Goal: Task Accomplishment & Management: Use online tool/utility

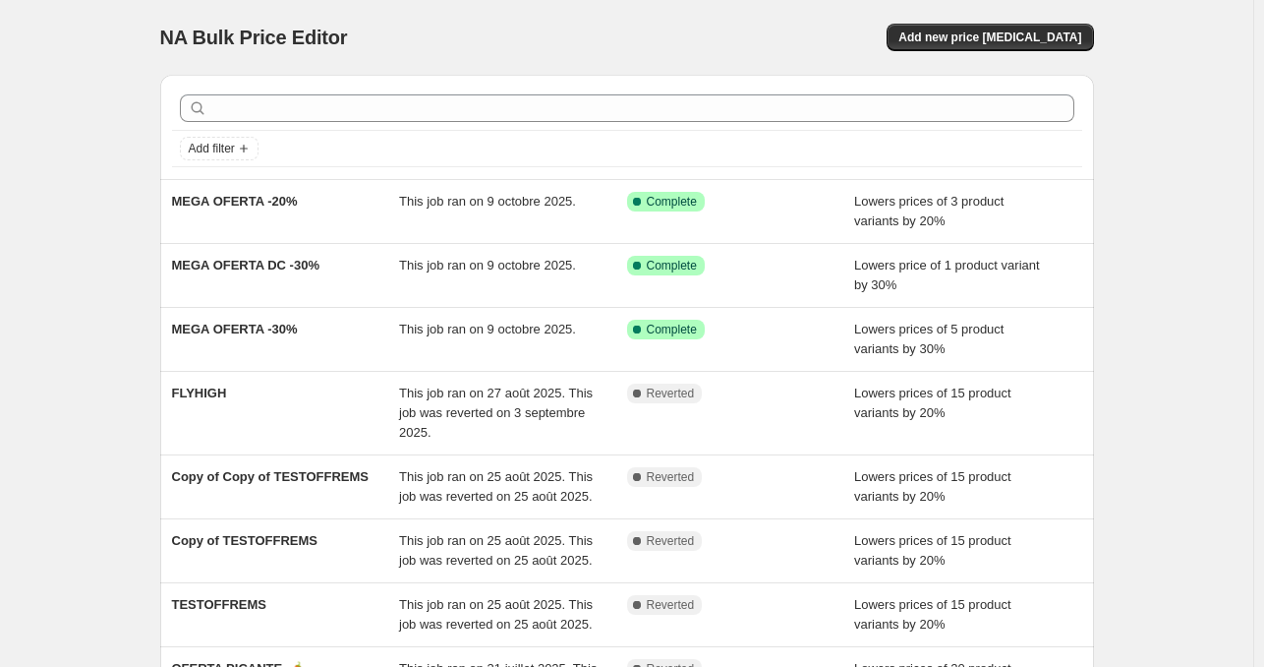
click at [1215, 276] on div "NA Bulk Price Editor. This page is ready NA Bulk Price Editor Add new price cha…" at bounding box center [626, 516] width 1253 height 1032
click at [1186, 281] on div "NA Bulk Price Editor. This page is ready NA Bulk Price Editor Add new price cha…" at bounding box center [626, 516] width 1253 height 1032
click at [669, 48] on div "Add new price change job" at bounding box center [859, 38] width 469 height 28
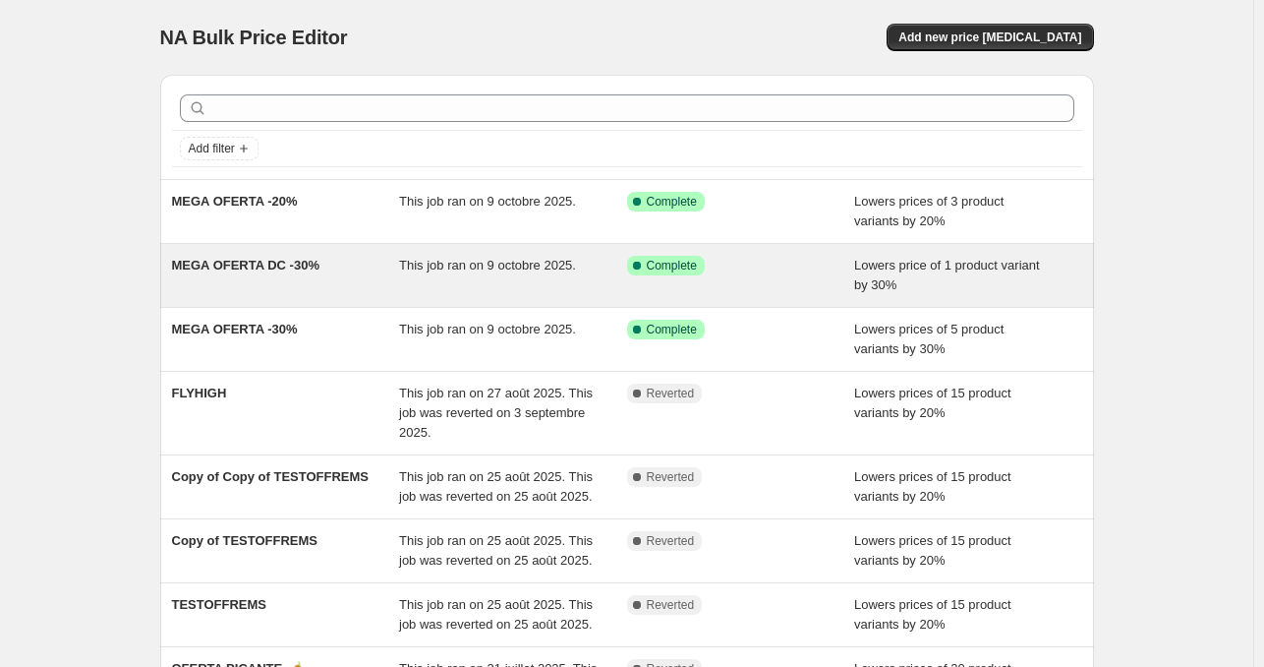
click at [973, 270] on span "Lowers price of 1 product variant by 30%" at bounding box center [947, 275] width 186 height 34
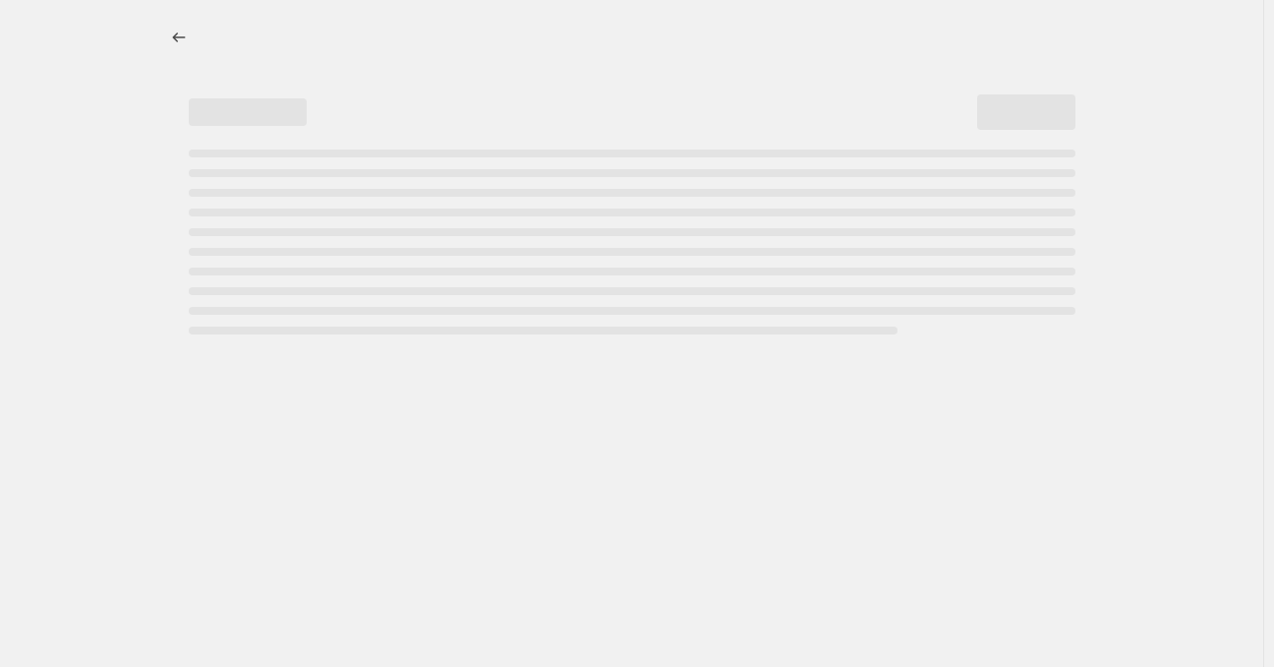
select select "percentage"
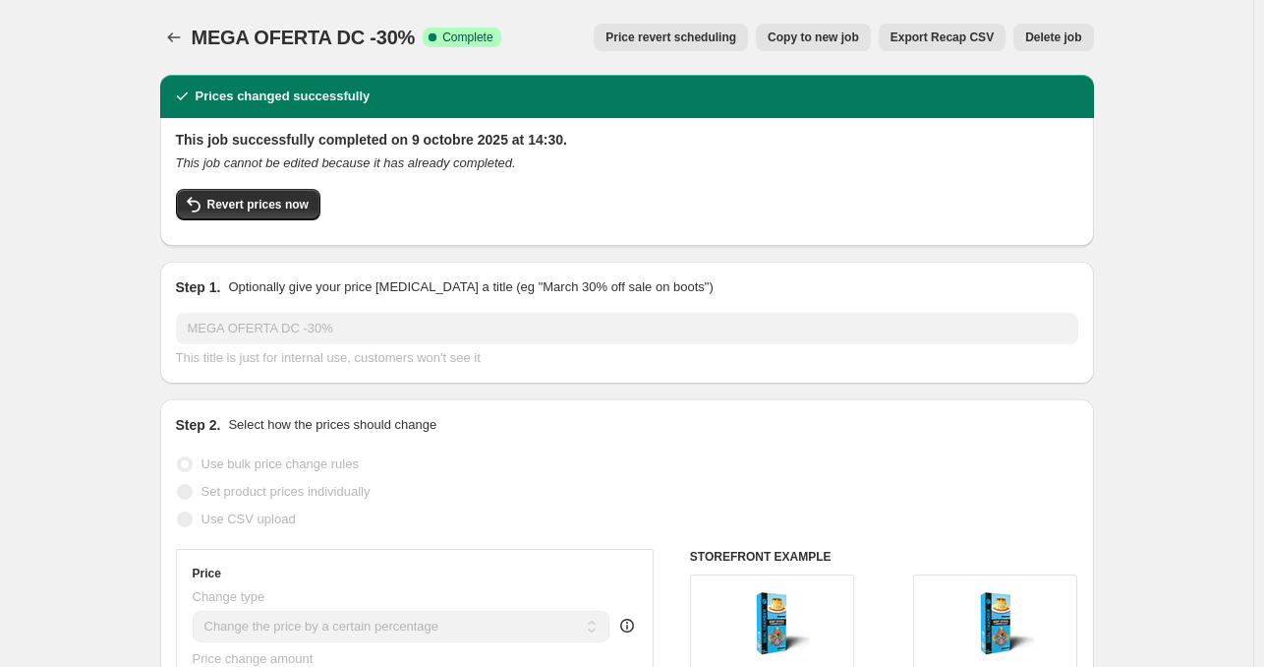
click at [822, 36] on span "Copy to new job" at bounding box center [813, 37] width 91 height 16
select select "percentage"
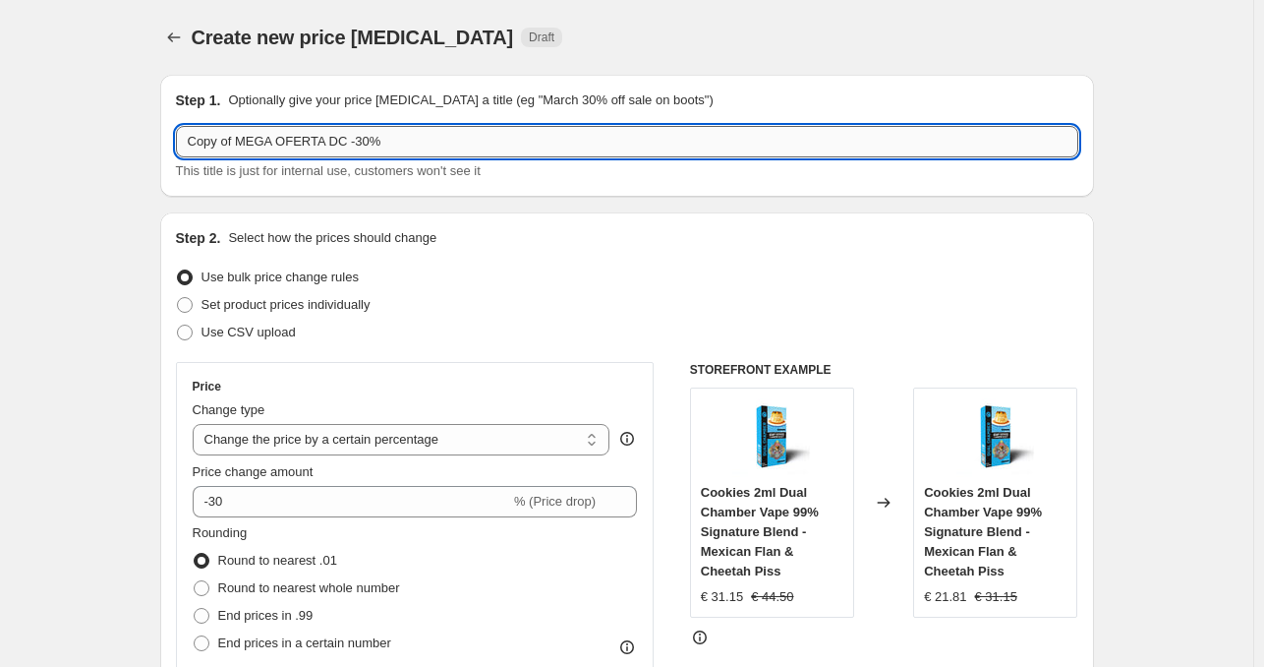
drag, startPoint x: 354, startPoint y: 140, endPoint x: 352, endPoint y: 151, distance: 12.0
click at [361, 143] on input "Copy of MEGA OFERTA DC -30%" at bounding box center [627, 141] width 903 height 31
drag, startPoint x: 242, startPoint y: 140, endPoint x: 144, endPoint y: 164, distance: 101.3
type input "MEGA OFERTA DC -60%"
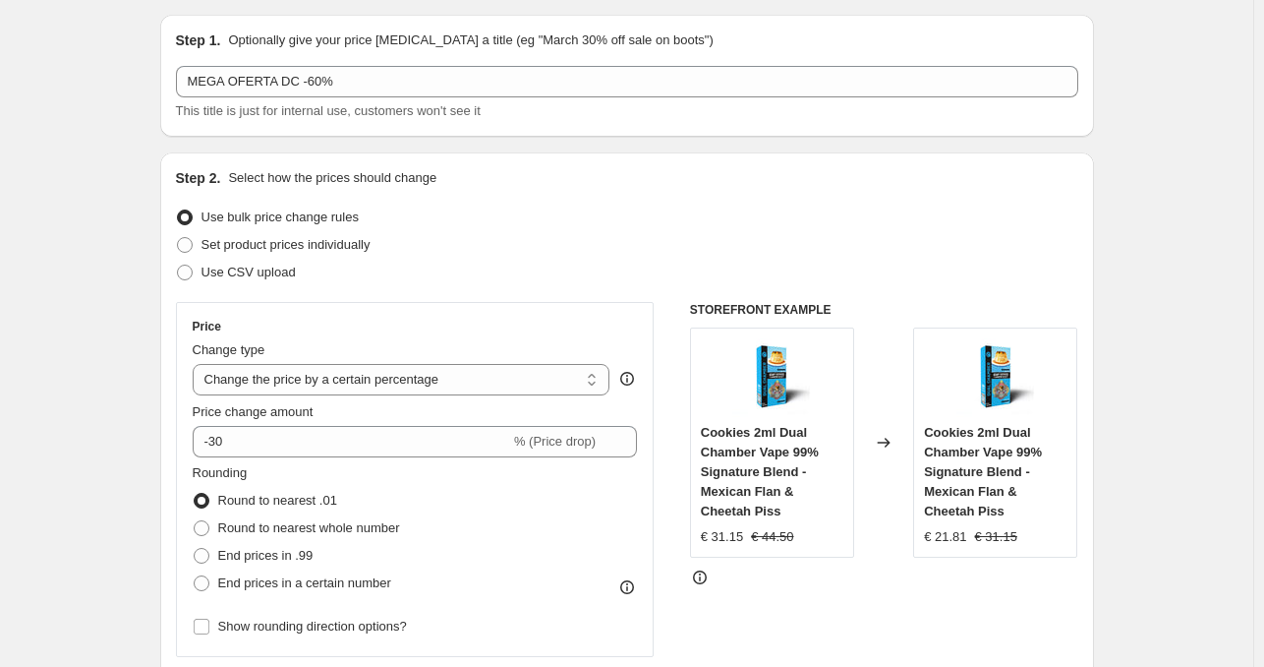
scroll to position [98, 0]
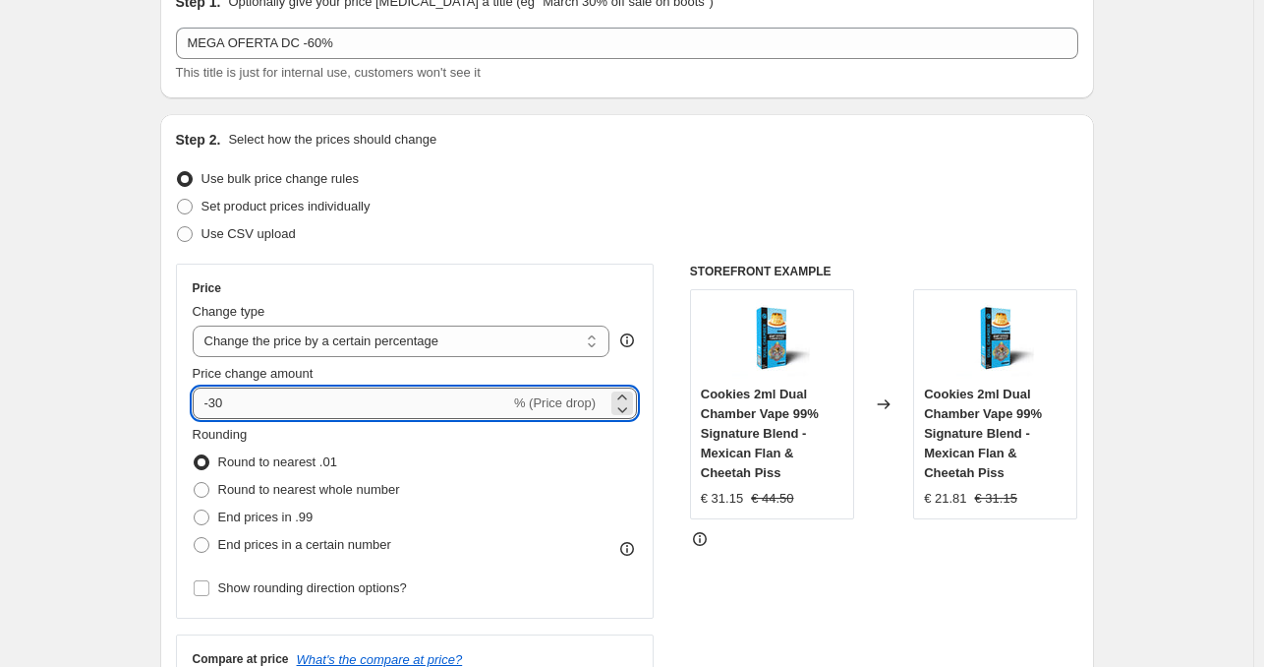
click at [220, 406] on input "-30" at bounding box center [352, 402] width 318 height 31
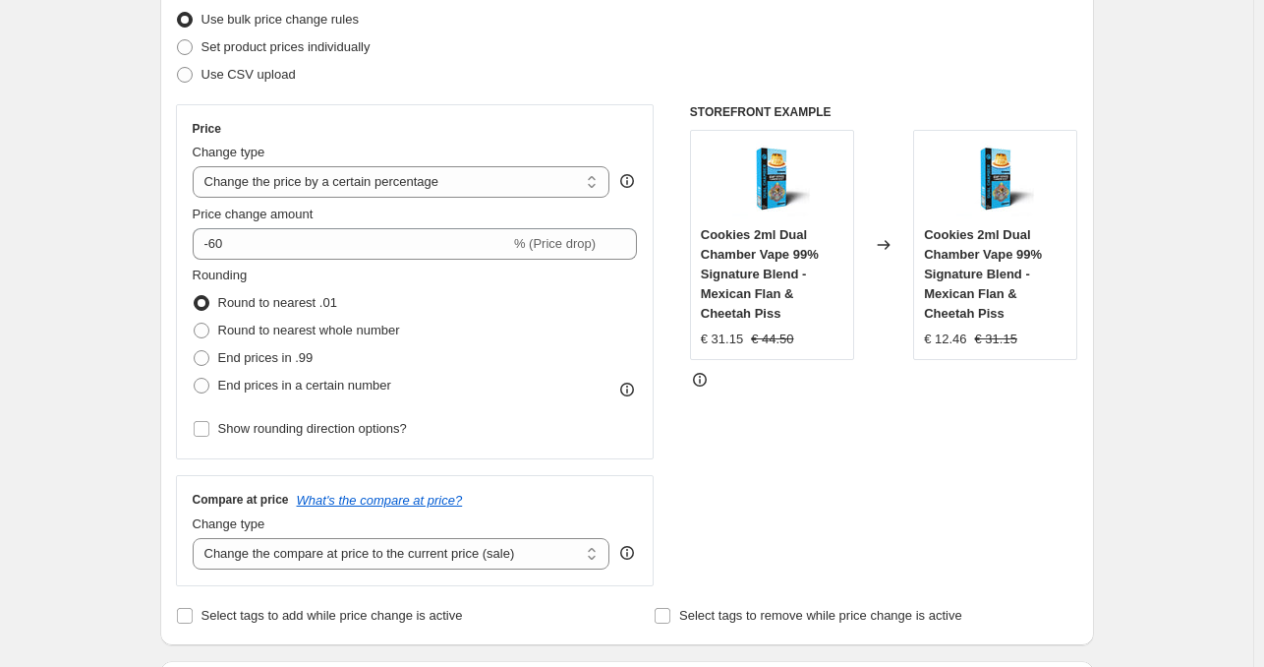
scroll to position [295, 0]
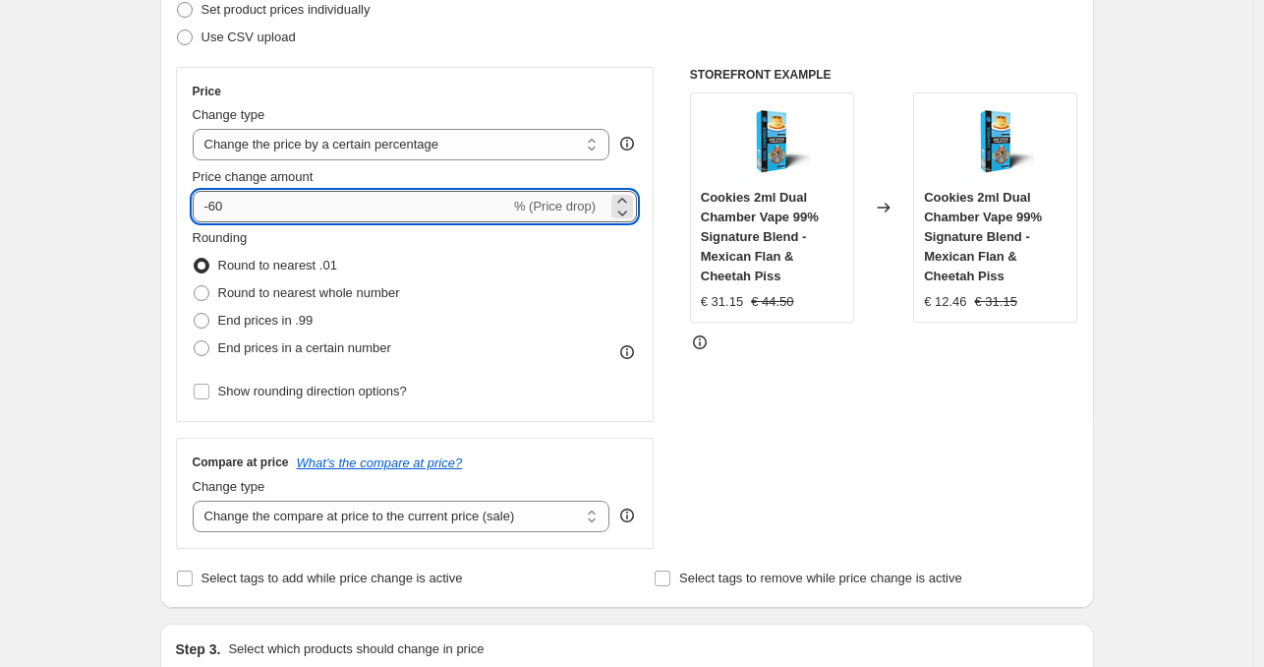
click at [219, 203] on input "-60" at bounding box center [352, 206] width 318 height 31
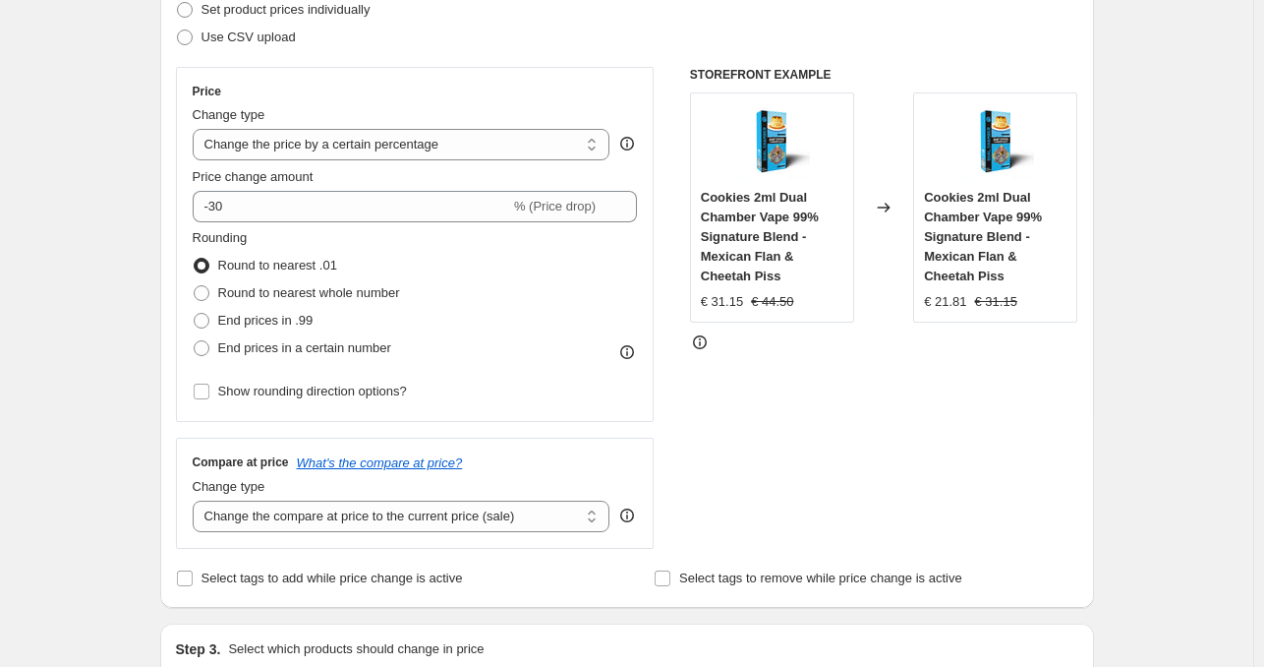
click at [118, 277] on div "Create new price change job. This page is ready Create new price change job Dra…" at bounding box center [626, 539] width 1253 height 1669
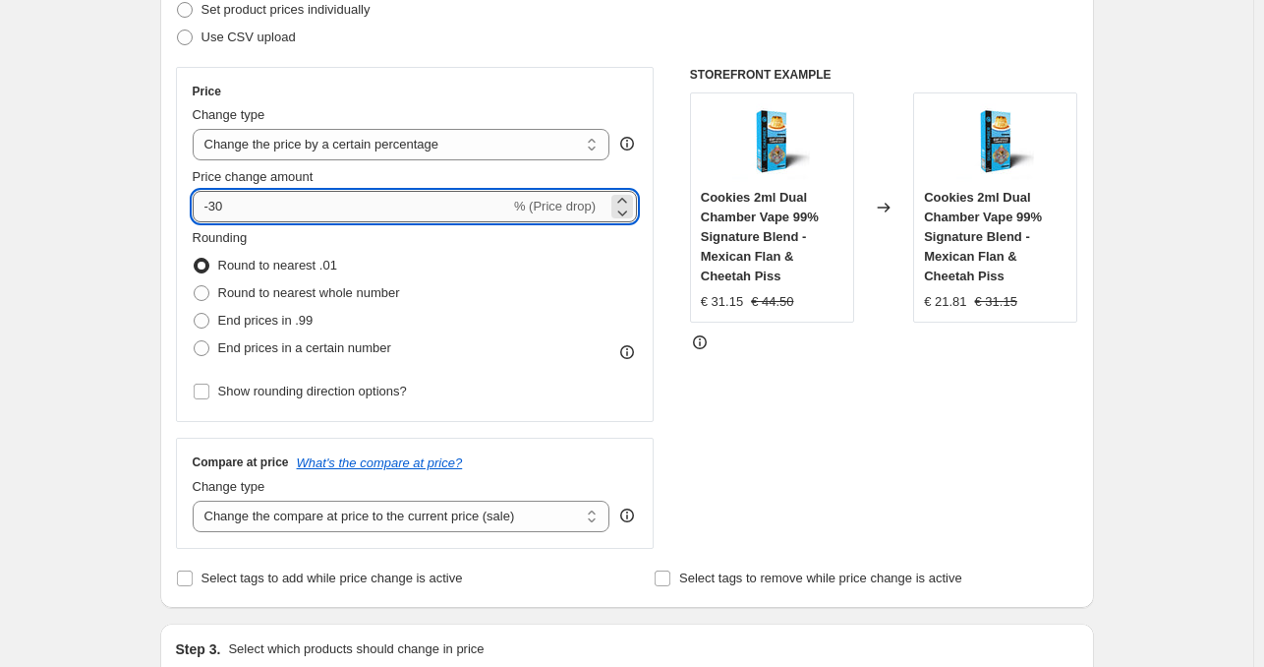
click at [221, 201] on input "-30" at bounding box center [352, 206] width 318 height 31
type input "-60"
click at [115, 334] on div "Create new price change job. This page is ready Create new price change job Dra…" at bounding box center [626, 539] width 1253 height 1669
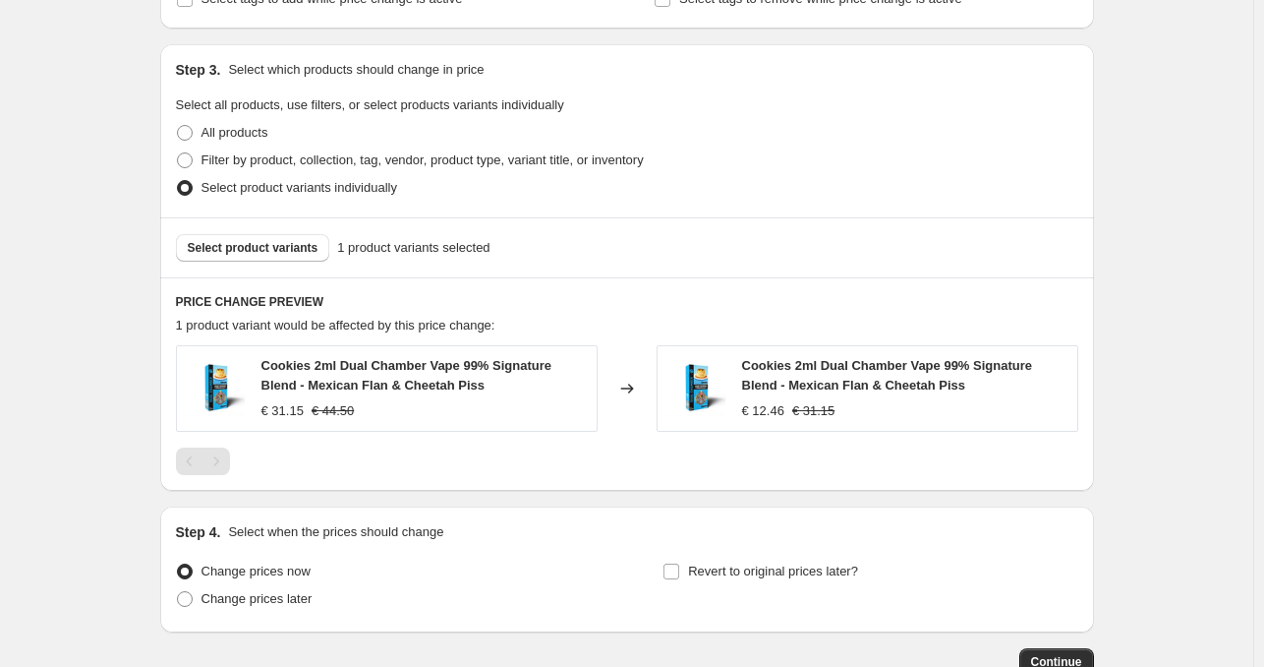
scroll to position [1003, 0]
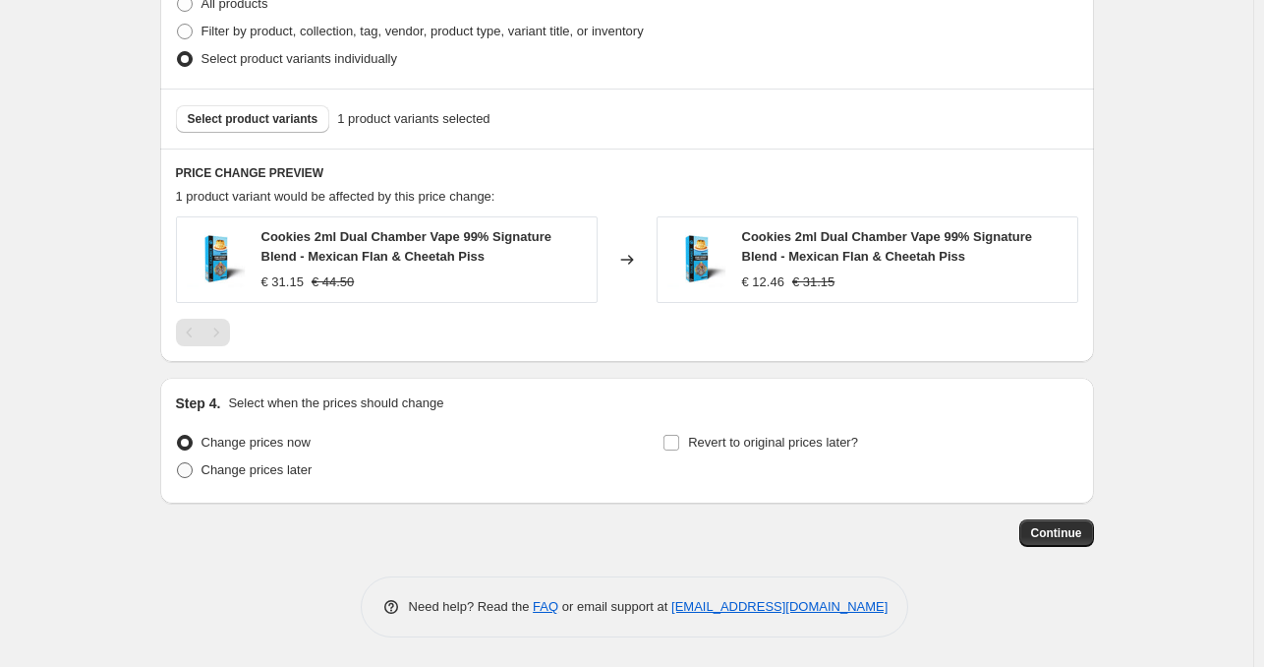
click at [295, 477] on span "Change prices later" at bounding box center [257, 469] width 111 height 15
click at [178, 463] on input "Change prices later" at bounding box center [177, 462] width 1 height 1
radio input "true"
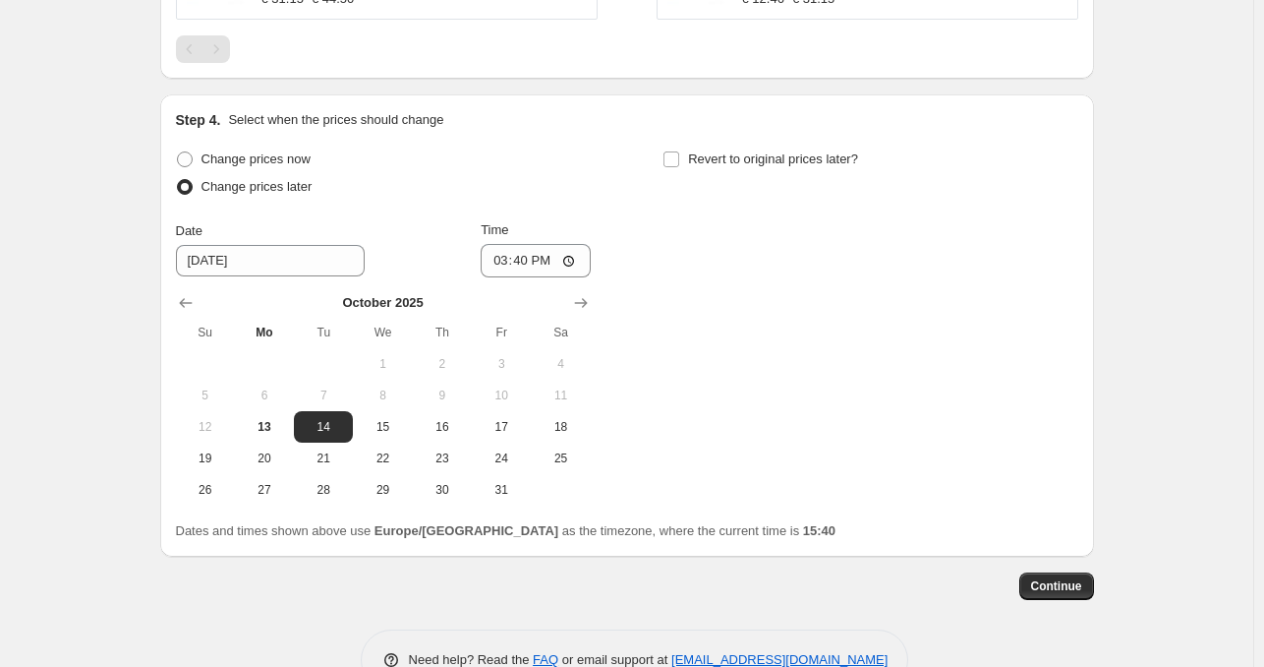
scroll to position [1298, 0]
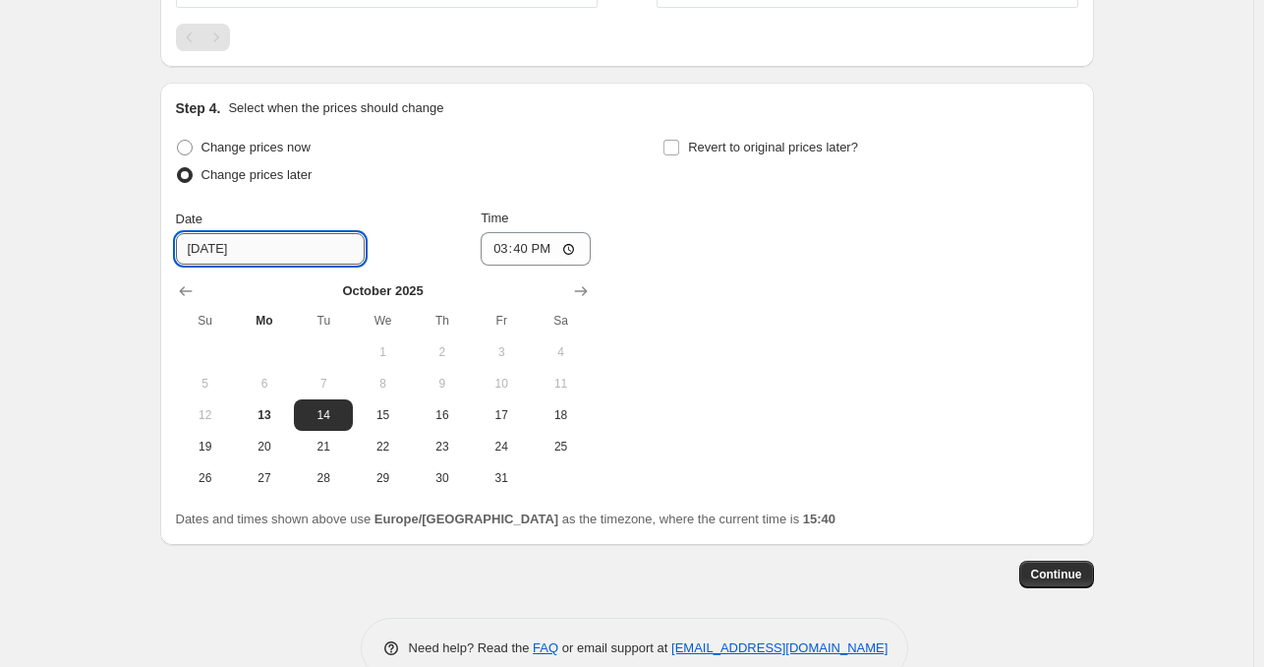
click at [227, 247] on input "10/14/2025" at bounding box center [270, 248] width 189 height 31
click at [291, 238] on input "10/14/2025" at bounding box center [270, 248] width 189 height 31
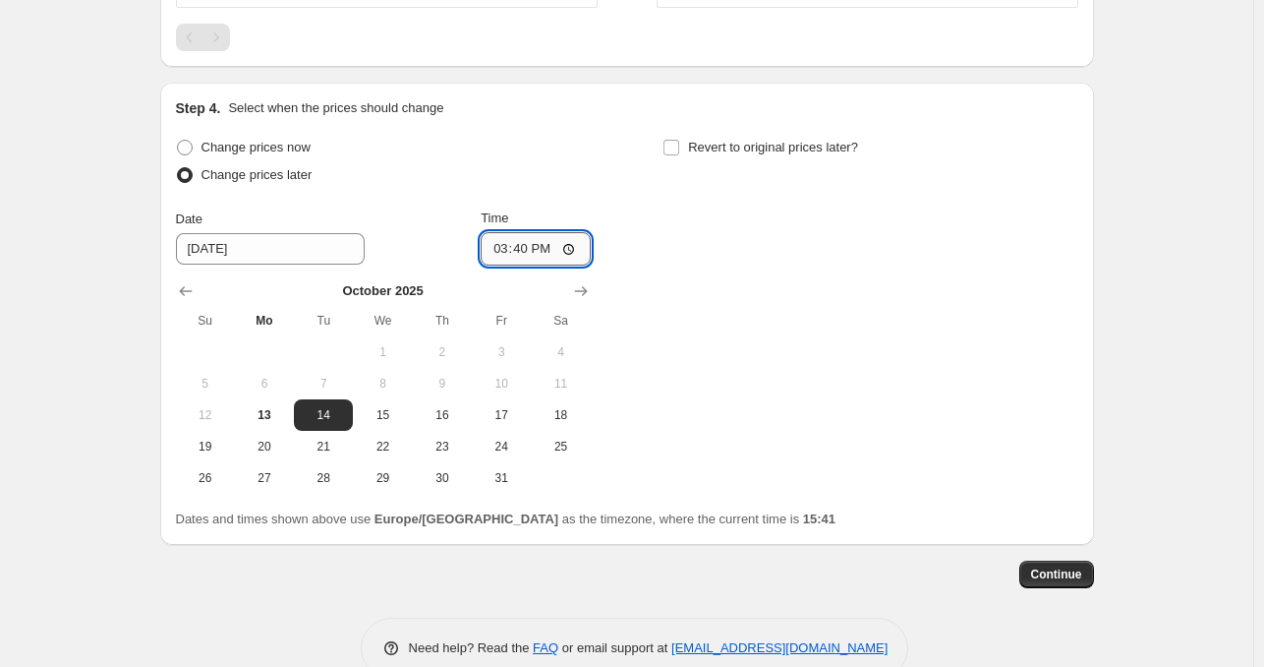
click at [534, 251] on input "15:40" at bounding box center [536, 248] width 110 height 33
click at [571, 247] on input "15:40" at bounding box center [536, 248] width 110 height 33
type input "14:30"
drag, startPoint x: 814, startPoint y: 326, endPoint x: 801, endPoint y: 333, distance: 14.5
click at [801, 333] on div "Change prices now Change prices later Date 10/14/2025 Time 14:30 October 2025 S…" at bounding box center [627, 314] width 903 height 360
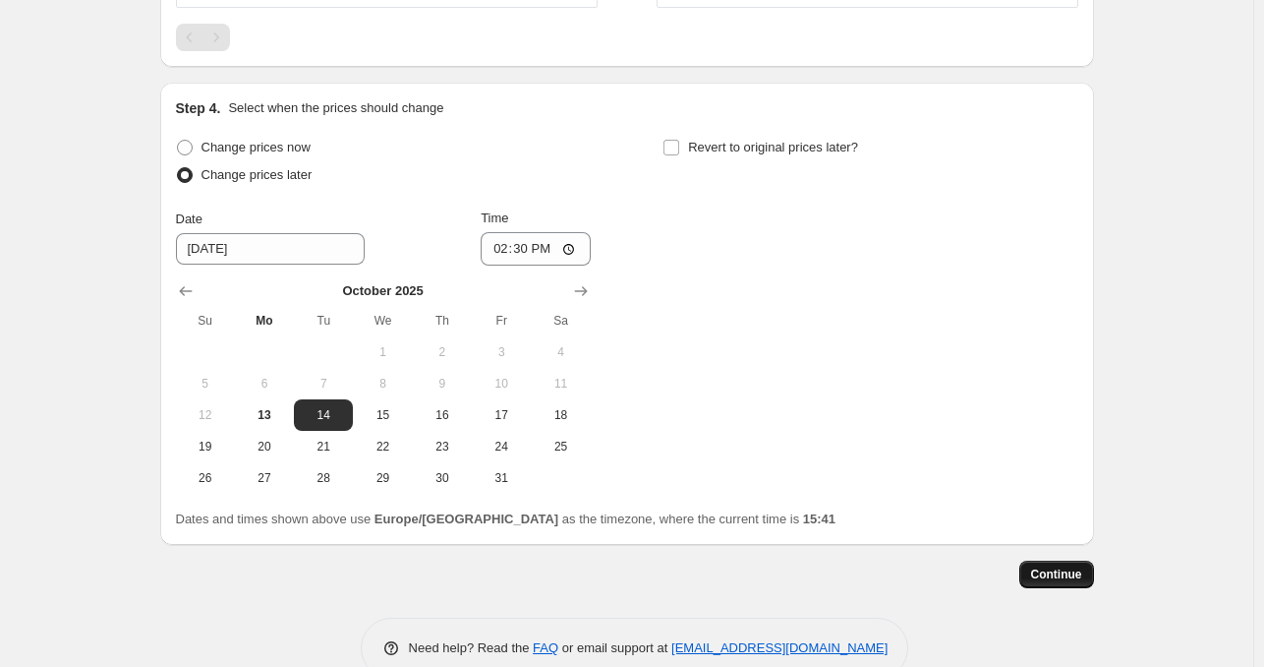
click at [1066, 573] on span "Continue" at bounding box center [1056, 574] width 51 height 16
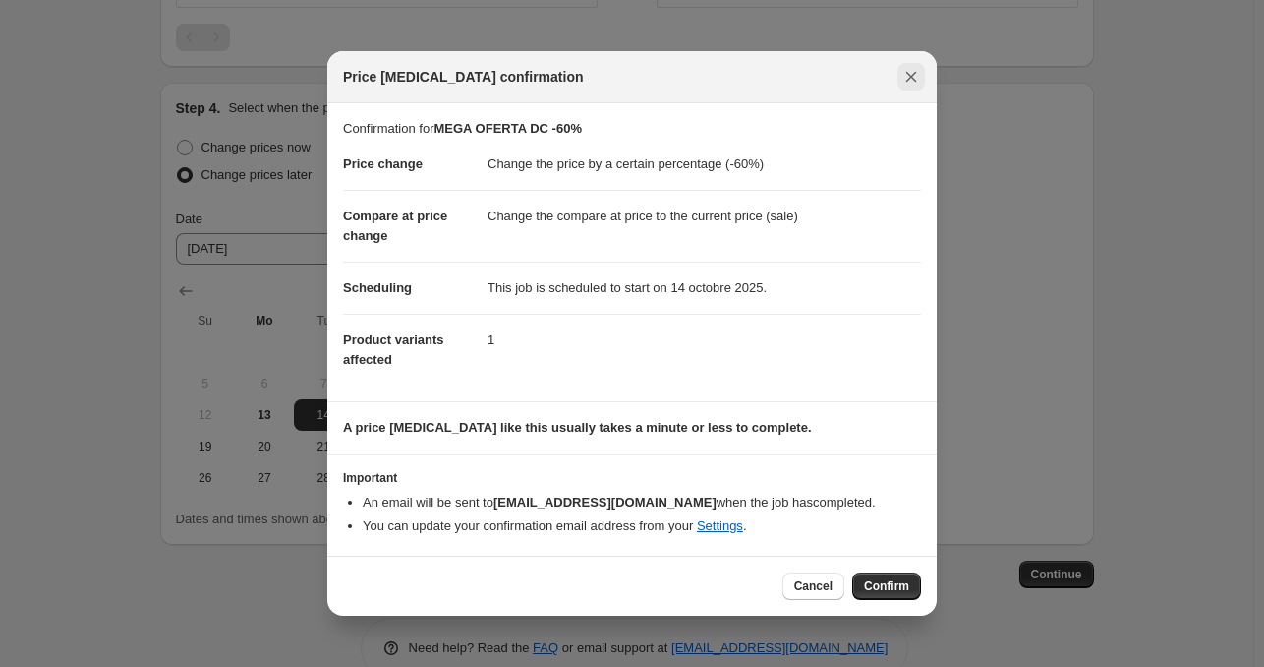
click at [916, 85] on icon "Close" at bounding box center [912, 77] width 20 height 20
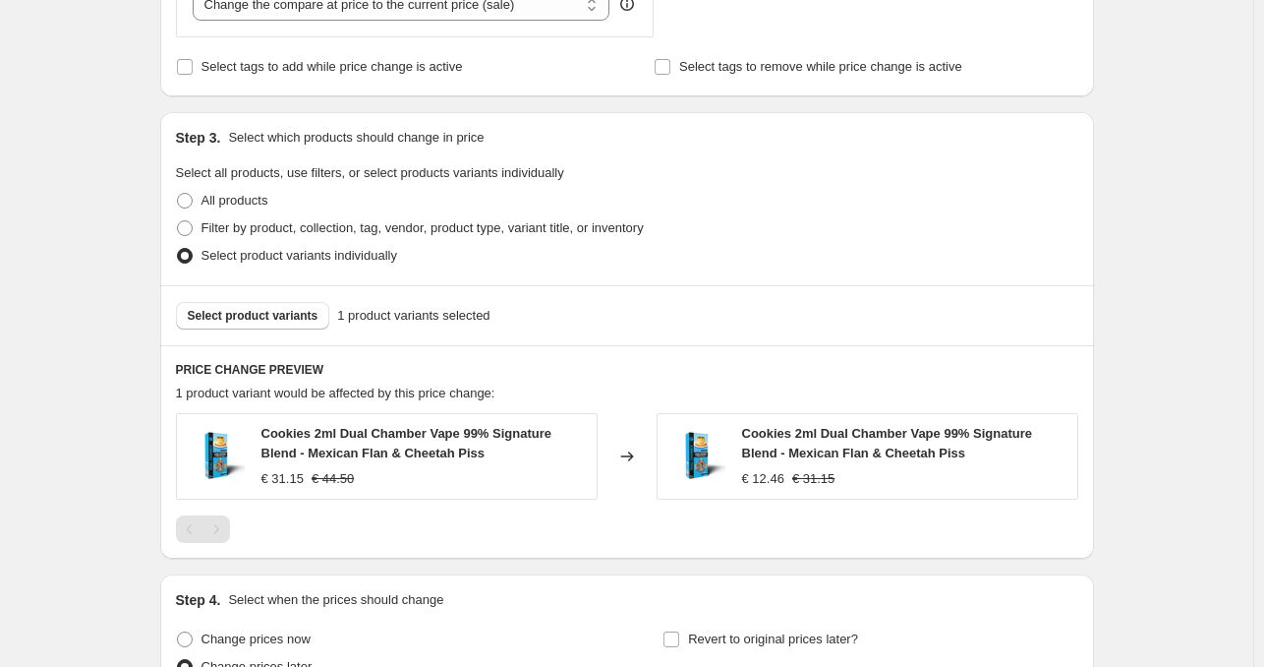
scroll to position [511, 0]
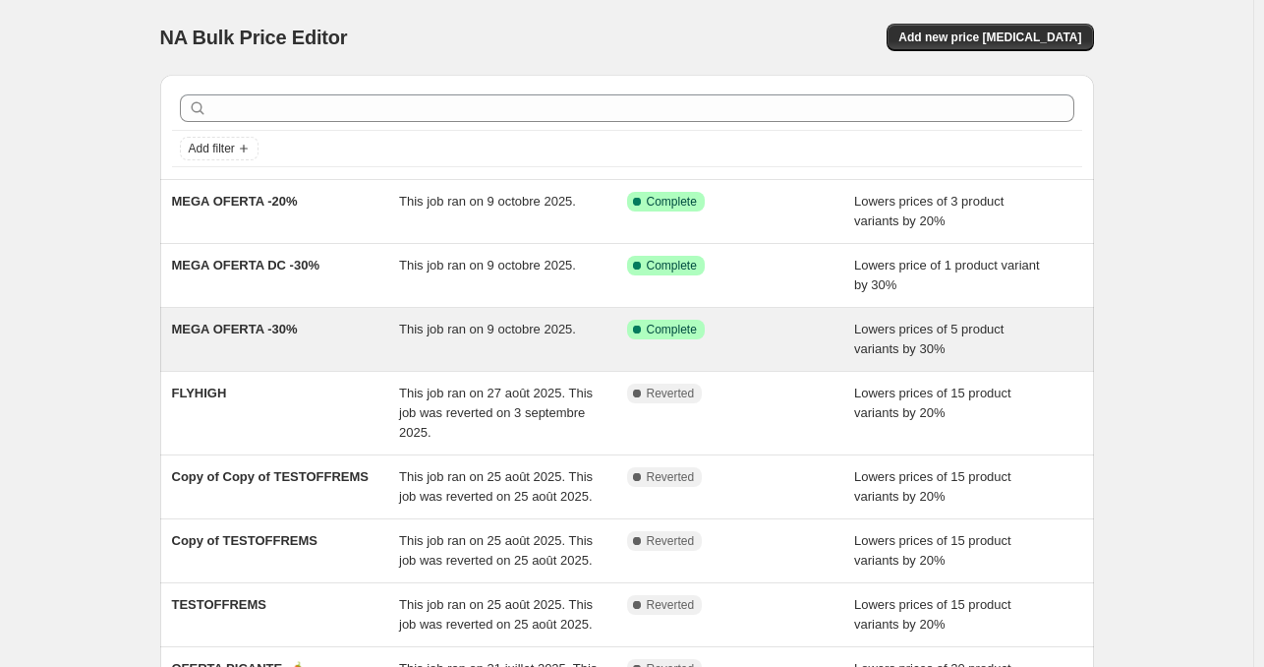
click at [507, 336] on span "This job ran on 9 octobre 2025." at bounding box center [487, 328] width 177 height 15
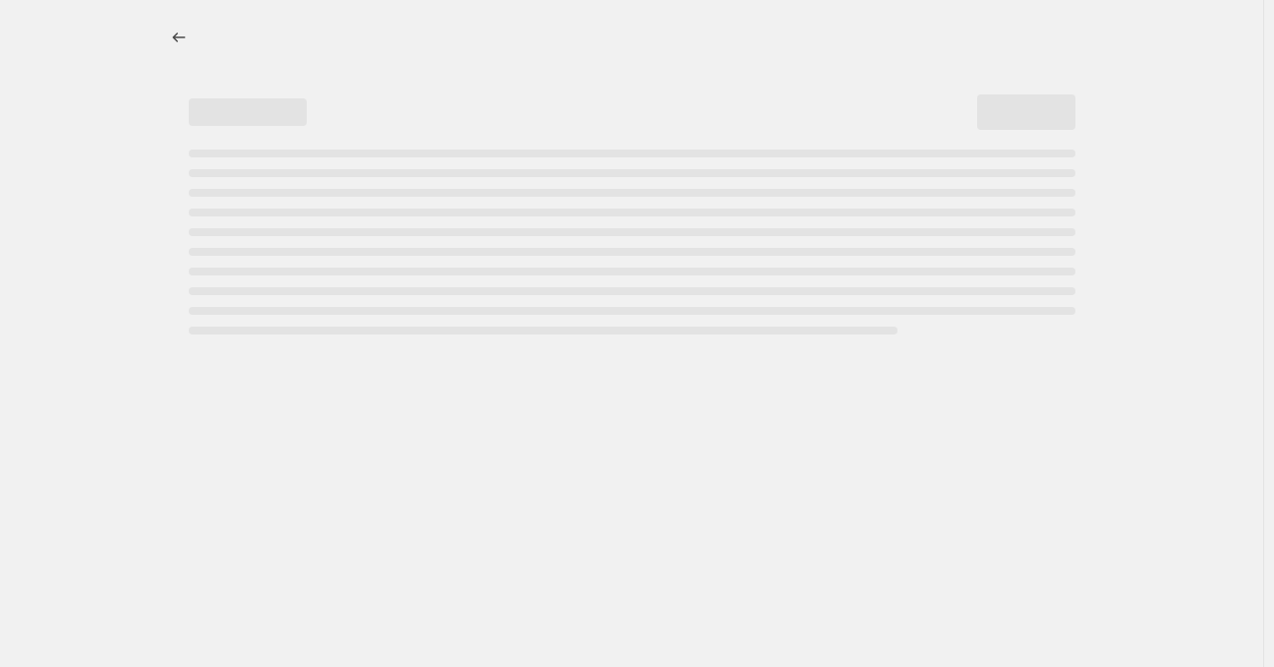
select select "percentage"
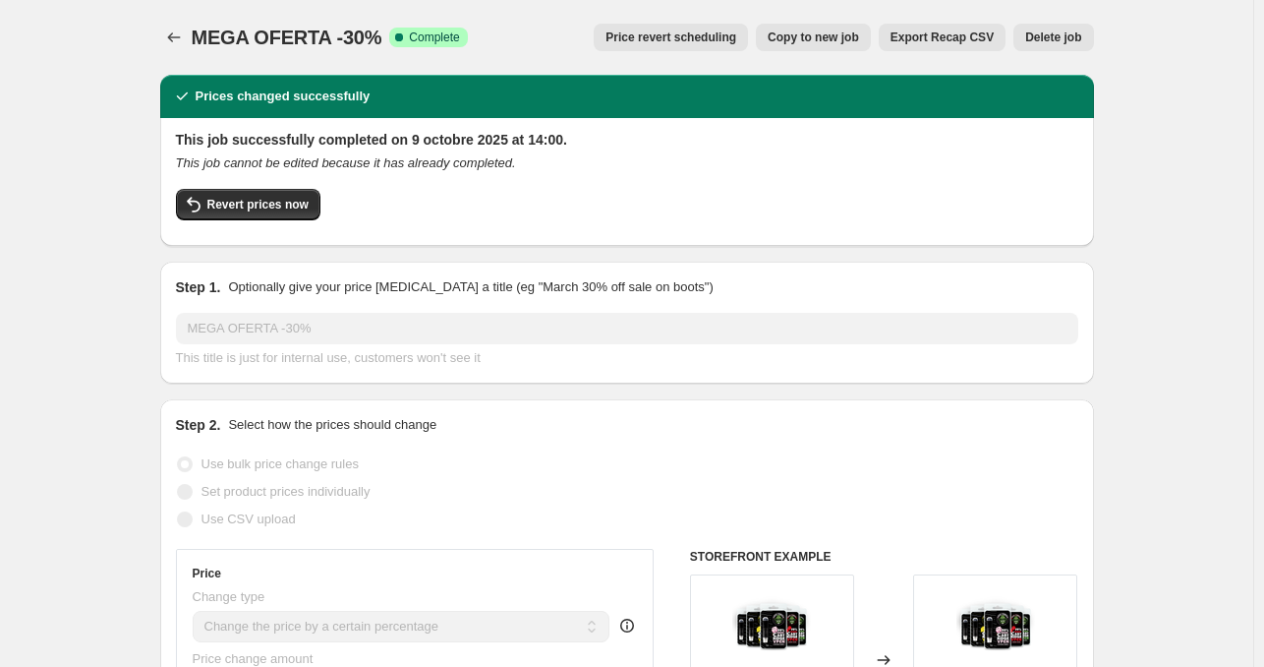
click at [829, 47] on button "Copy to new job" at bounding box center [813, 38] width 115 height 28
select select "percentage"
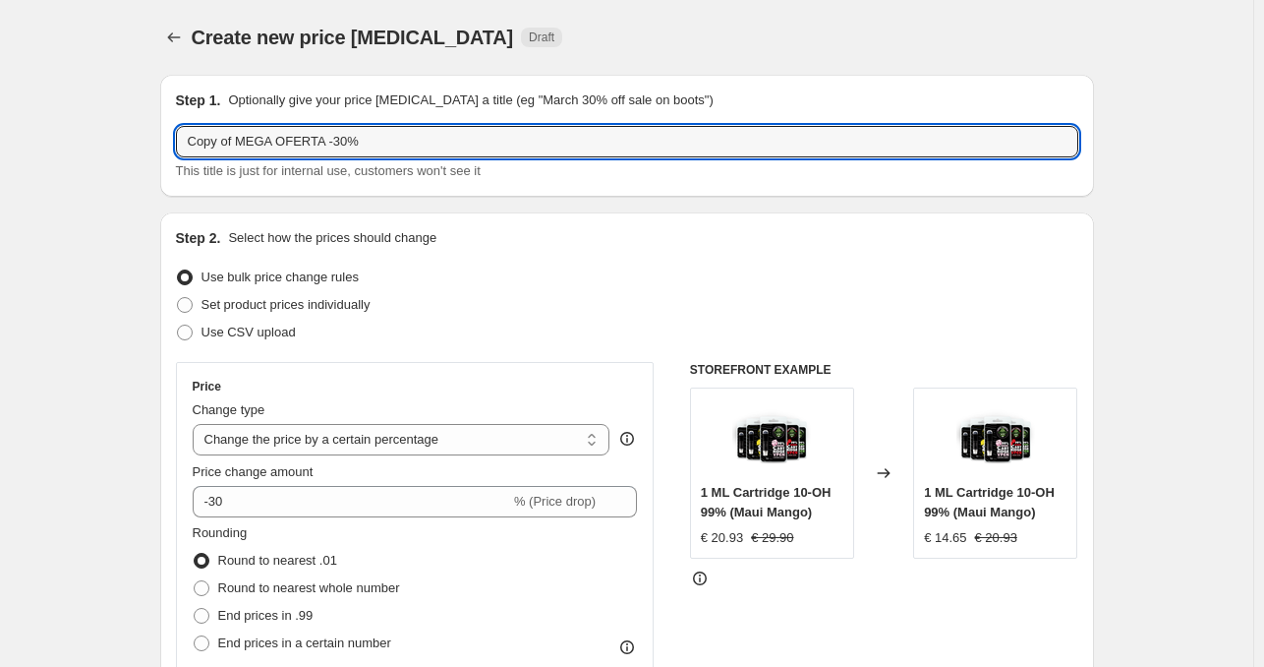
drag, startPoint x: 242, startPoint y: 143, endPoint x: 293, endPoint y: 14, distance: 138.6
click at [299, 150] on input "MEGA OFERTA -30%" at bounding box center [627, 141] width 903 height 31
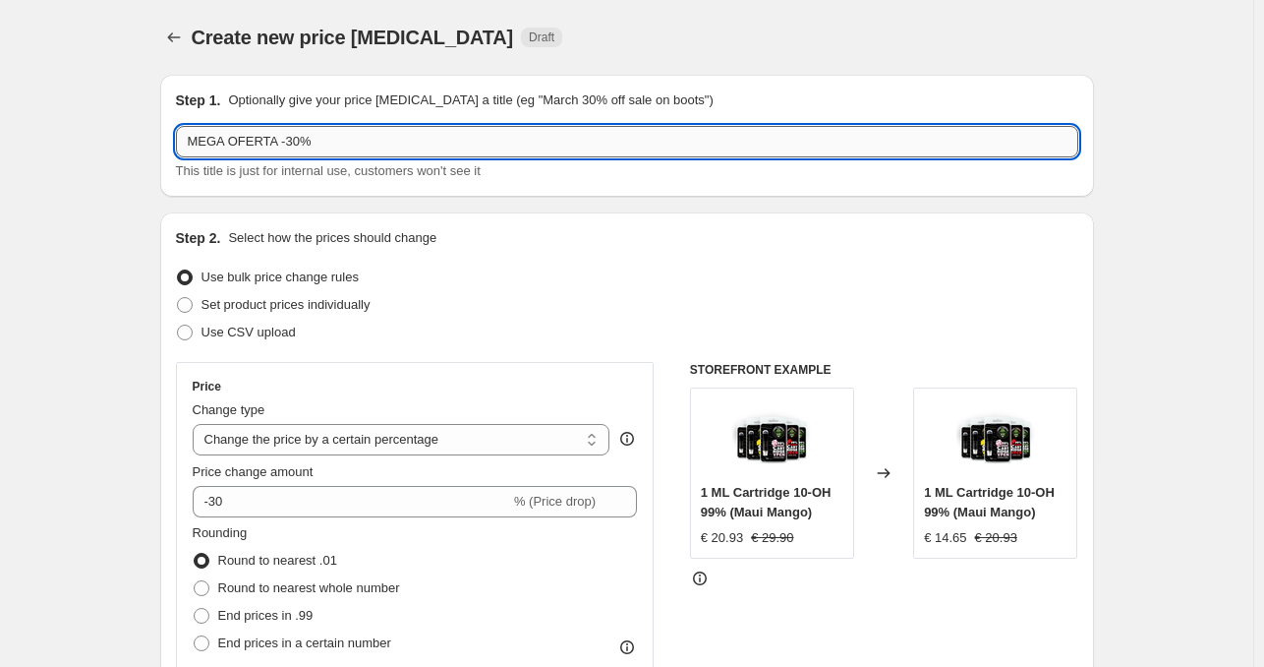
paste input "-50% Flores Infundidas Cookies"
click at [283, 144] on input "-50% Flores Infundidas Cookies" at bounding box center [627, 141] width 903 height 31
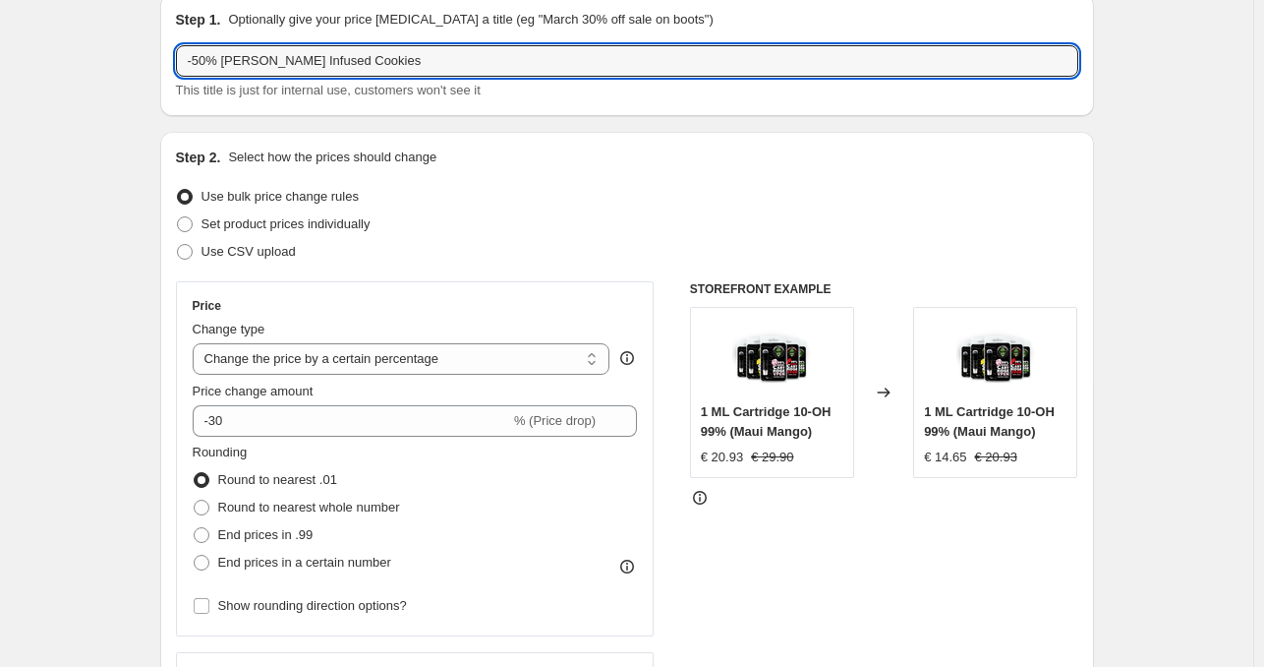
scroll to position [98, 0]
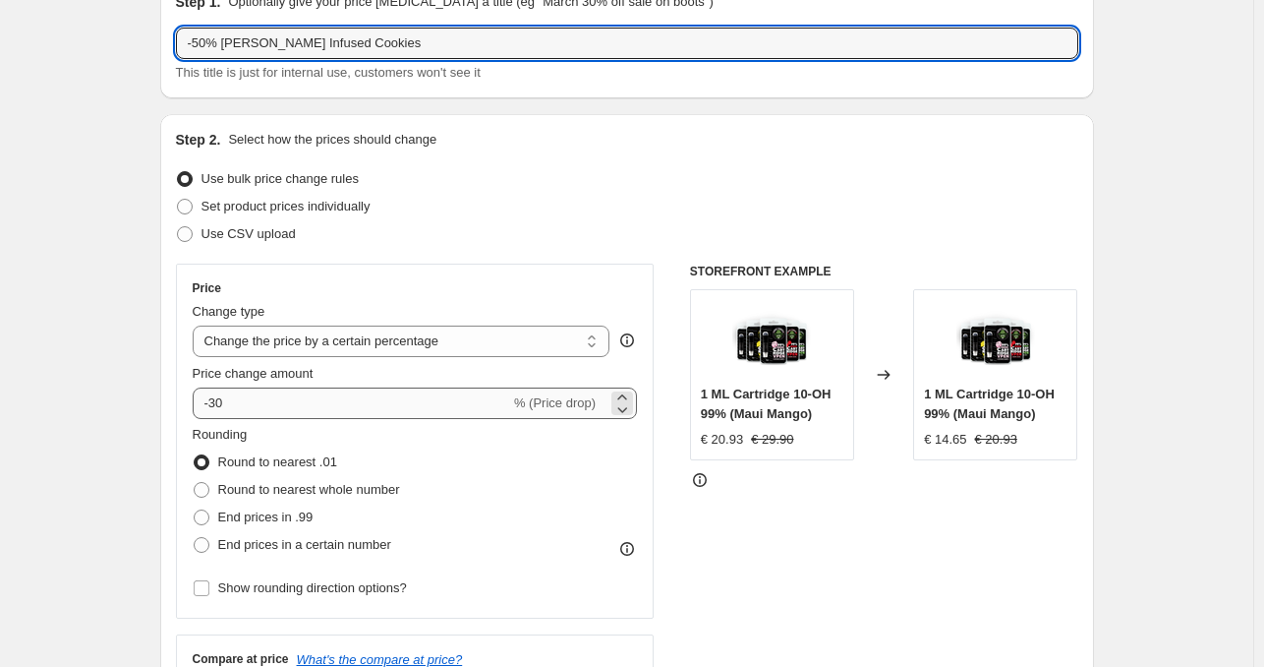
type input "-50% Flores Infused Cookies"
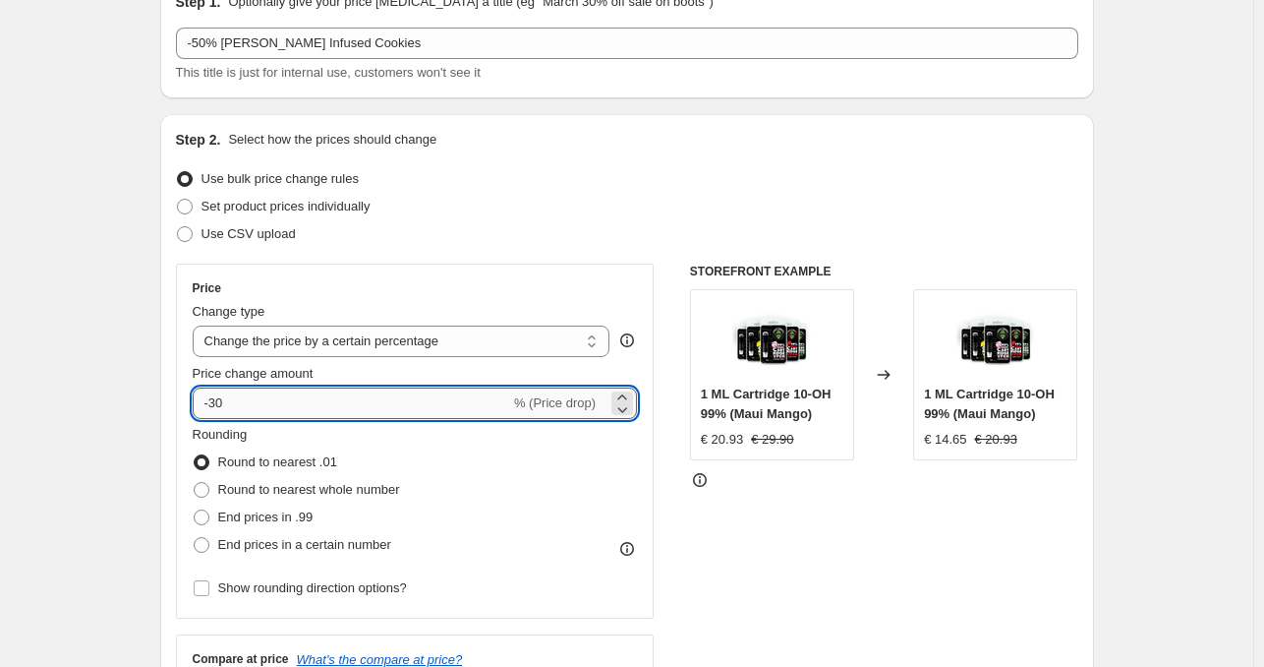
click at [219, 405] on input "-30" at bounding box center [352, 402] width 318 height 31
type input "-50"
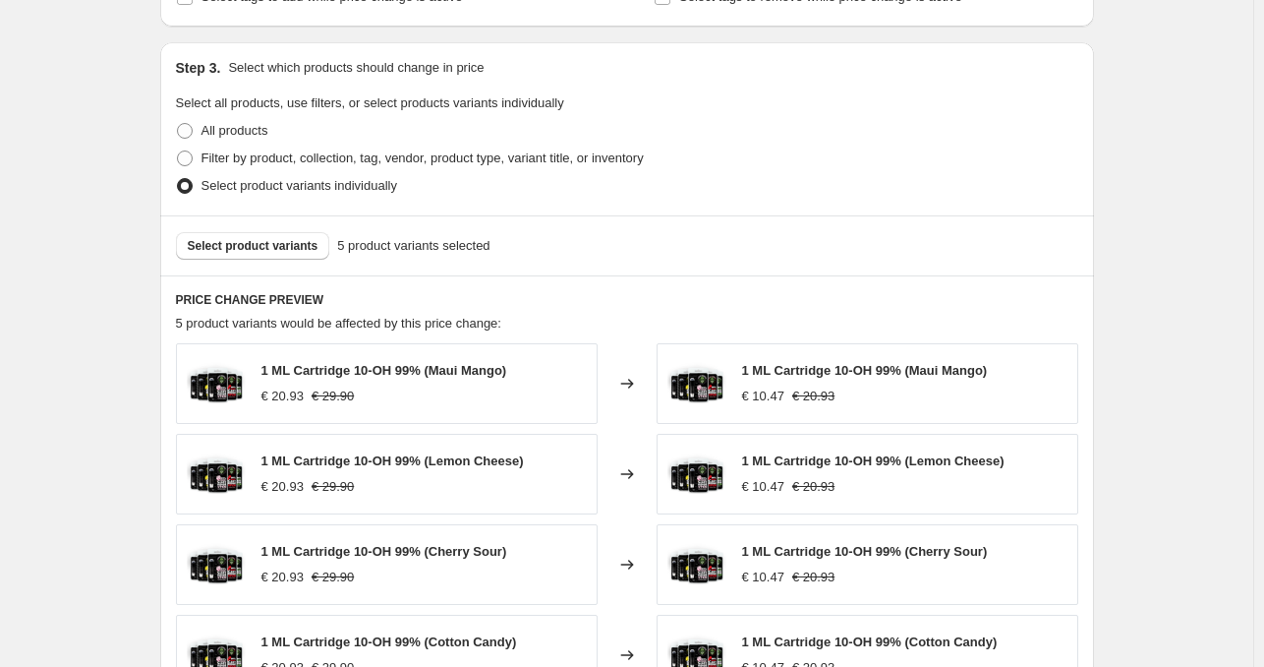
scroll to position [885, 0]
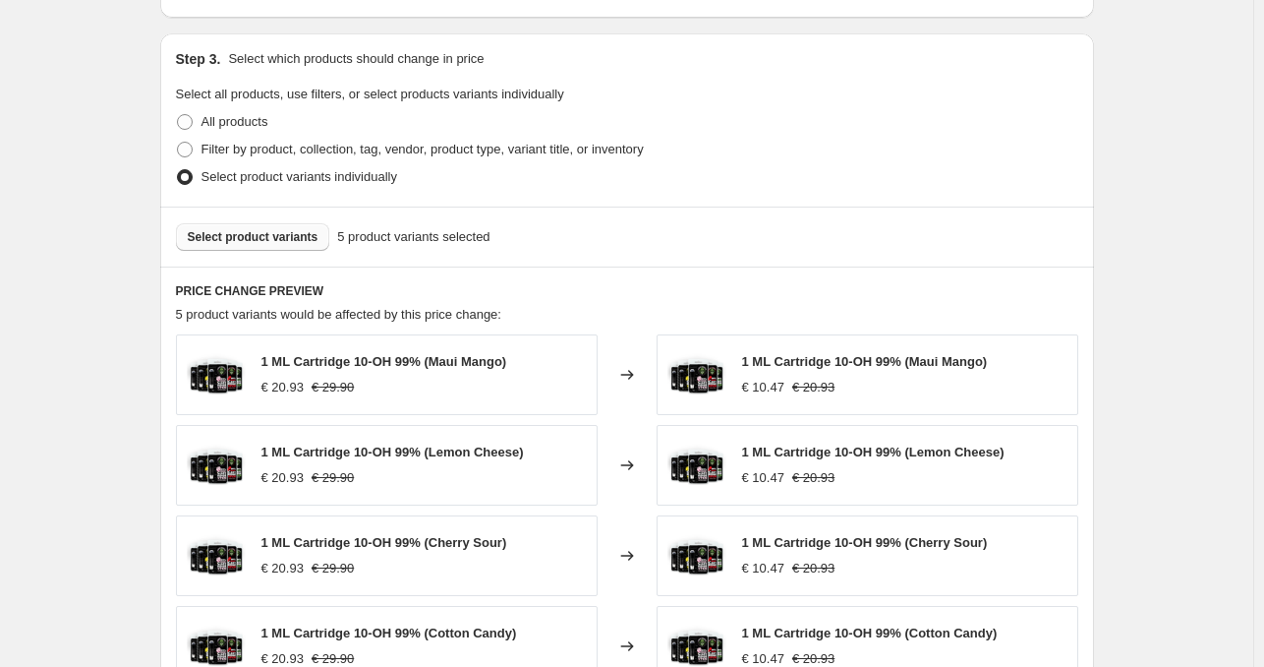
click at [288, 235] on span "Select product variants" at bounding box center [253, 237] width 131 height 16
click at [320, 146] on span "Filter by product, collection, tag, vendor, product type, variant title, or inv…" at bounding box center [423, 149] width 442 height 15
click at [178, 143] on input "Filter by product, collection, tag, vendor, product type, variant title, or inv…" at bounding box center [177, 142] width 1 height 1
radio input "true"
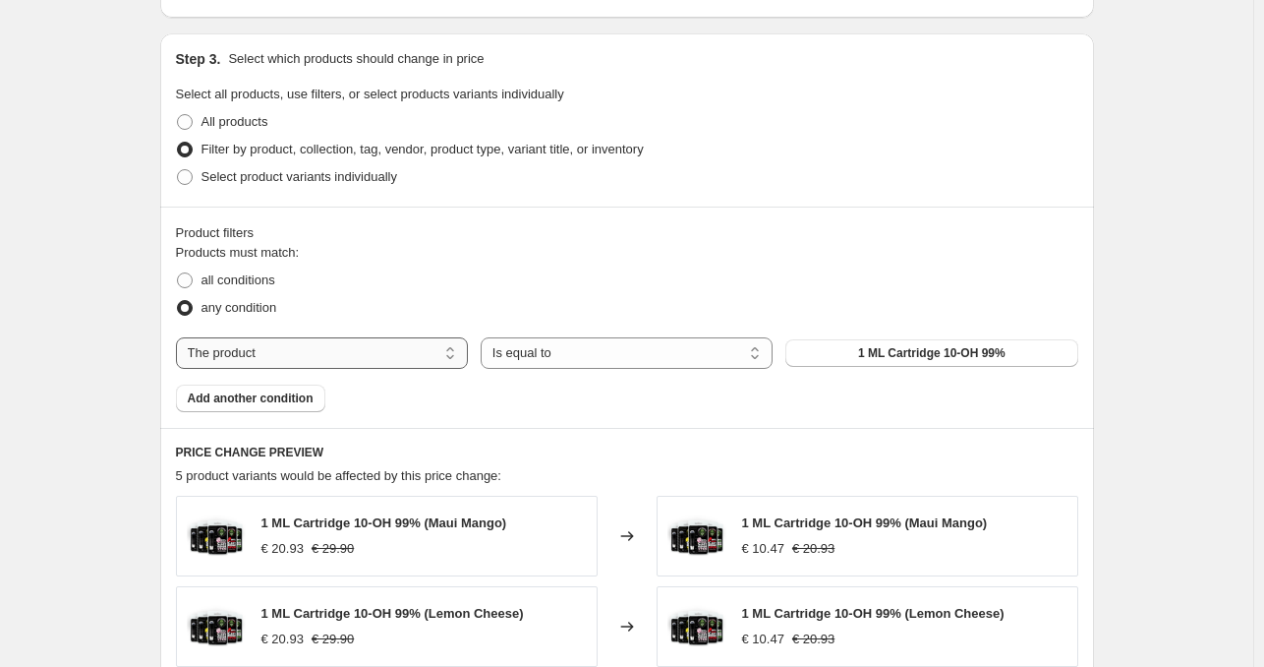
click at [247, 349] on select "The product The product's collection The product's tag The product's vendor The…" at bounding box center [322, 352] width 292 height 31
select select "collection"
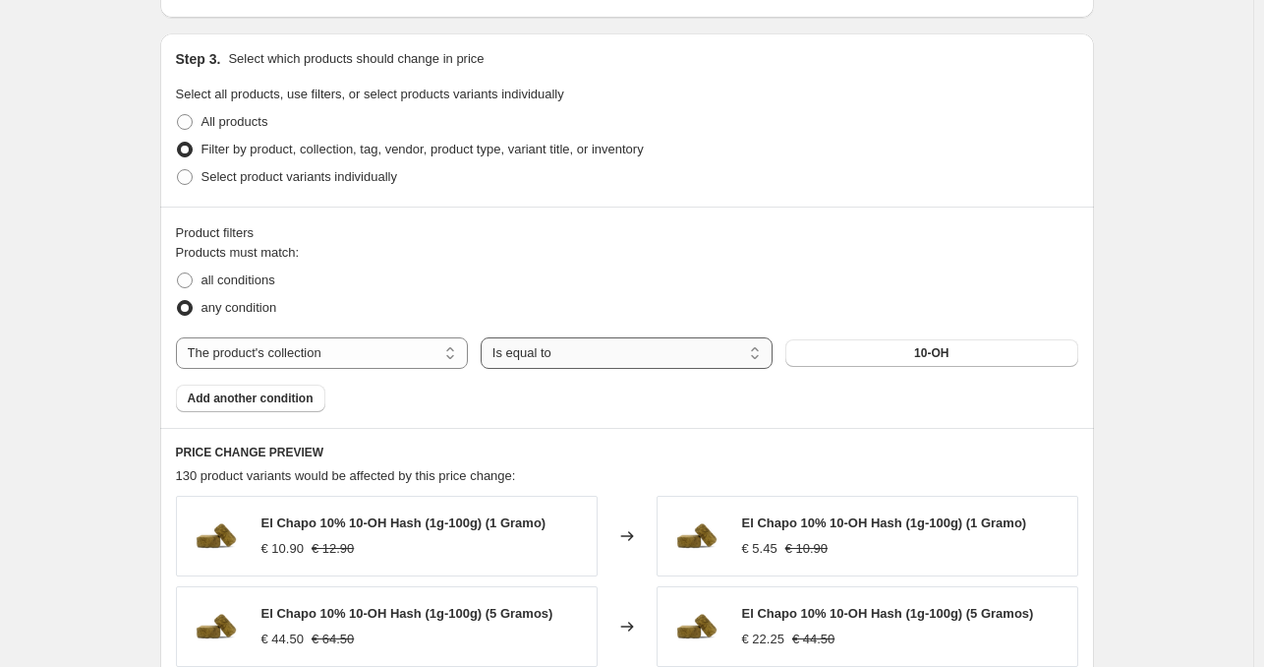
click at [554, 349] on select "Is equal to Is not equal to" at bounding box center [627, 352] width 292 height 31
drag, startPoint x: 901, startPoint y: 330, endPoint x: 908, endPoint y: 341, distance: 13.4
click at [903, 333] on div "Products must match: all conditions any condition The product The product's col…" at bounding box center [627, 327] width 903 height 169
click at [912, 349] on button "10-OH" at bounding box center [932, 353] width 292 height 28
click at [177, 281] on div "Product filters Products must match: all conditions any condition The product T…" at bounding box center [627, 316] width 934 height 221
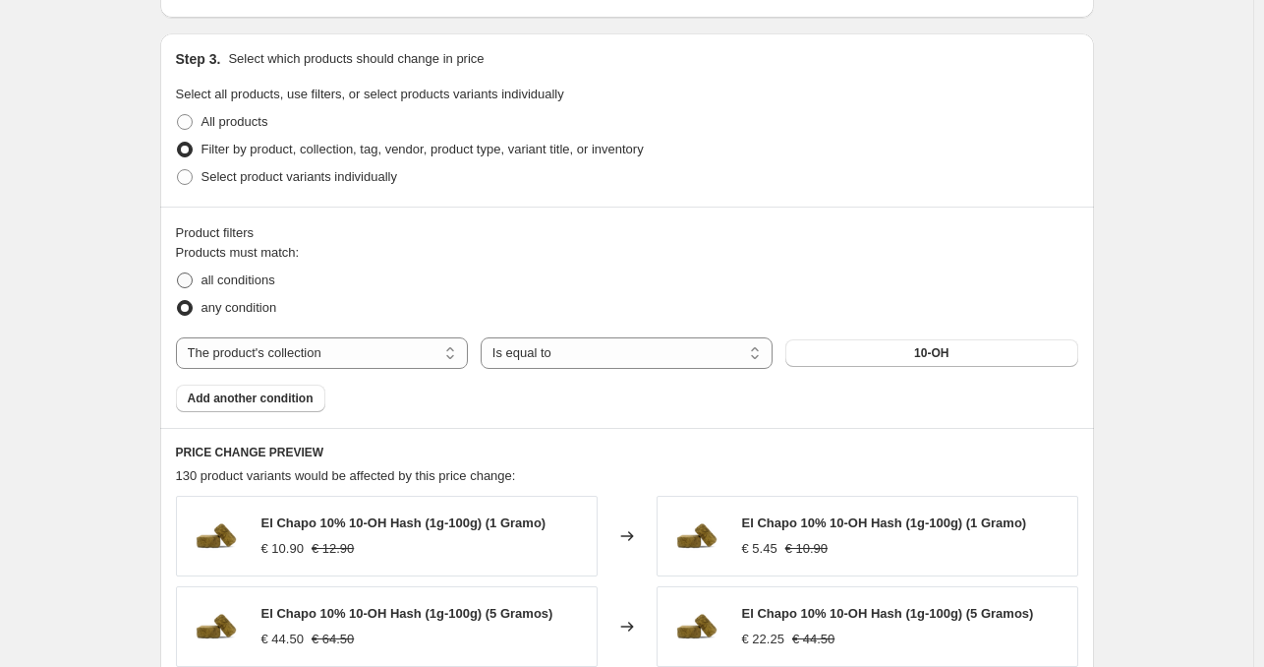
click at [190, 280] on span at bounding box center [185, 280] width 16 height 16
click at [178, 273] on input "all conditions" at bounding box center [177, 272] width 1 height 1
radio input "true"
click at [192, 310] on span at bounding box center [185, 308] width 16 height 16
click at [178, 301] on input "any condition" at bounding box center [177, 300] width 1 height 1
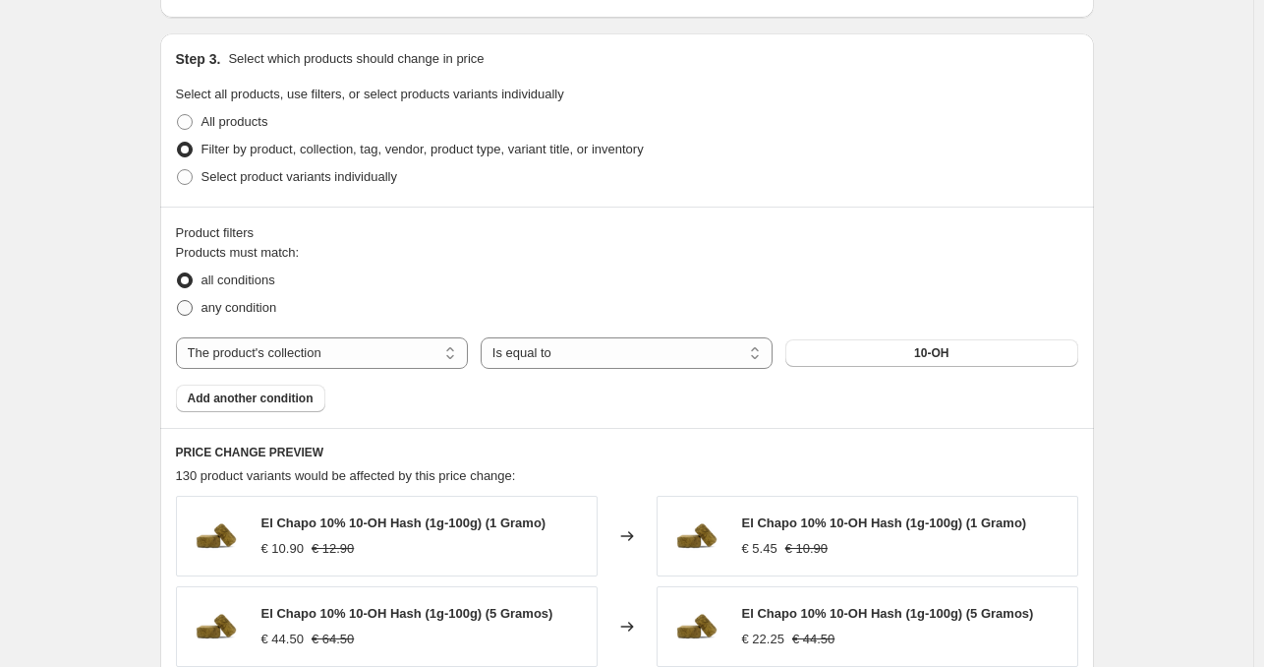
radio input "true"
click at [332, 340] on select "The product The product's collection The product's tag The product's vendor The…" at bounding box center [322, 352] width 292 height 31
select select "product"
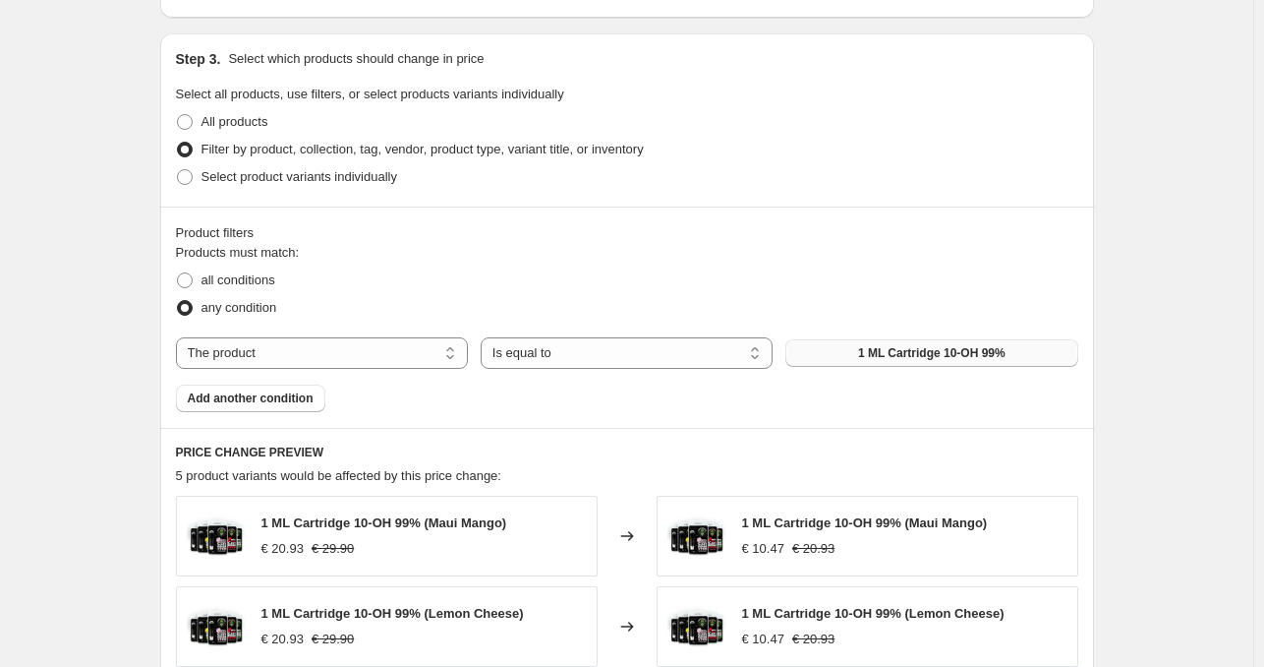
click at [861, 349] on button "1 ML Cartridge 10-OH 99%" at bounding box center [932, 353] width 292 height 28
click at [369, 361] on select "The product The product's collection The product's tag The product's vendor The…" at bounding box center [322, 352] width 292 height 31
click at [527, 355] on select "Is equal to Is not equal to" at bounding box center [627, 352] width 292 height 31
click at [866, 341] on button "1 ML Cartridge 10-OH 99%" at bounding box center [932, 353] width 292 height 28
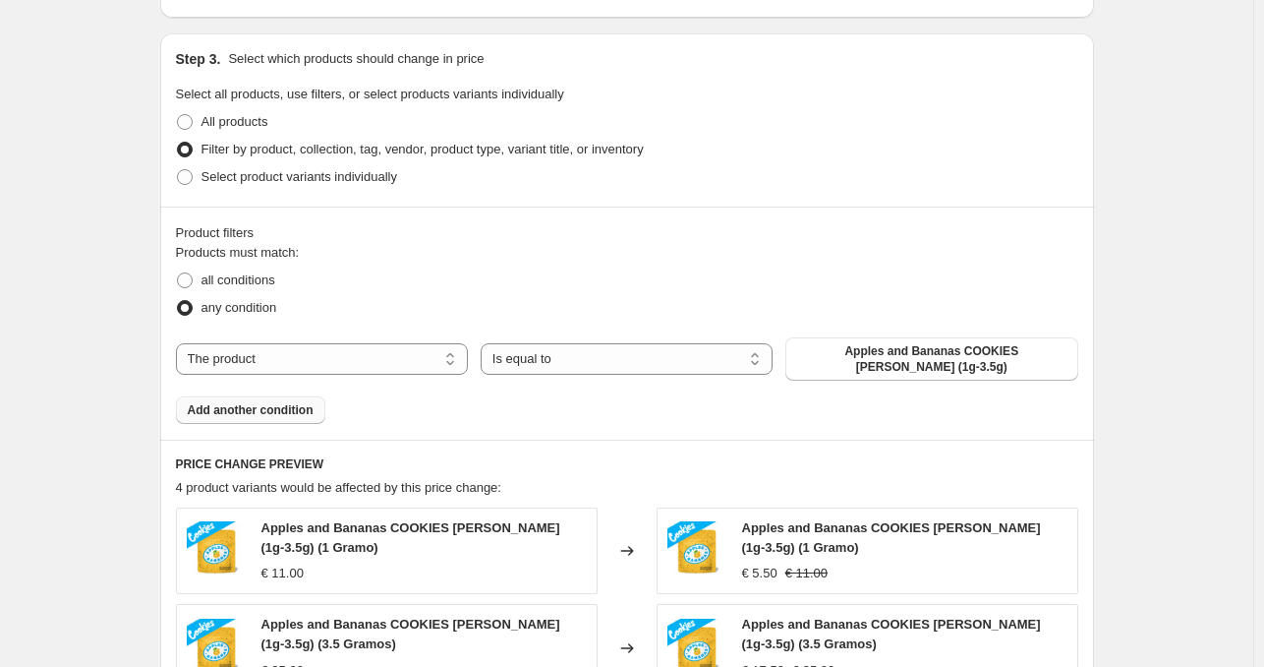
click at [284, 402] on span "Add another condition" at bounding box center [251, 410] width 126 height 16
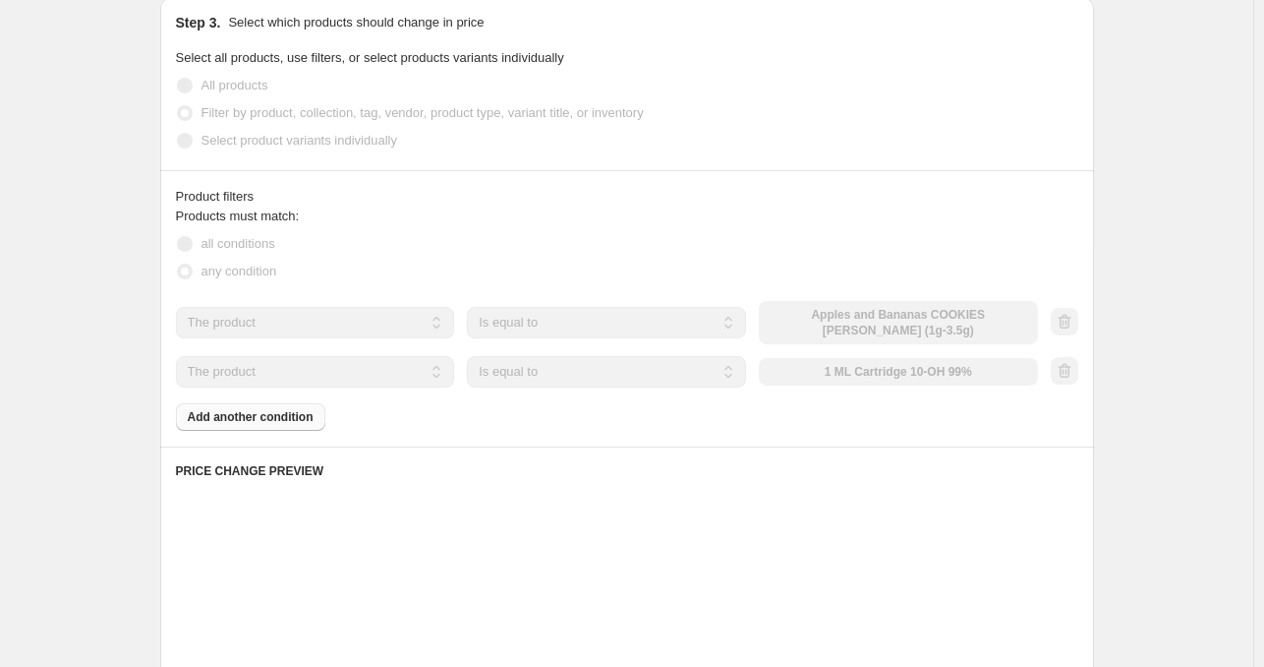
scroll to position [983, 0]
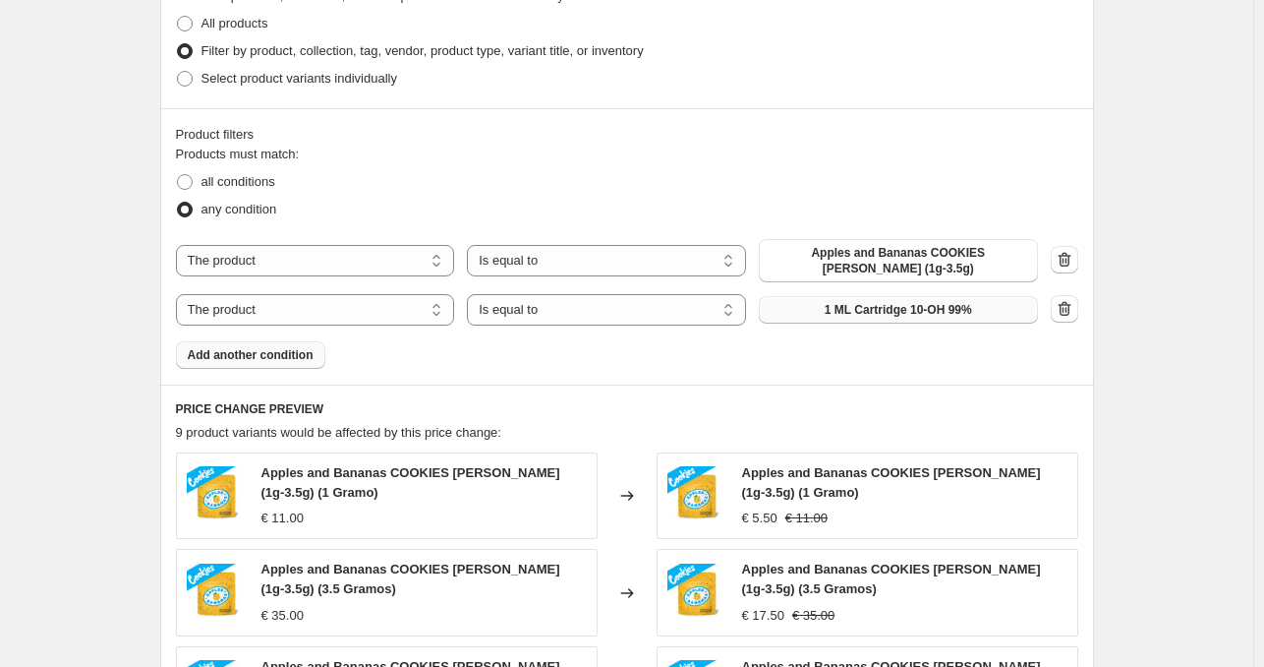
click at [822, 296] on button "1 ML Cartridge 10-OH 99%" at bounding box center [898, 310] width 279 height 28
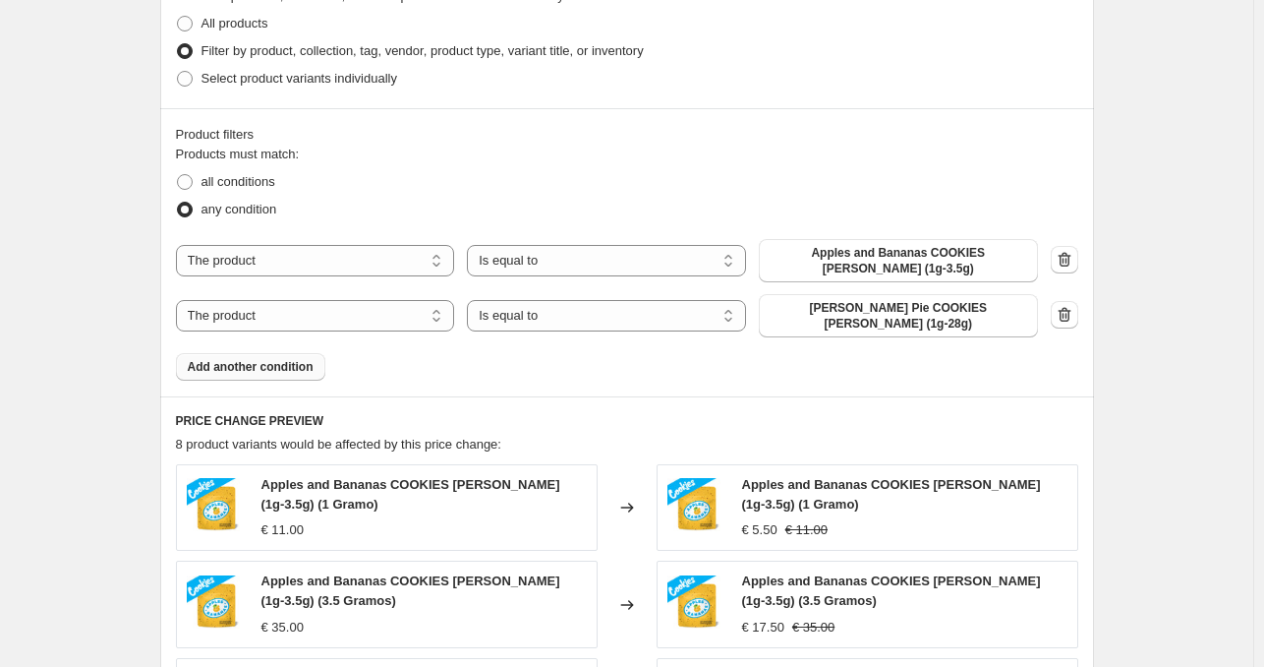
click at [286, 359] on span "Add another condition" at bounding box center [251, 367] width 126 height 16
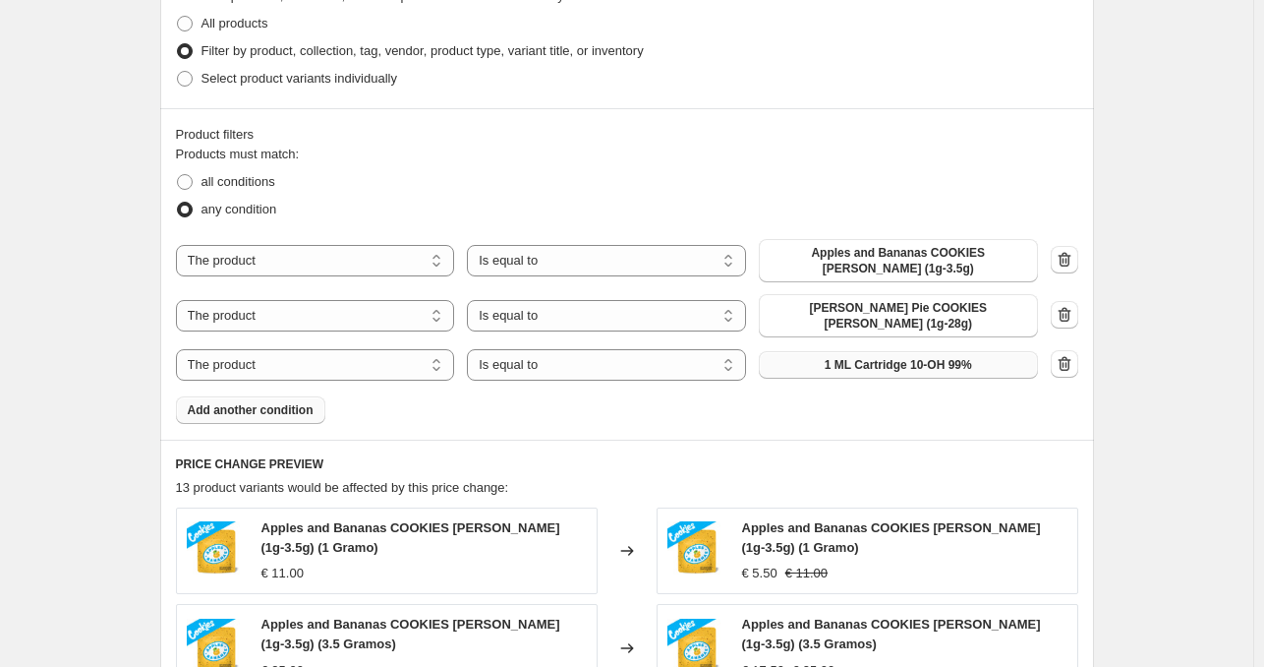
click at [865, 357] on span "1 ML Cartridge 10-OH 99%" at bounding box center [898, 365] width 147 height 16
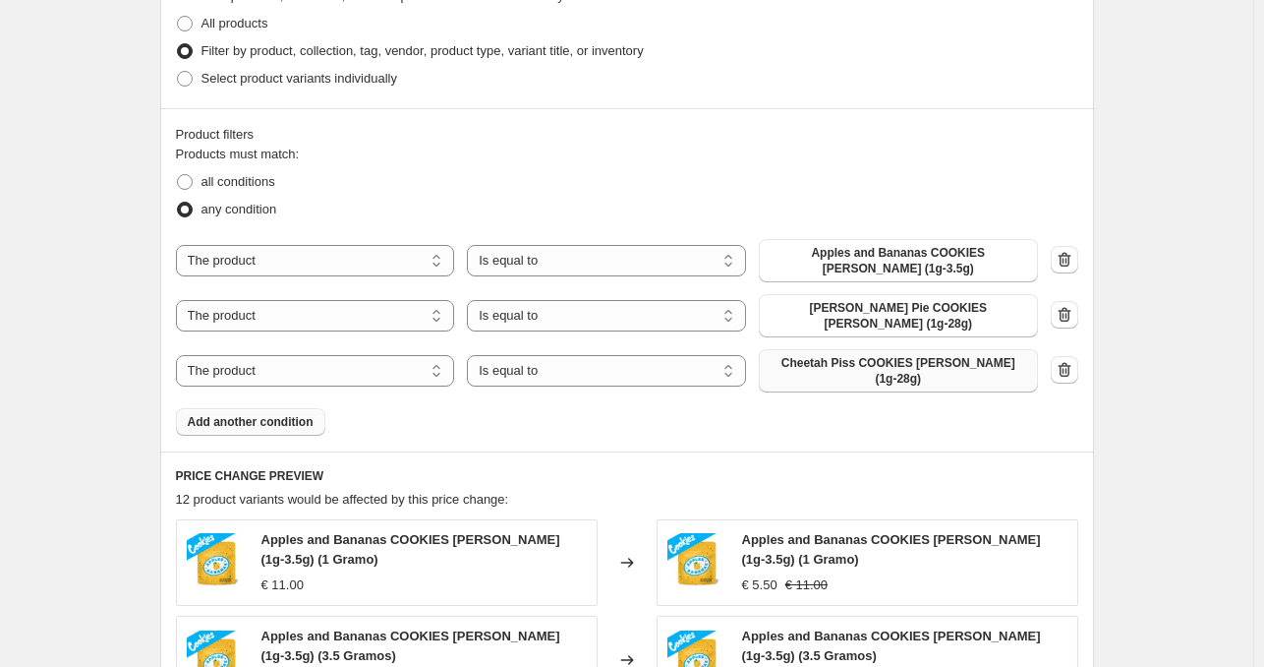
click at [269, 414] on span "Add another condition" at bounding box center [251, 422] width 126 height 16
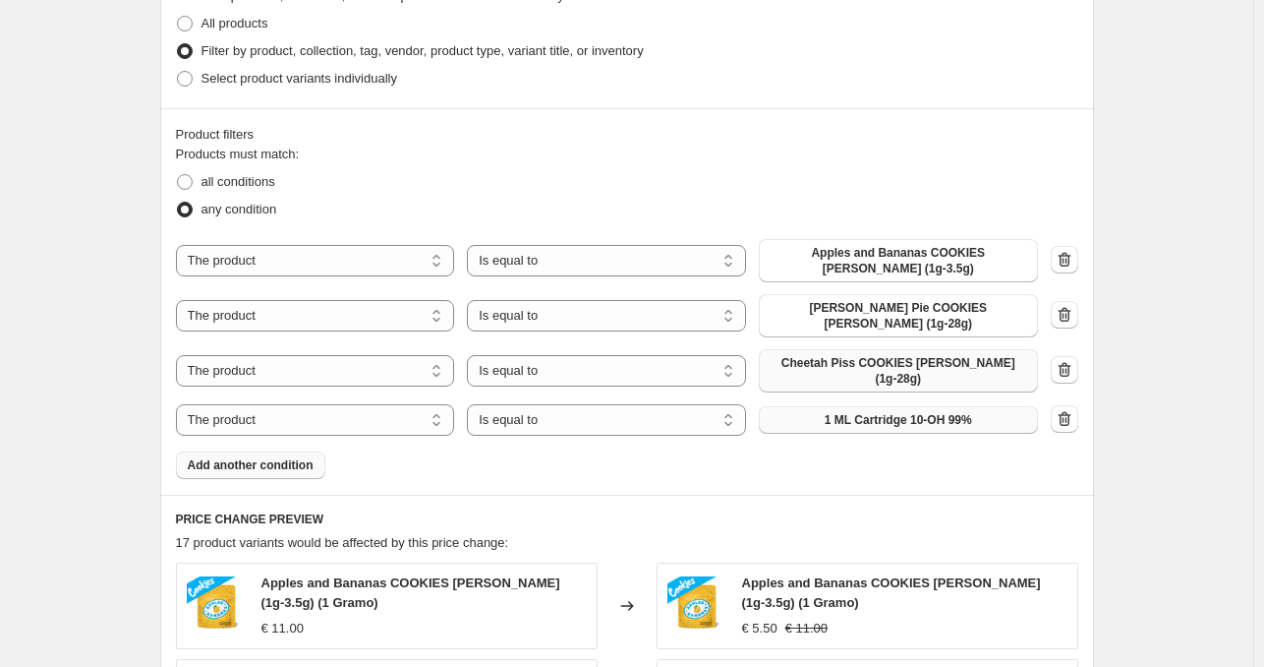
click at [890, 412] on span "1 ML Cartridge 10-OH 99%" at bounding box center [898, 420] width 147 height 16
click at [280, 451] on button "Add another condition" at bounding box center [250, 465] width 149 height 28
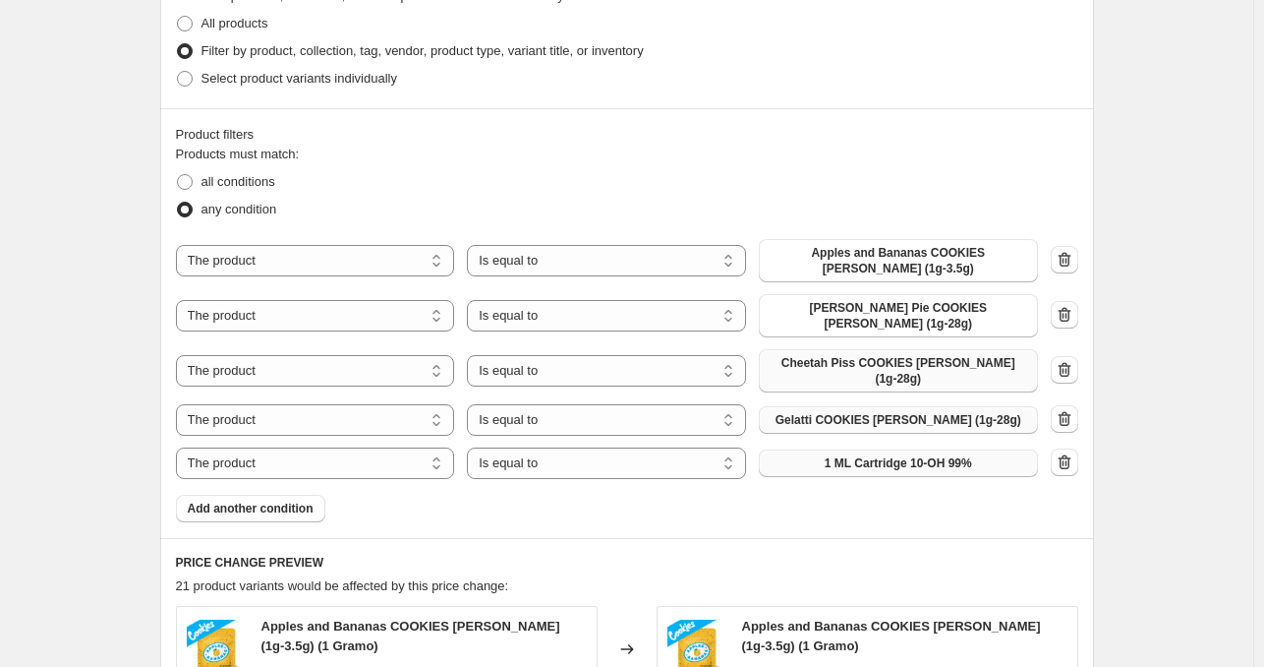
click at [854, 455] on span "1 ML Cartridge 10-OH 99%" at bounding box center [898, 463] width 147 height 16
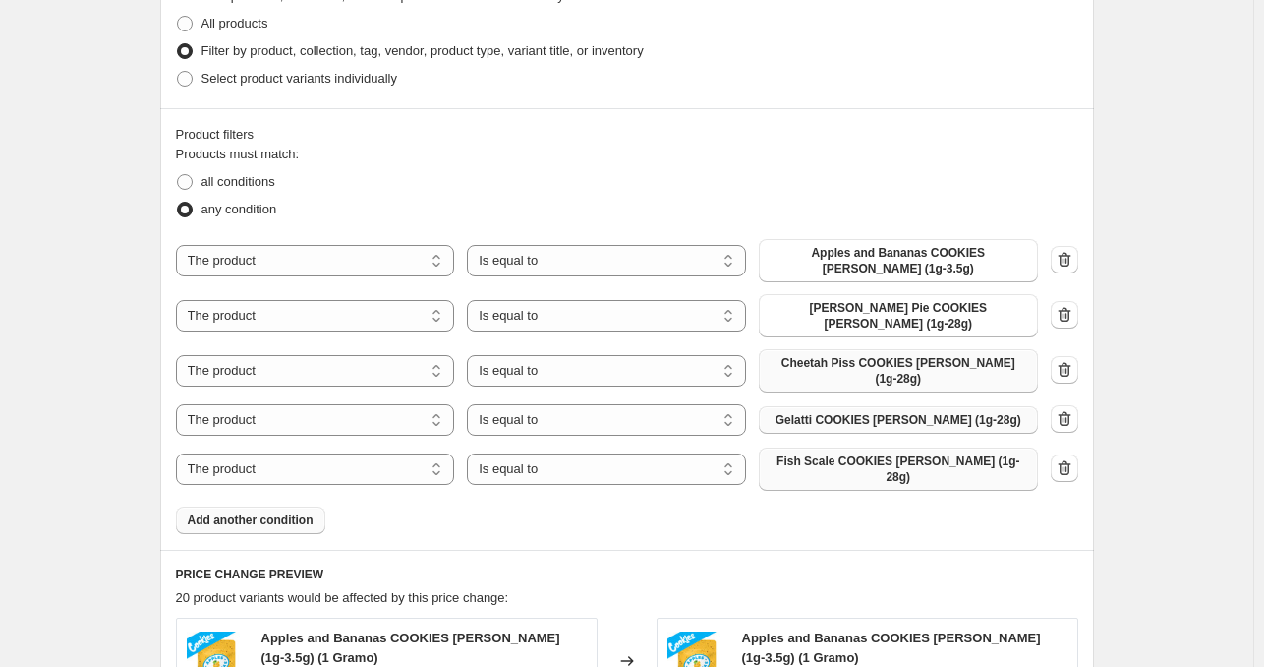
click at [263, 512] on span "Add another condition" at bounding box center [251, 520] width 126 height 16
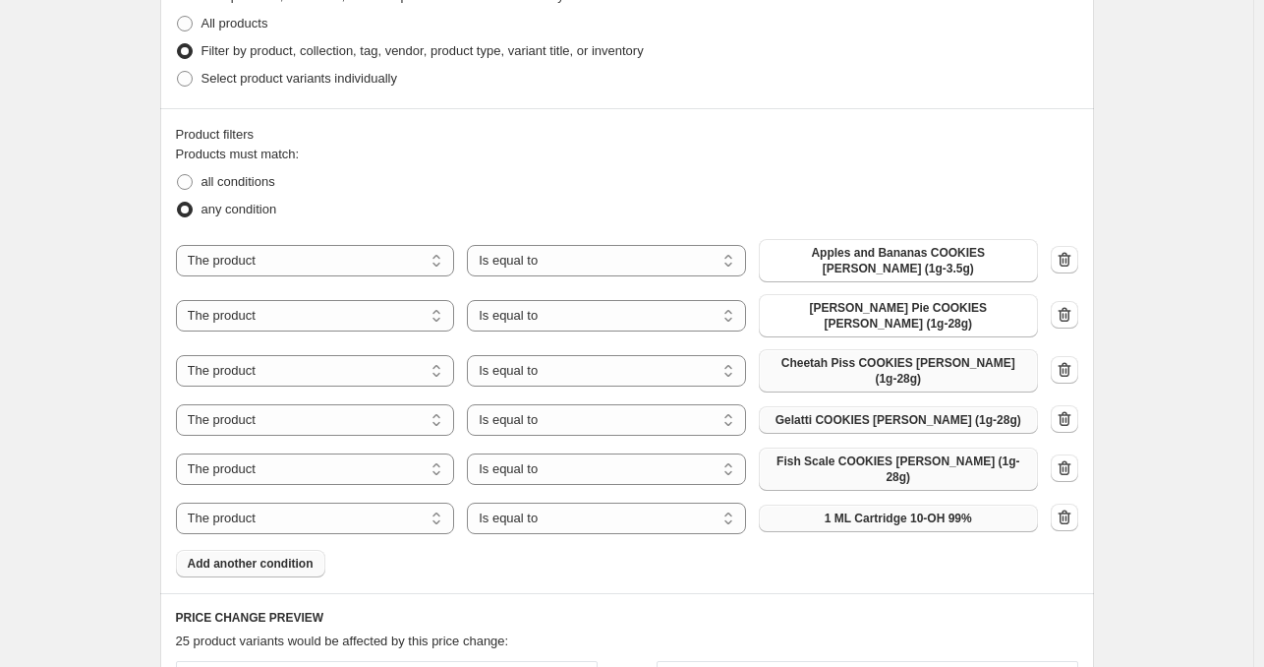
click at [849, 510] on span "1 ML Cartridge 10-OH 99%" at bounding box center [898, 518] width 147 height 16
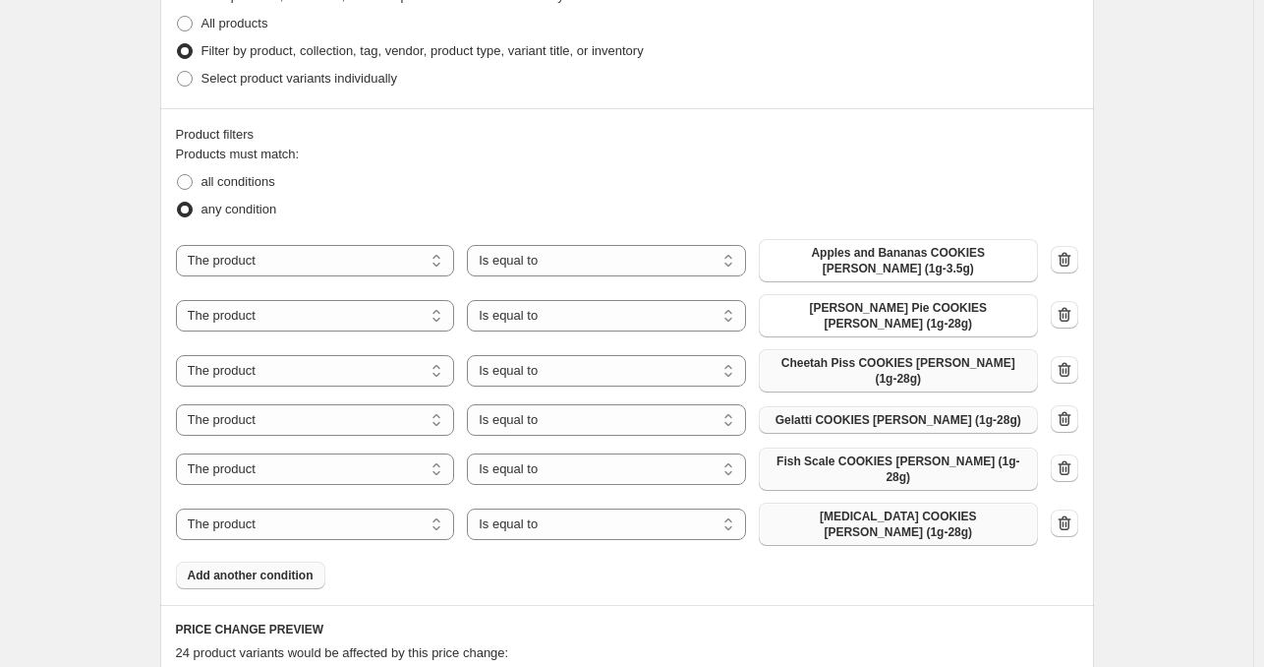
click at [267, 567] on span "Add another condition" at bounding box center [251, 575] width 126 height 16
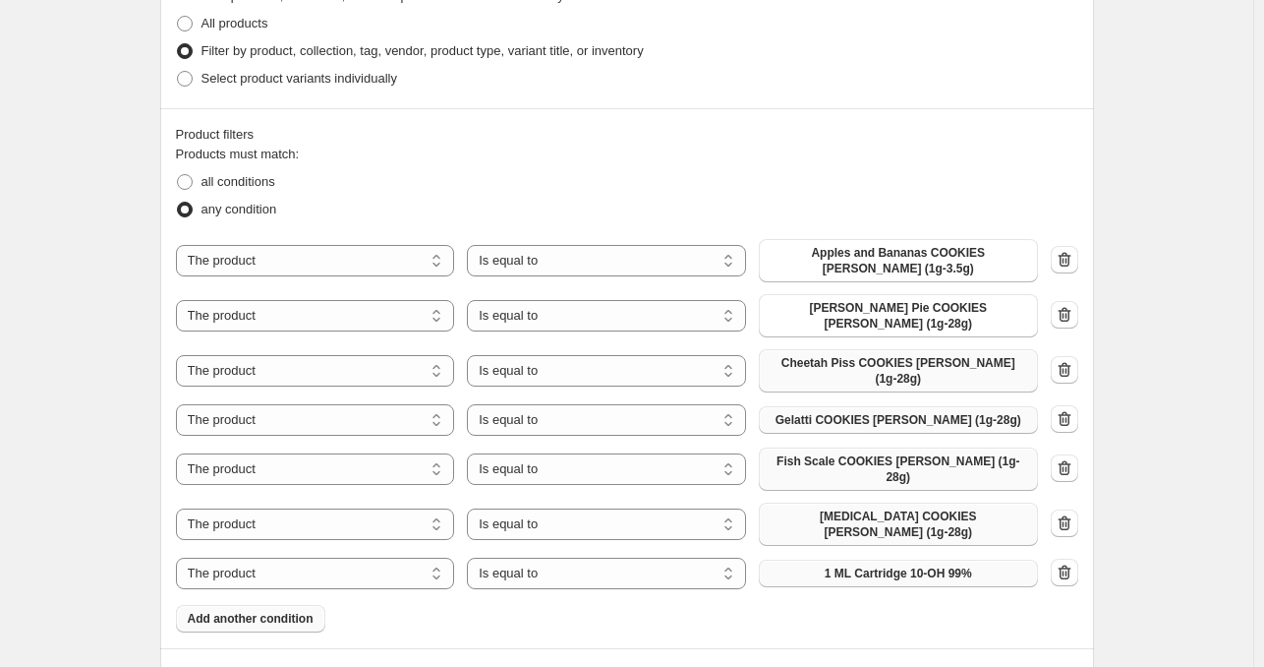
click at [943, 565] on span "1 ML Cartridge 10-OH 99%" at bounding box center [898, 573] width 147 height 16
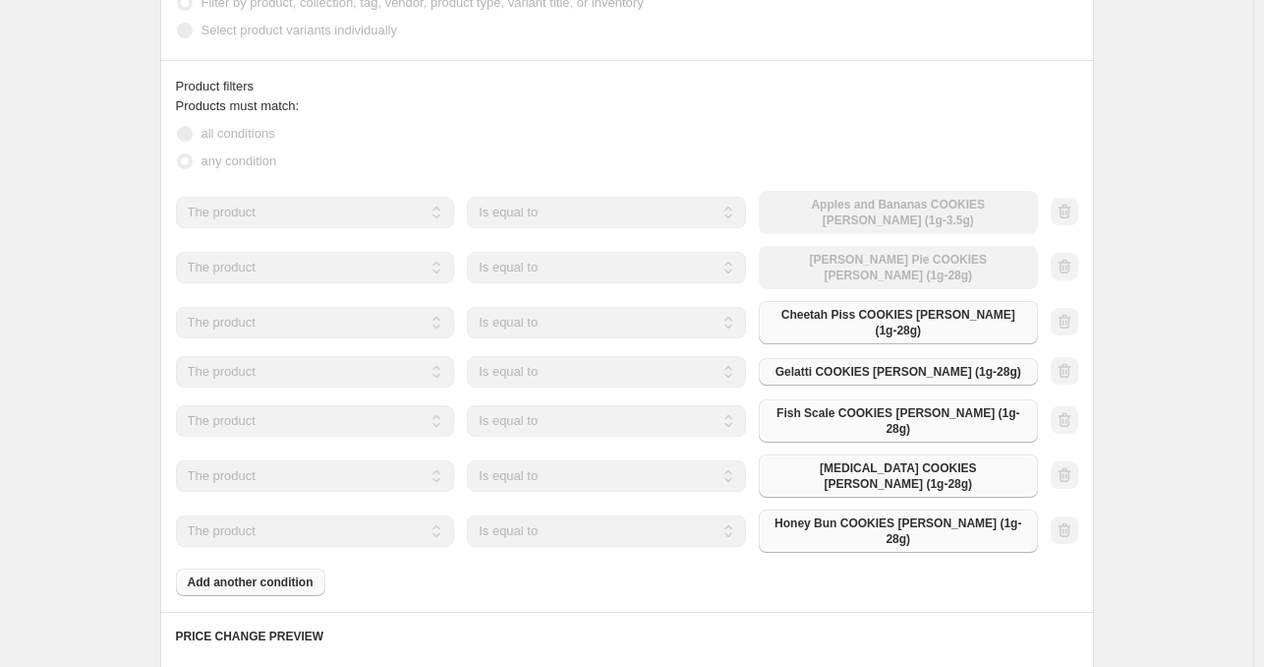
scroll to position [1081, 0]
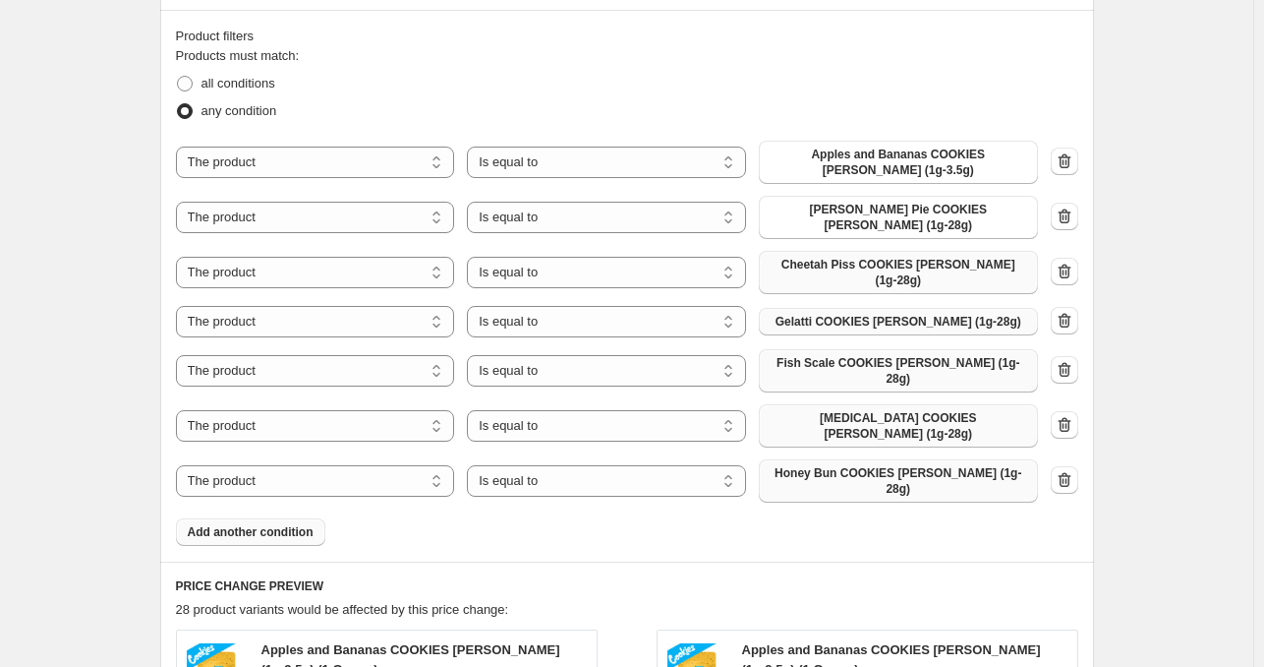
click at [297, 524] on span "Add another condition" at bounding box center [251, 532] width 126 height 16
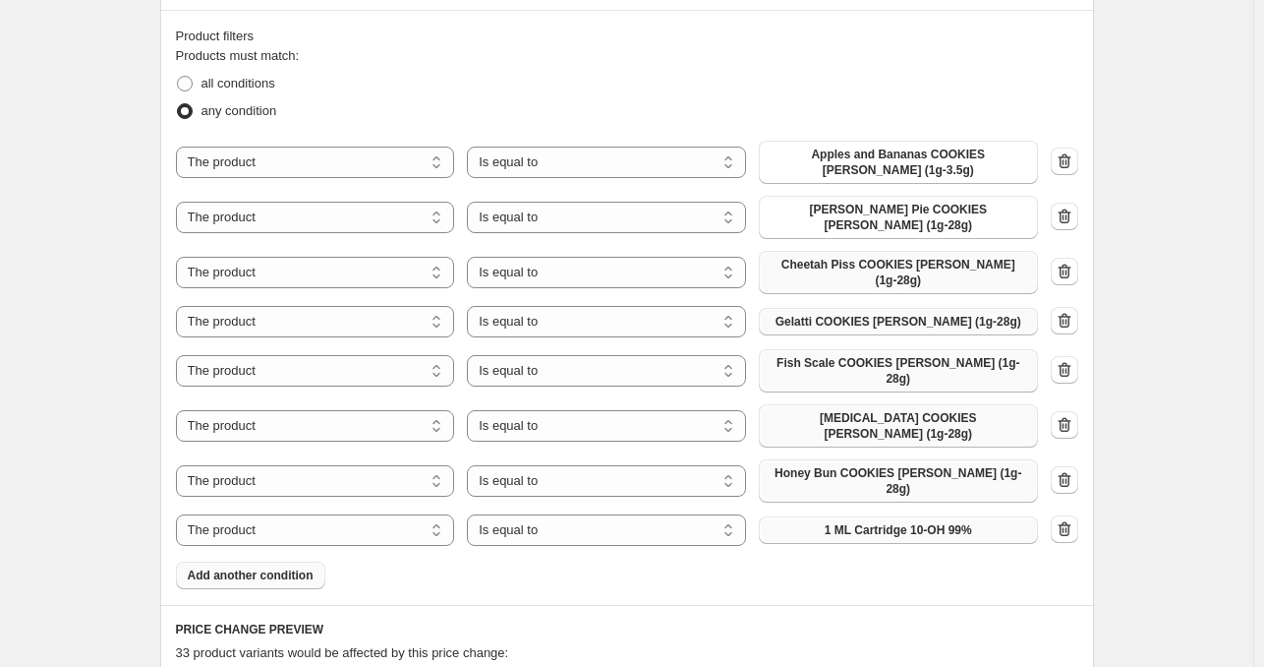
click at [840, 522] on span "1 ML Cartridge 10-OH 99%" at bounding box center [898, 530] width 147 height 16
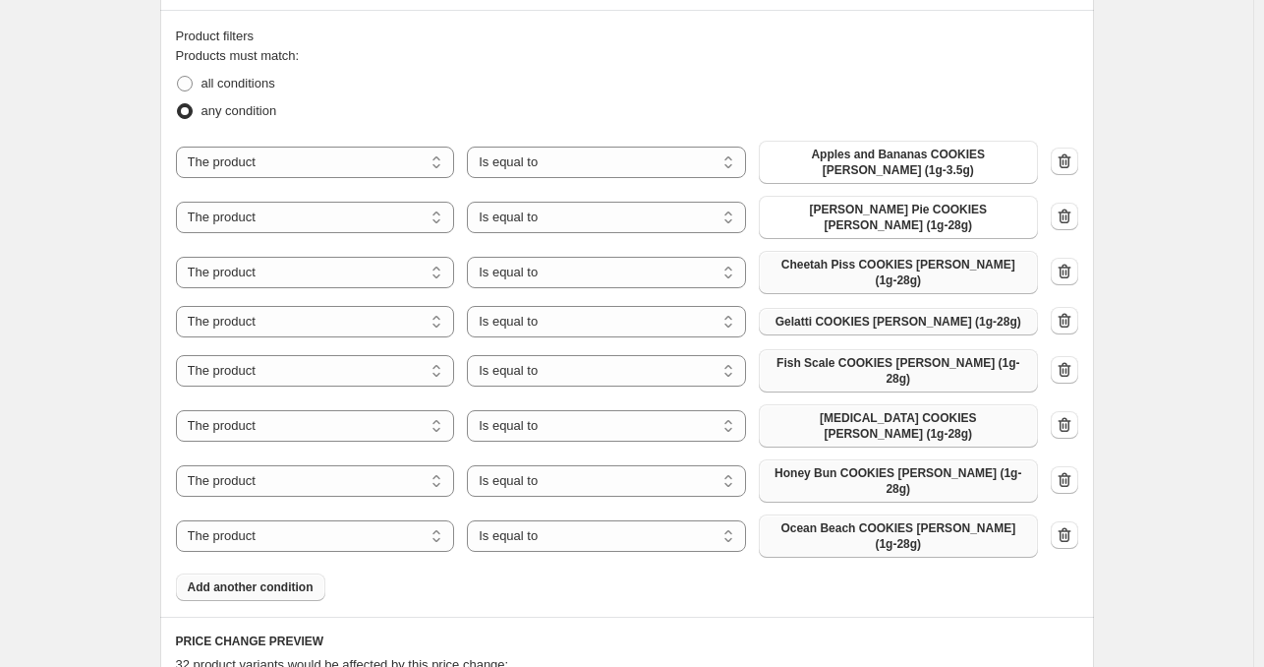
click at [302, 573] on button "Add another condition" at bounding box center [250, 587] width 149 height 28
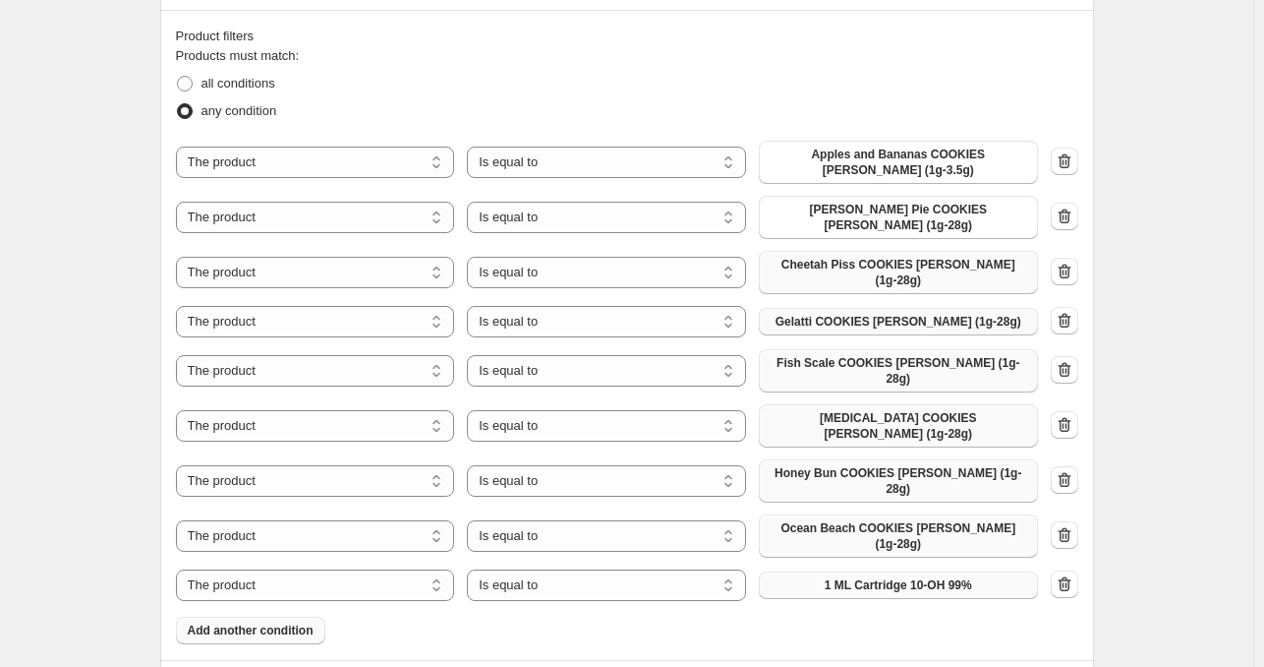
click at [870, 571] on button "1 ML Cartridge 10-OH 99%" at bounding box center [898, 585] width 279 height 28
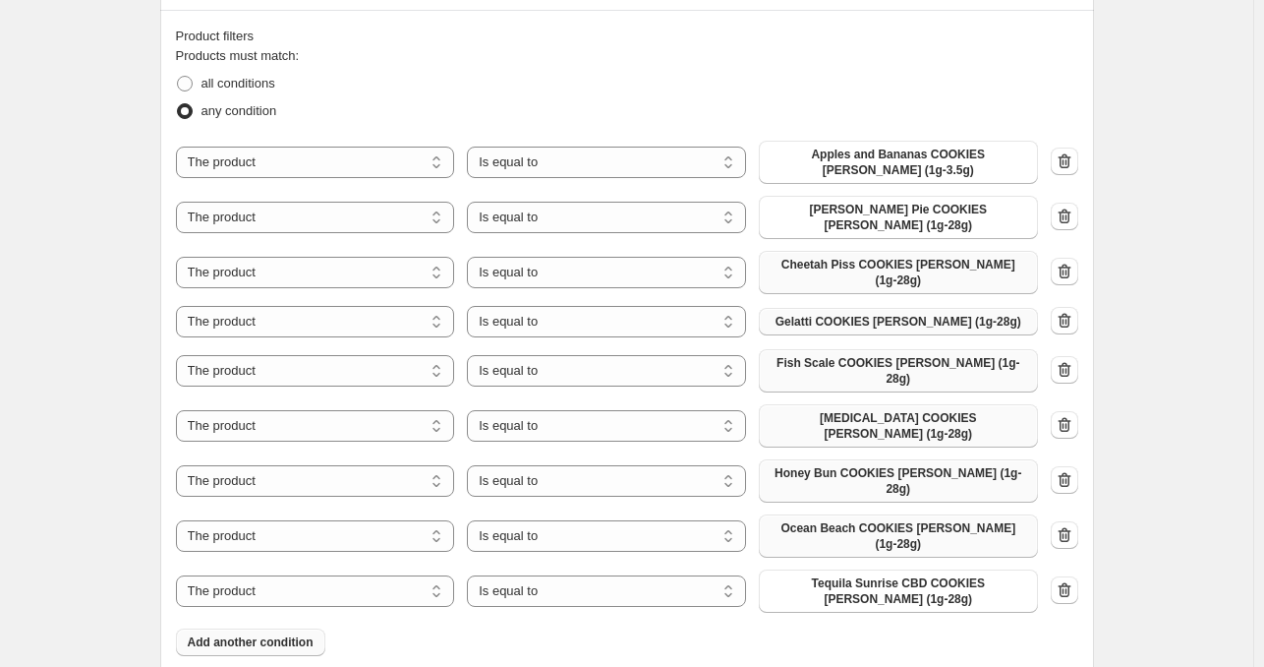
click at [272, 628] on button "Add another condition" at bounding box center [250, 642] width 149 height 28
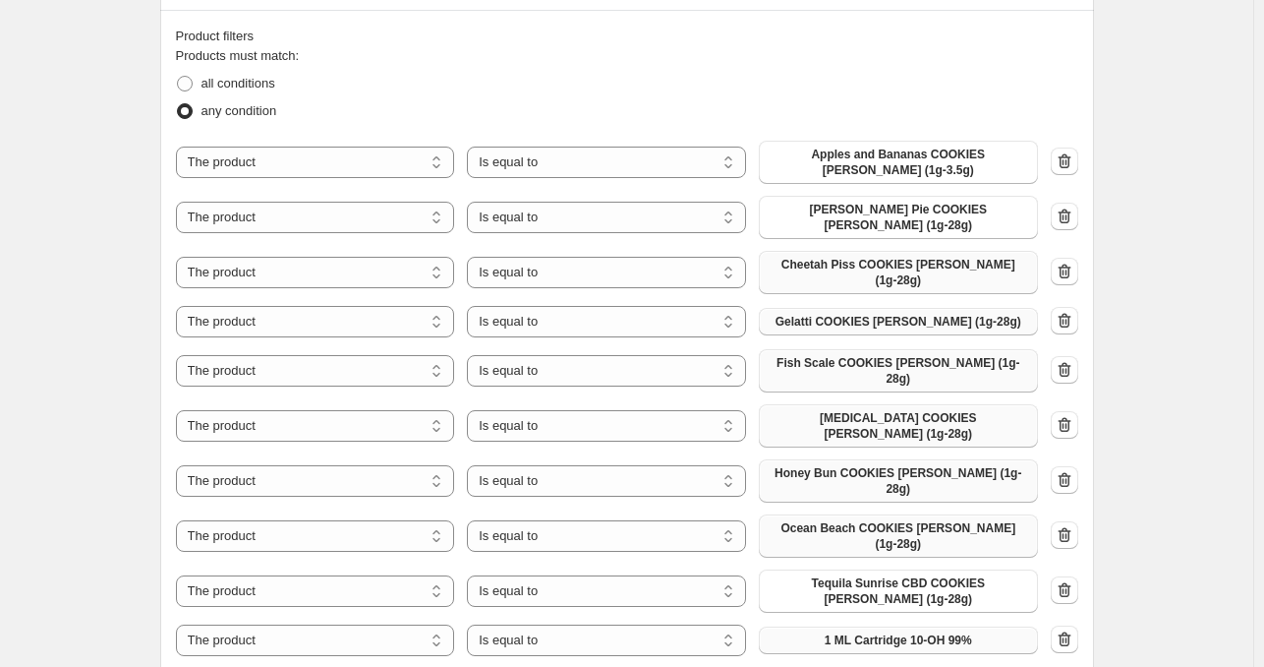
click at [873, 632] on span "1 ML Cartridge 10-OH 99%" at bounding box center [898, 640] width 147 height 16
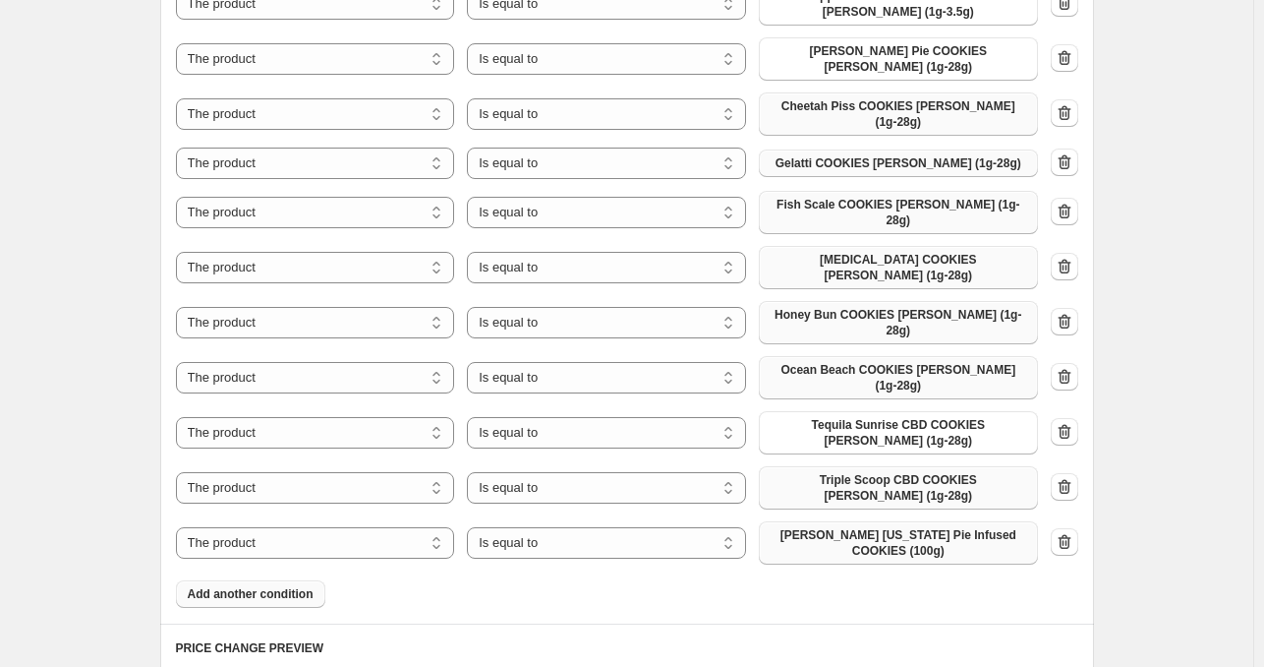
scroll to position [1278, 0]
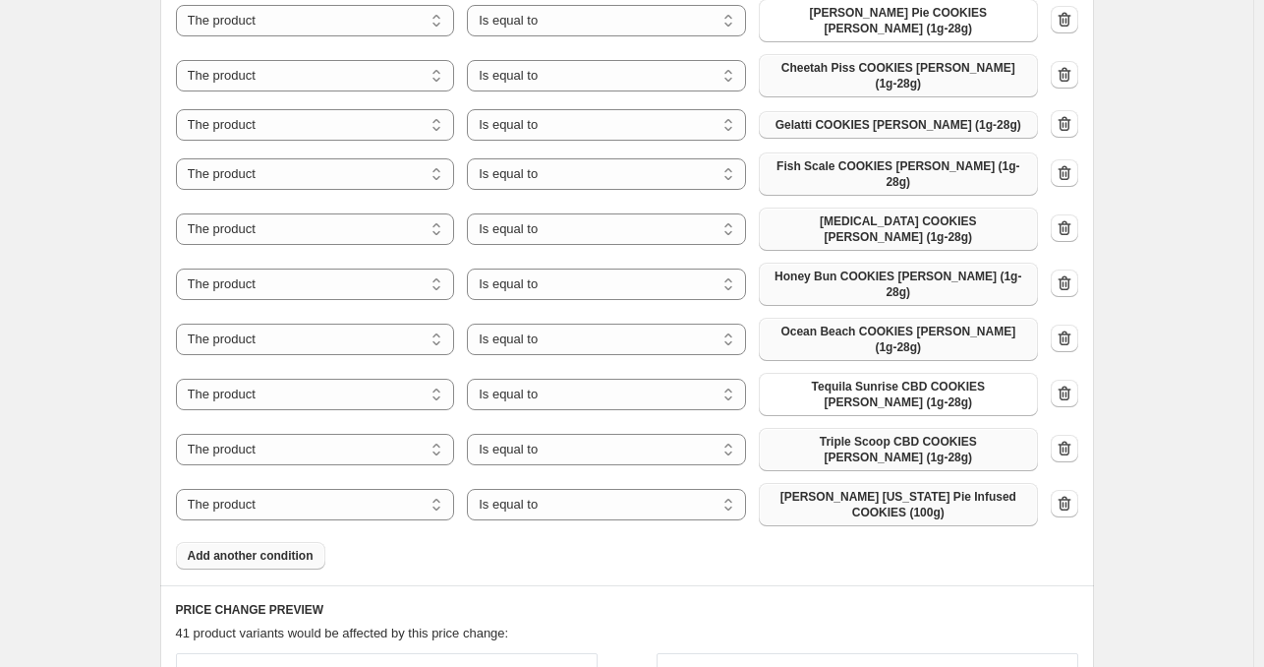
click at [268, 548] on span "Add another condition" at bounding box center [251, 556] width 126 height 16
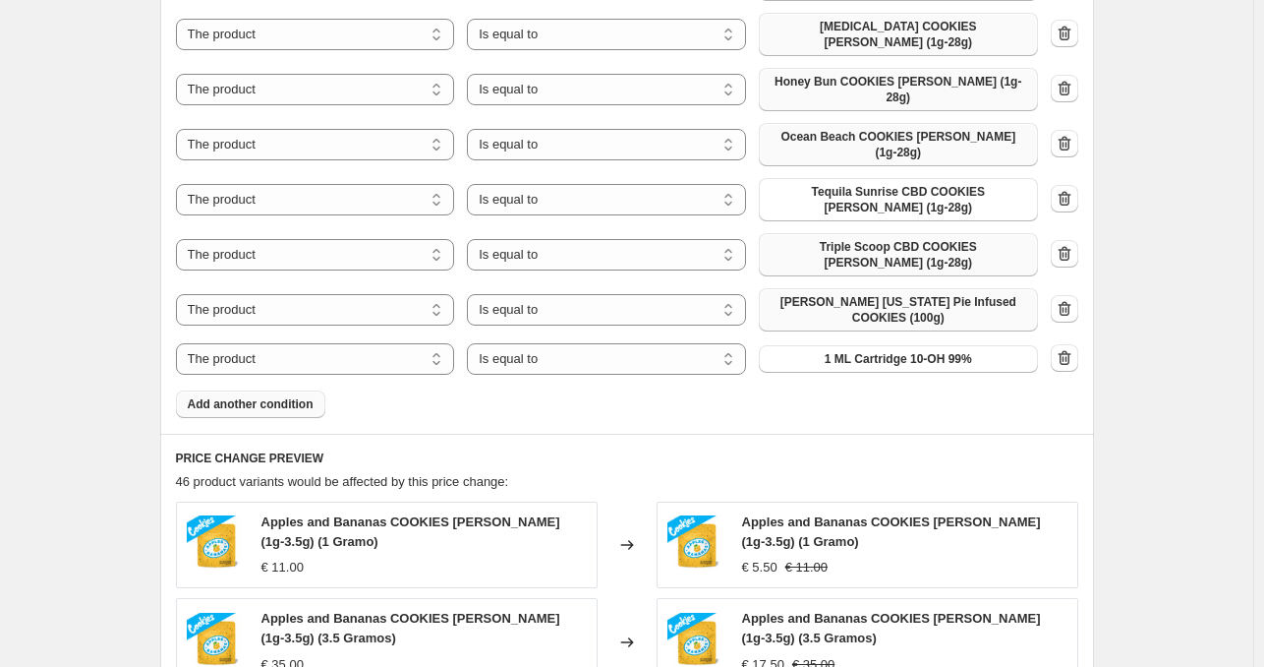
scroll to position [1475, 0]
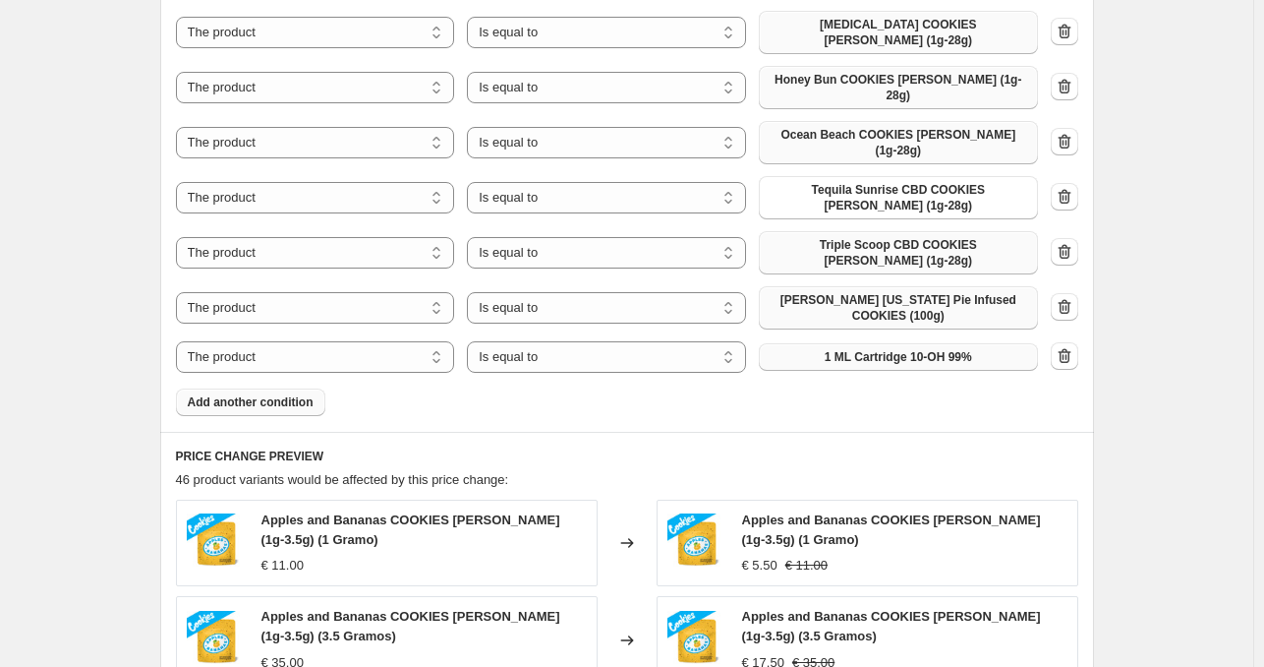
click at [857, 349] on span "1 ML Cartridge 10-OH 99%" at bounding box center [898, 357] width 147 height 16
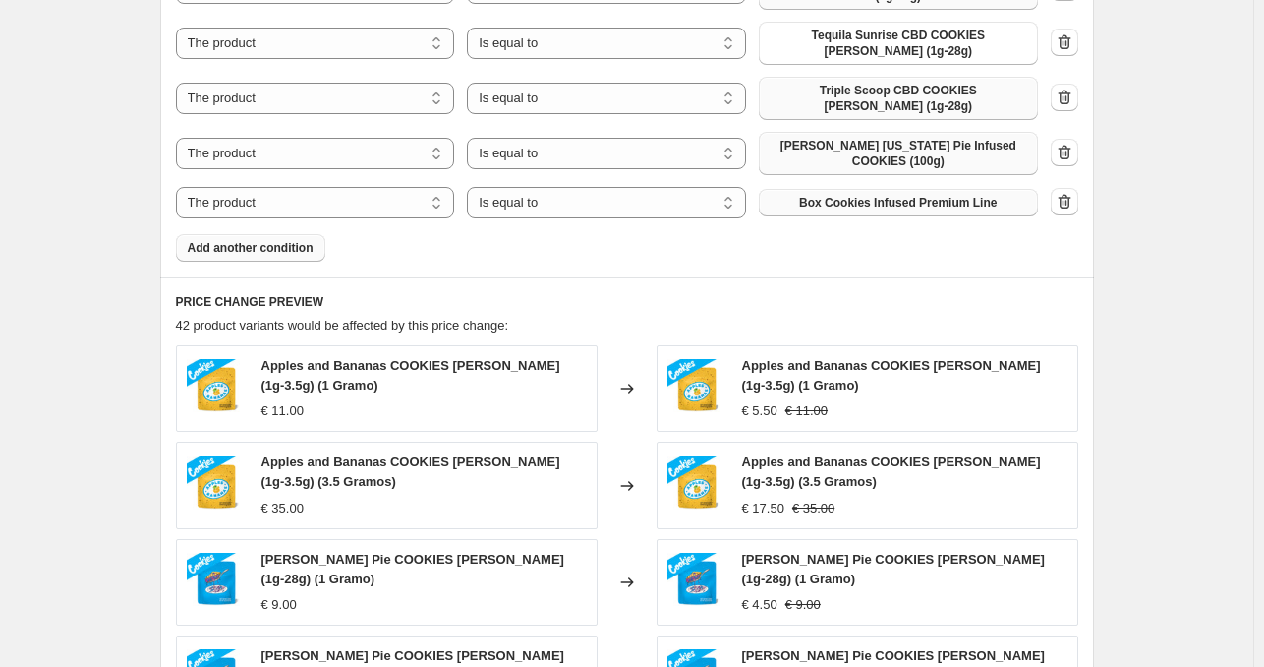
scroll to position [1612, 0]
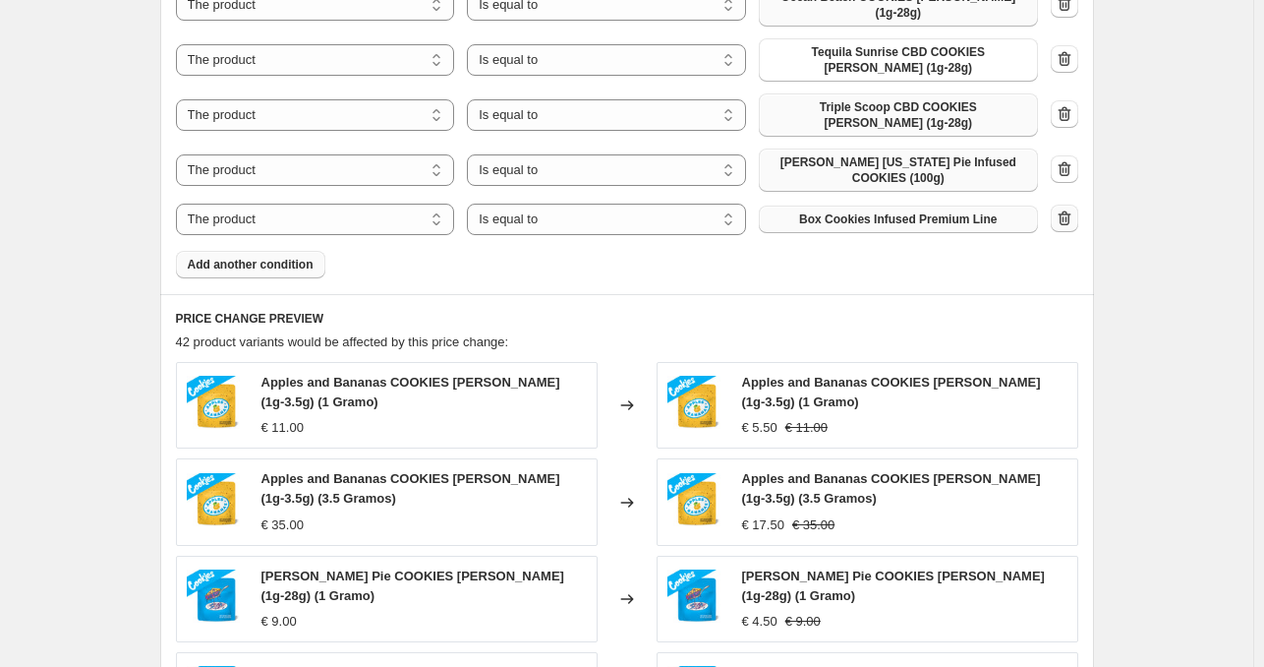
click at [1071, 210] on icon "button" at bounding box center [1064, 217] width 13 height 15
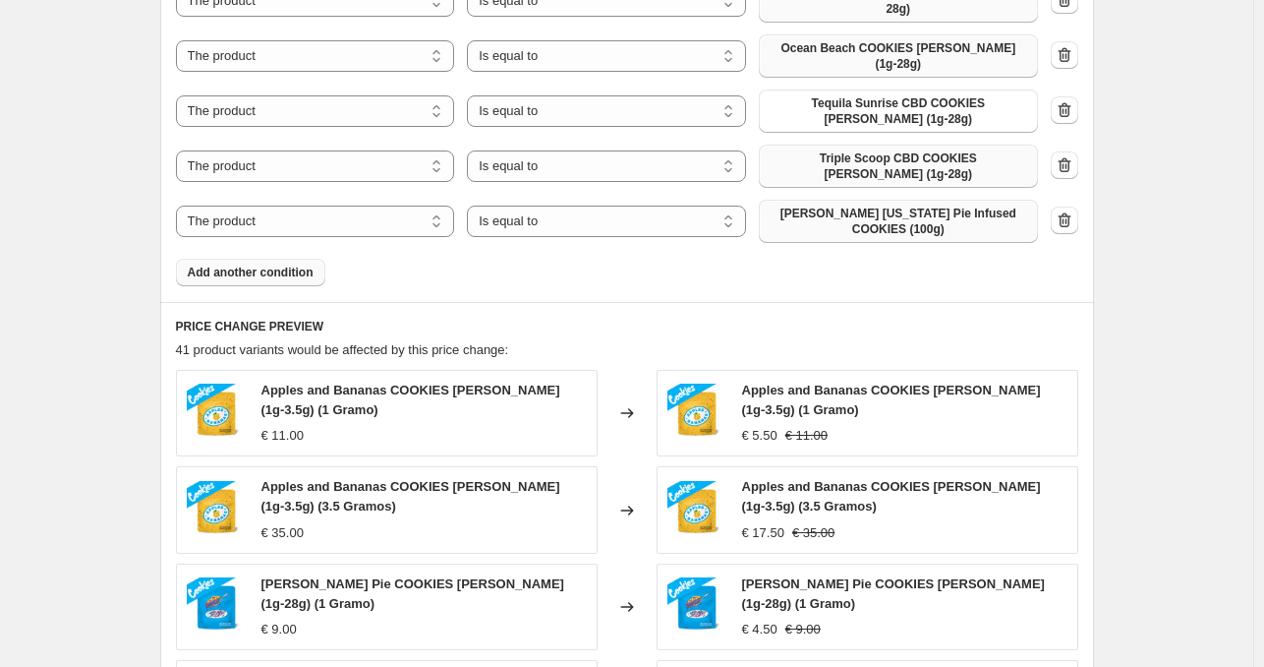
scroll to position [1514, 0]
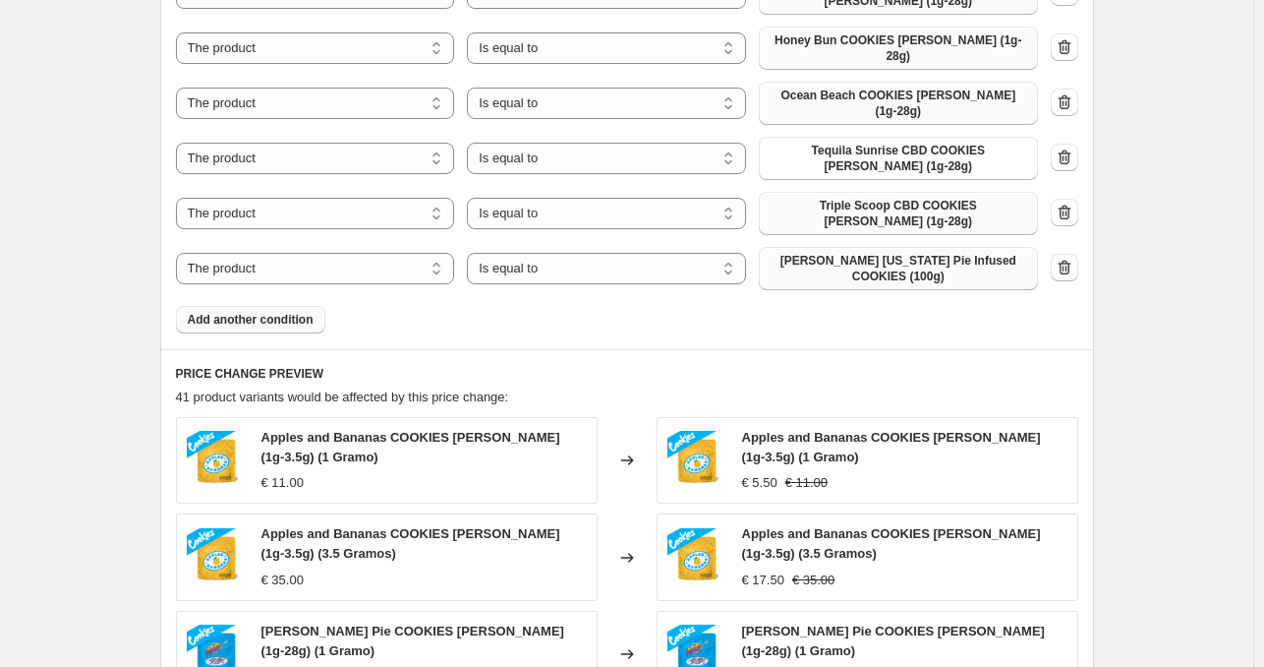
click at [263, 312] on span "Add another condition" at bounding box center [251, 320] width 126 height 16
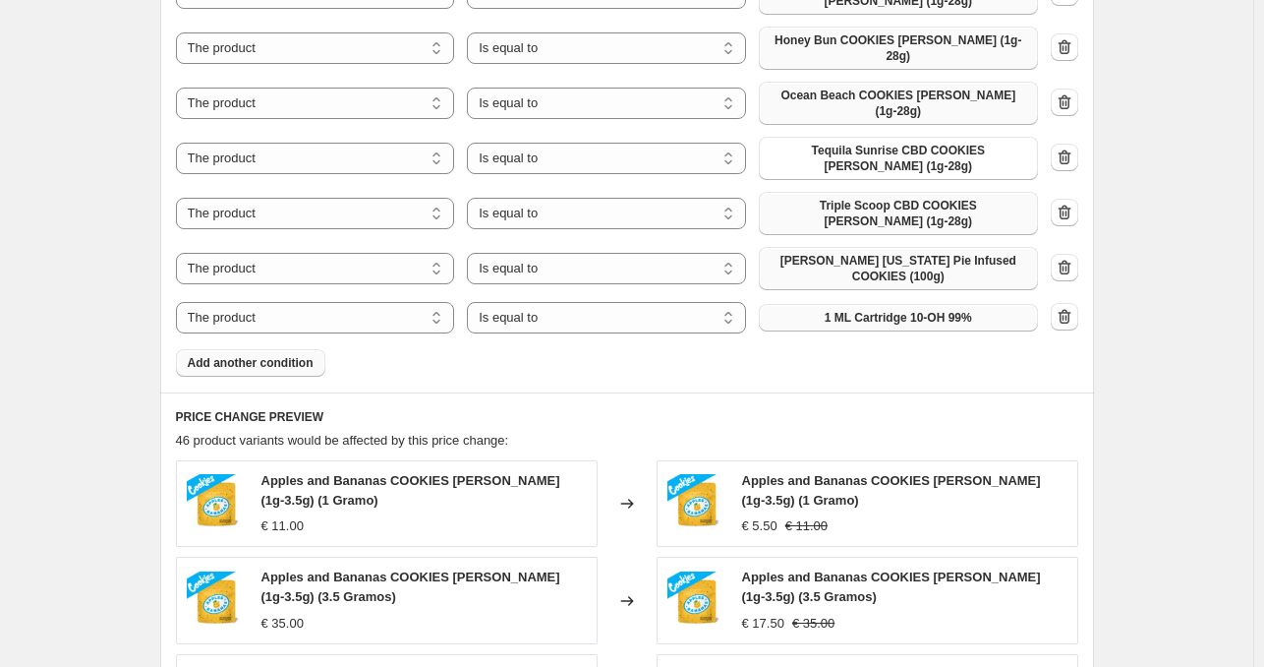
click at [881, 310] on span "1 ML Cartridge 10-OH 99%" at bounding box center [898, 318] width 147 height 16
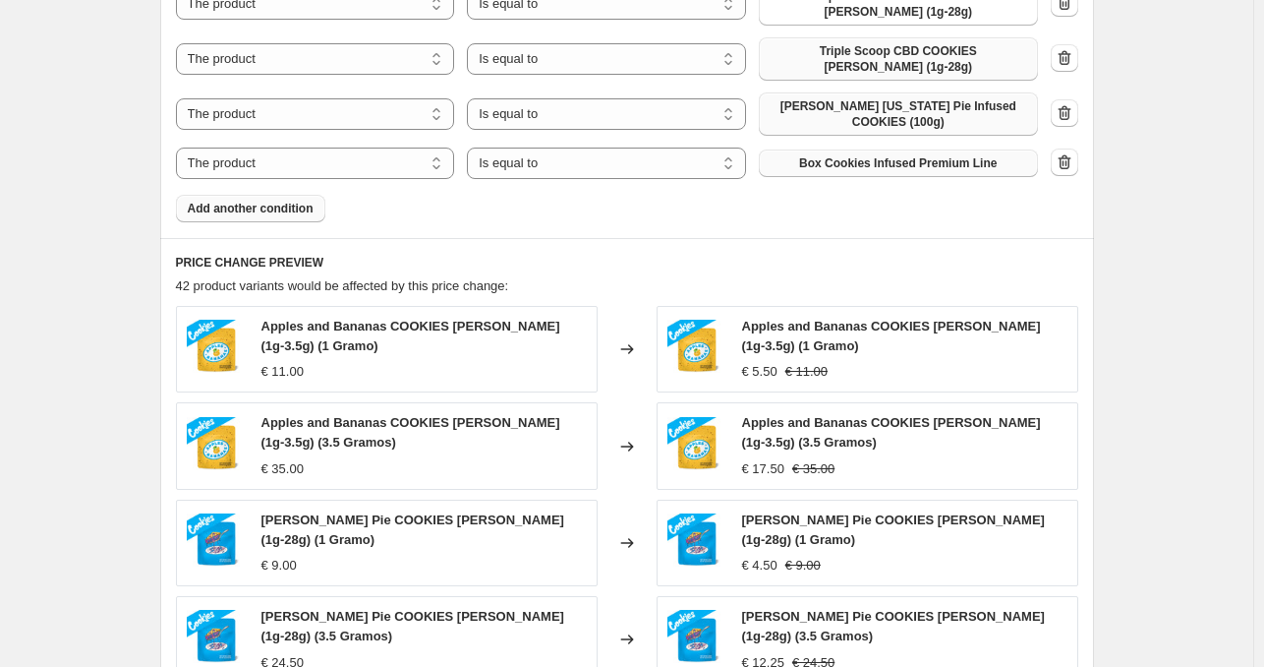
scroll to position [2006, 0]
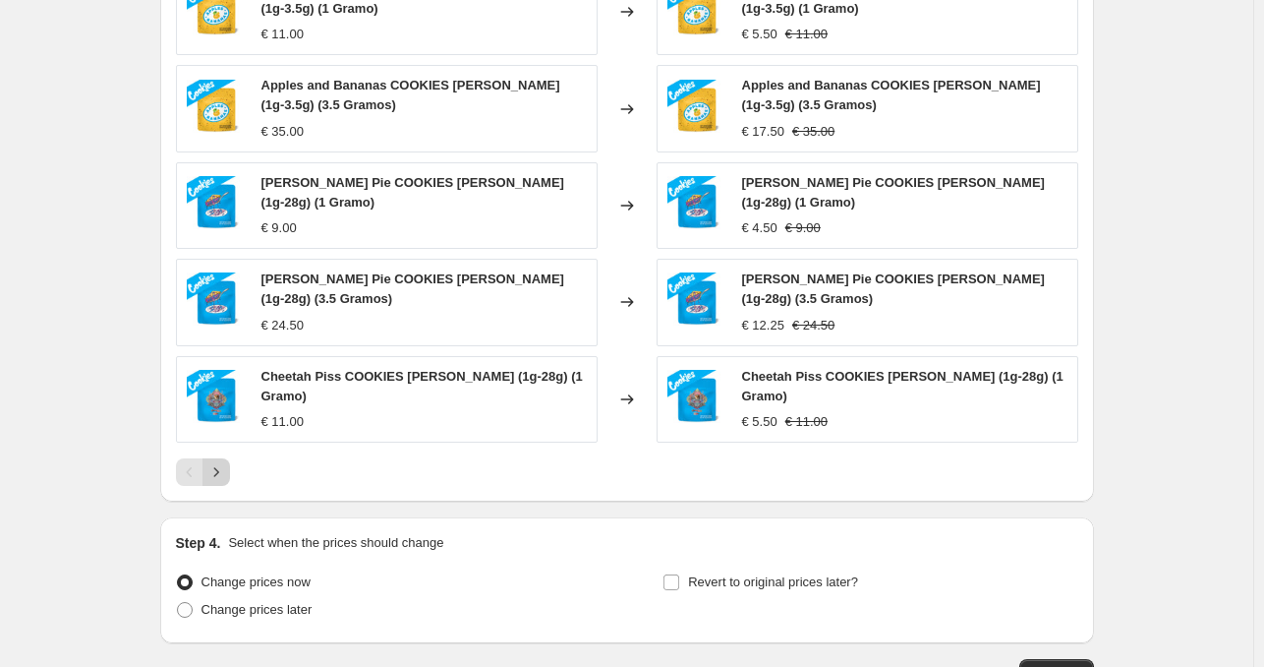
click at [220, 462] on icon "Next" at bounding box center [216, 472] width 20 height 20
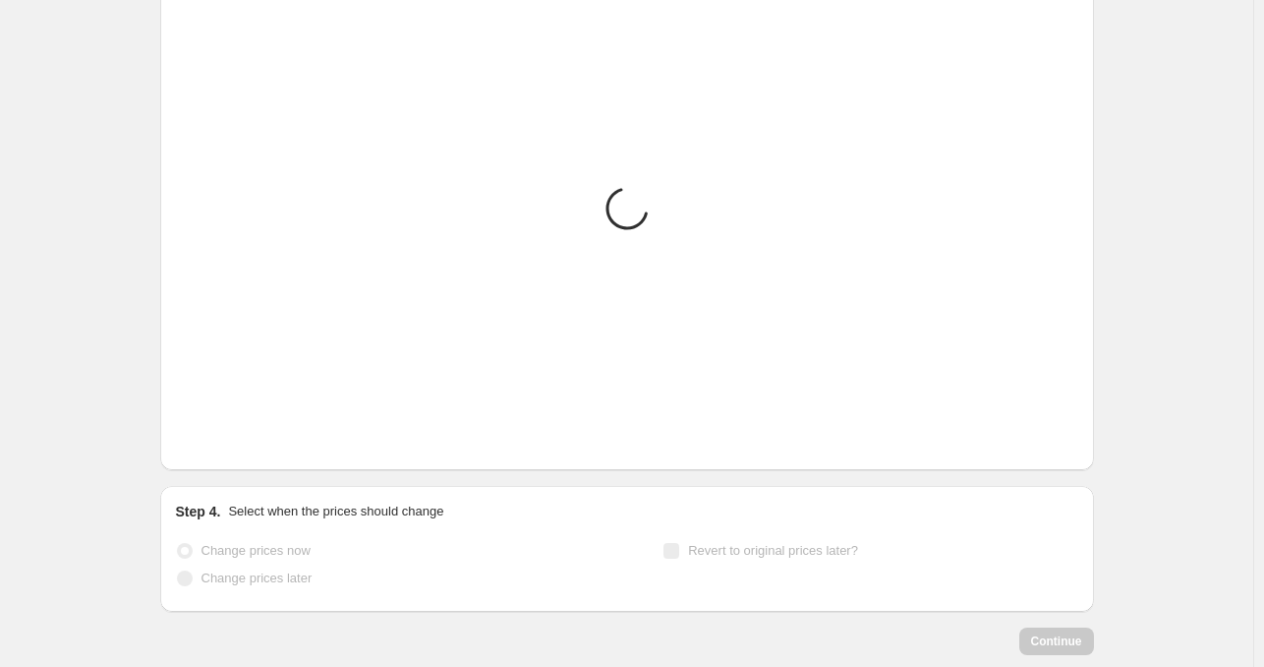
scroll to position [1994, 0]
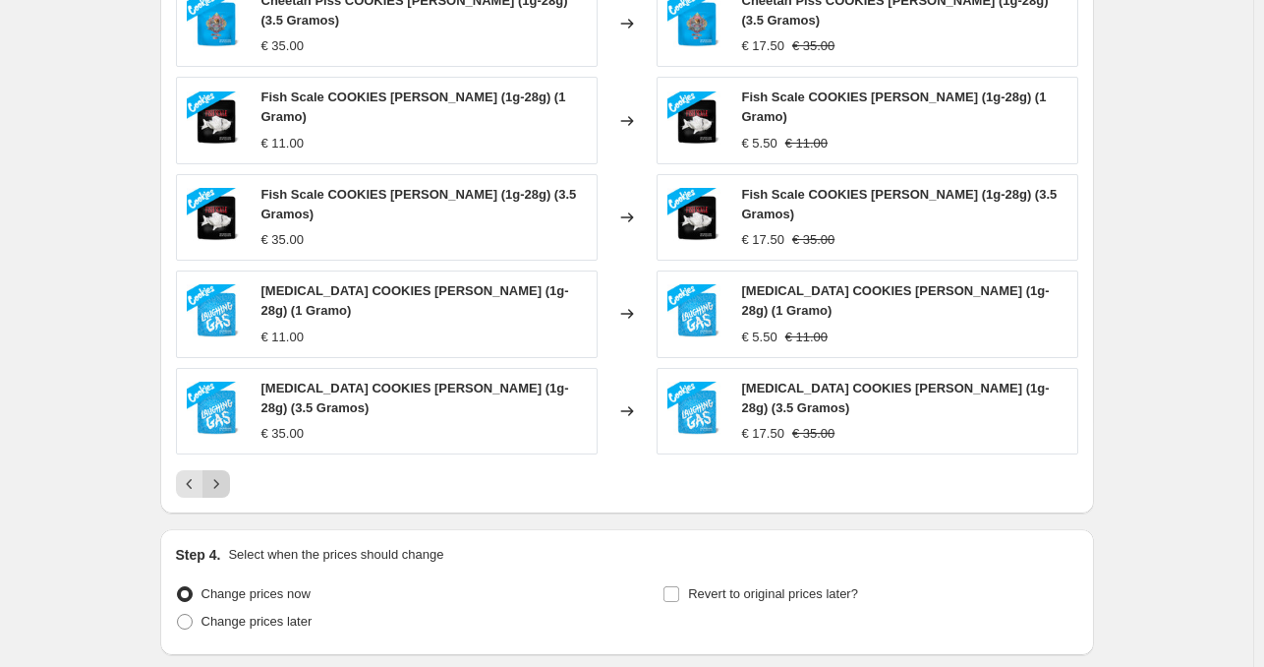
click at [224, 474] on icon "Next" at bounding box center [216, 484] width 20 height 20
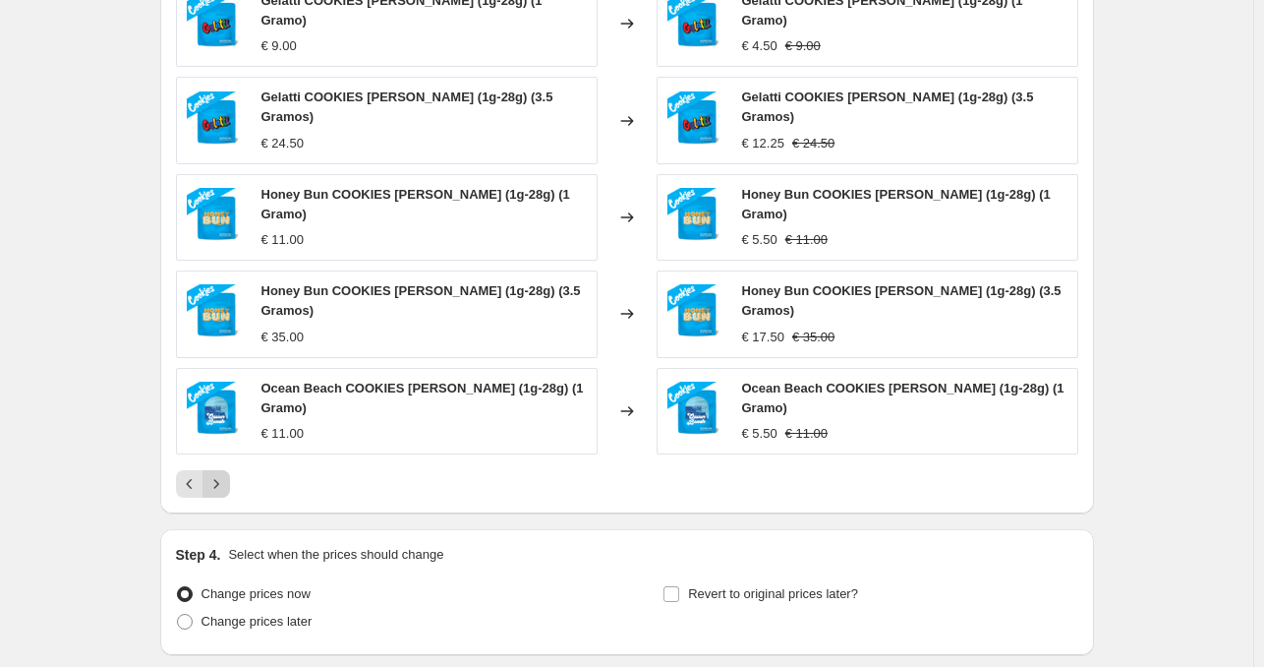
click at [226, 474] on icon "Next" at bounding box center [216, 484] width 20 height 20
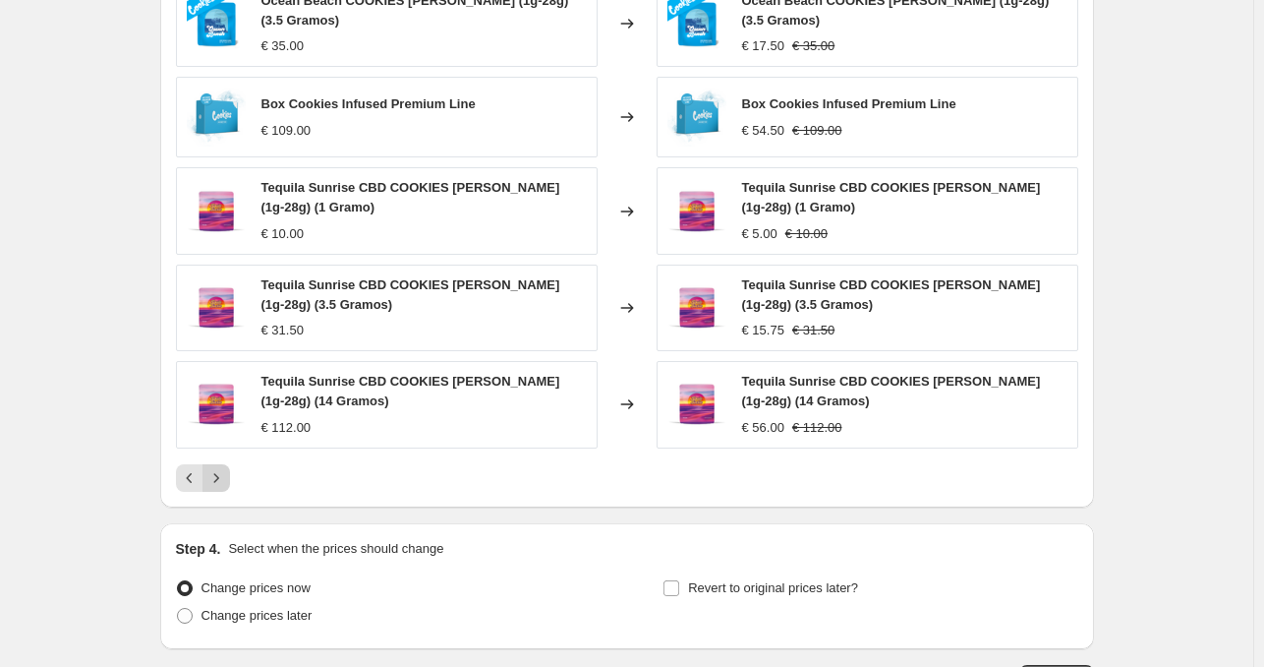
click at [229, 335] on div "Ocean Beach COOKIES Flores (1g-28g) (3.5 Gramos) € 35.00 Changed to Ocean Beach…" at bounding box center [627, 235] width 903 height 511
click at [226, 468] on icon "Next" at bounding box center [216, 478] width 20 height 20
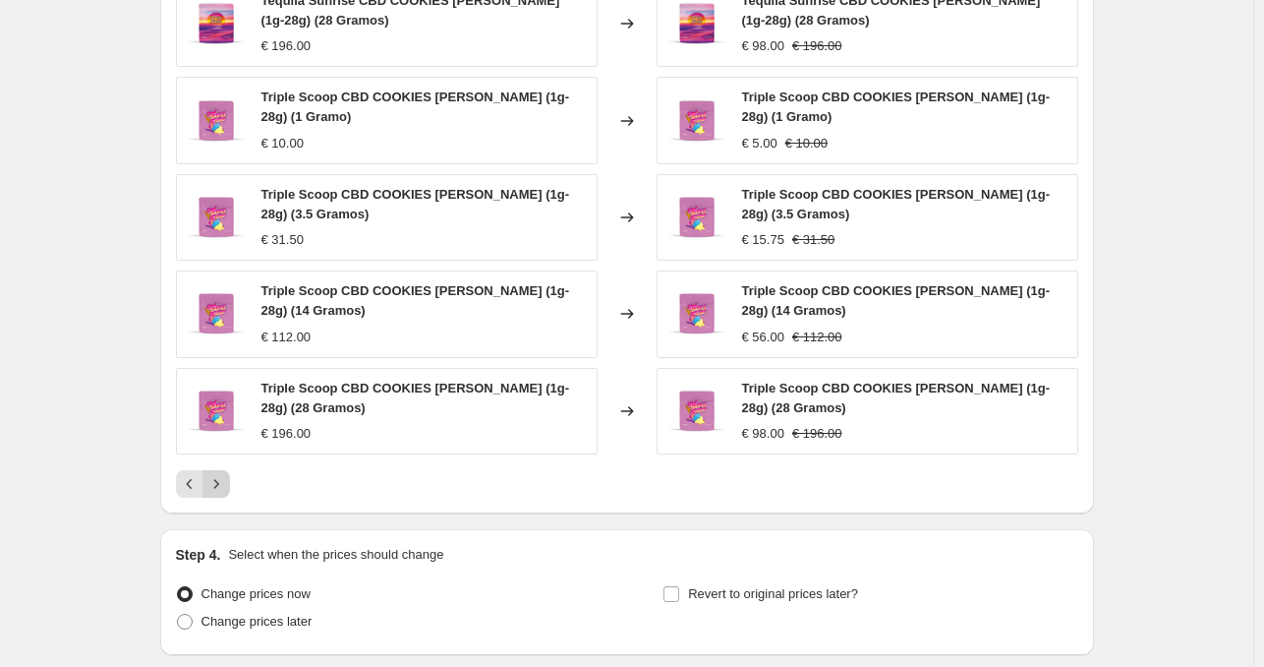
click at [222, 474] on icon "Next" at bounding box center [216, 484] width 20 height 20
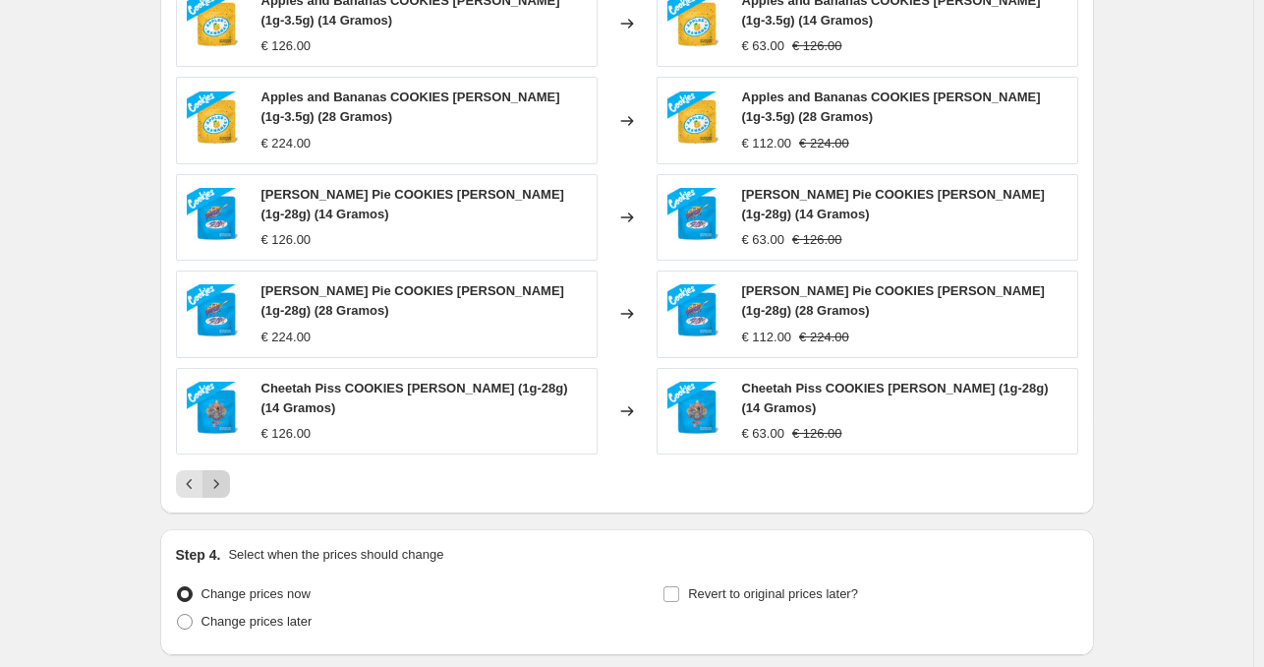
click at [225, 474] on icon "Next" at bounding box center [216, 484] width 20 height 20
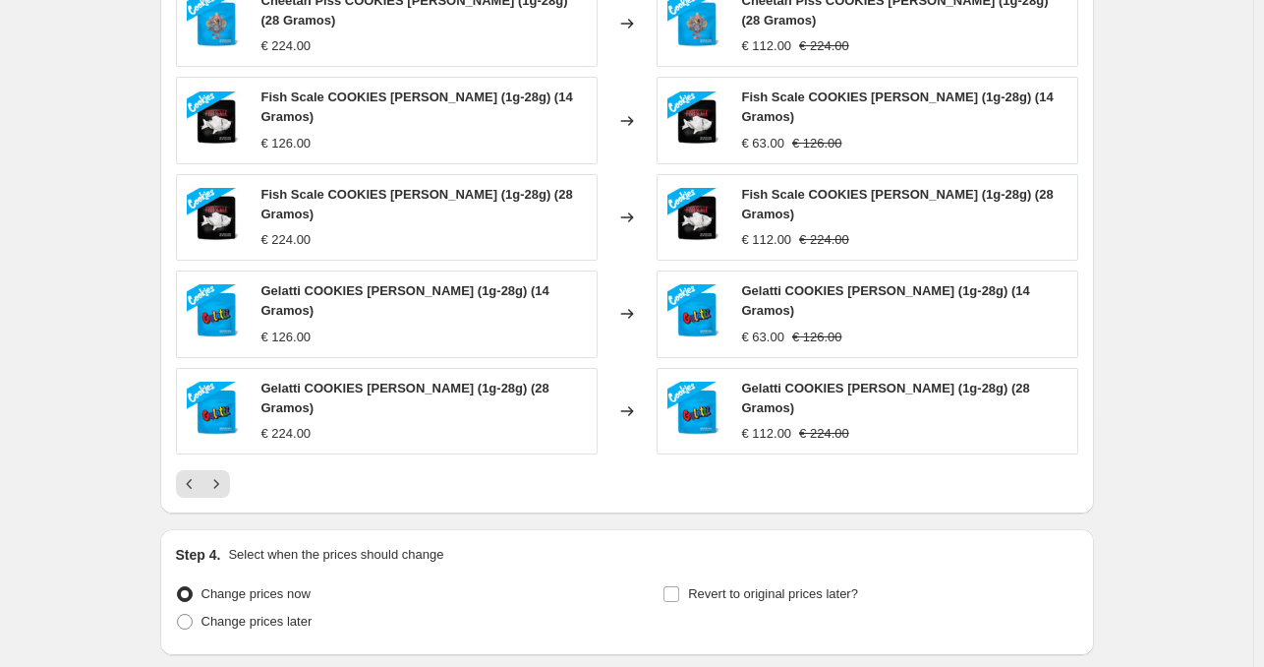
click at [225, 348] on div "PRICE CHANGE PREVIEW 42 product variants would be affected by this price change…" at bounding box center [627, 213] width 934 height 601
click at [217, 474] on icon "Next" at bounding box center [216, 484] width 20 height 20
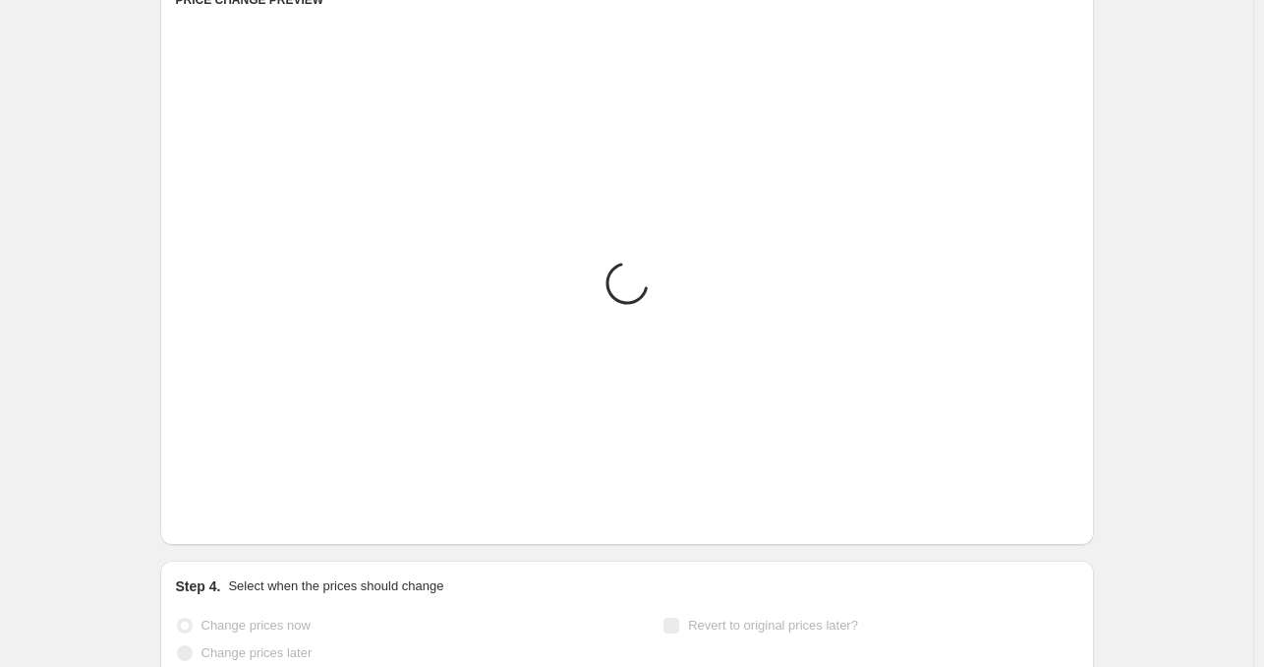
scroll to position [1797, 0]
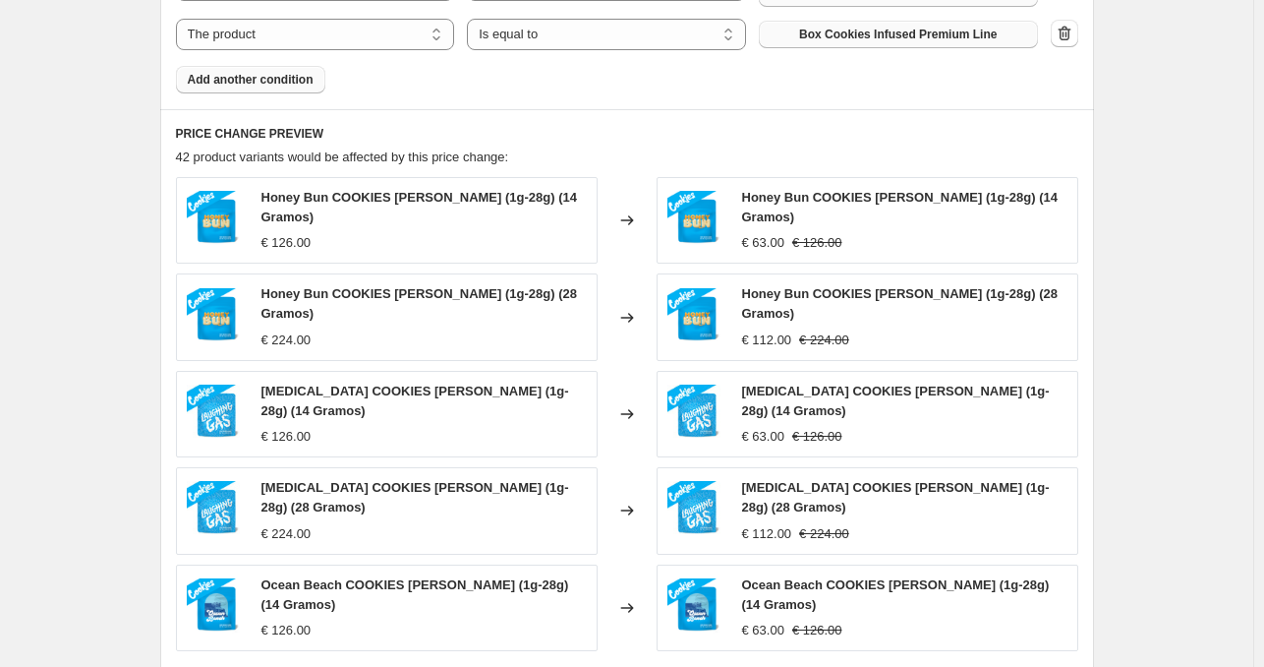
click at [222, 666] on icon "Next" at bounding box center [216, 680] width 20 height 20
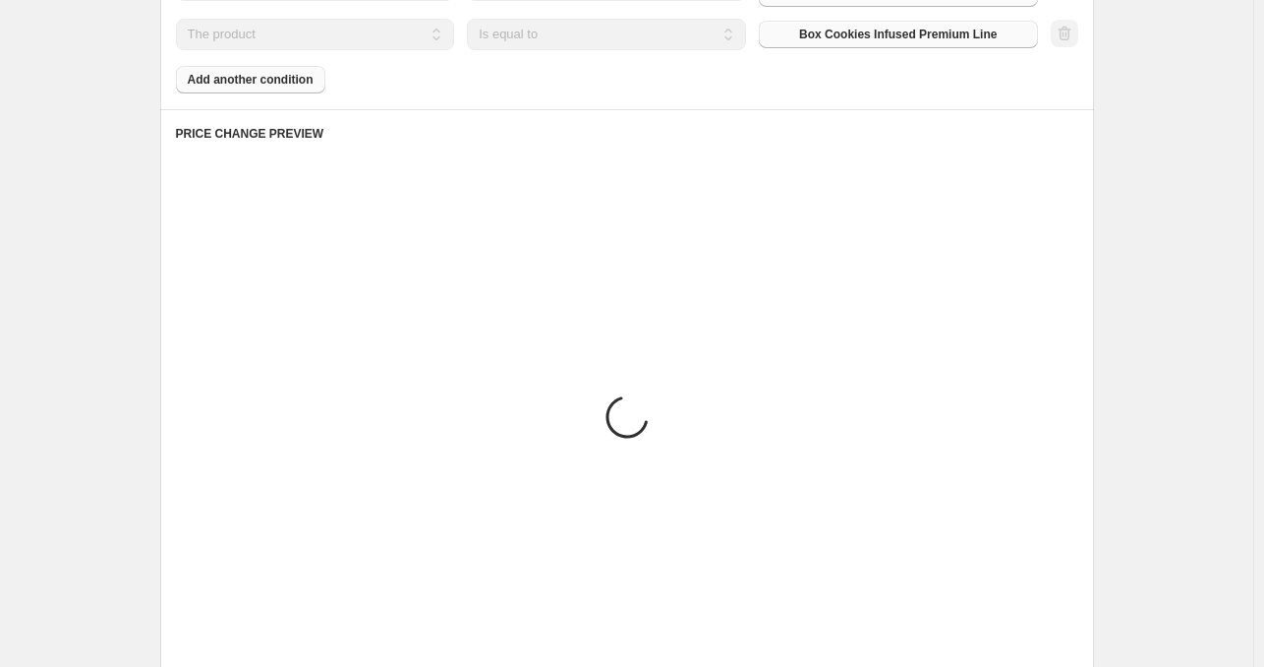
scroll to position [1722, 0]
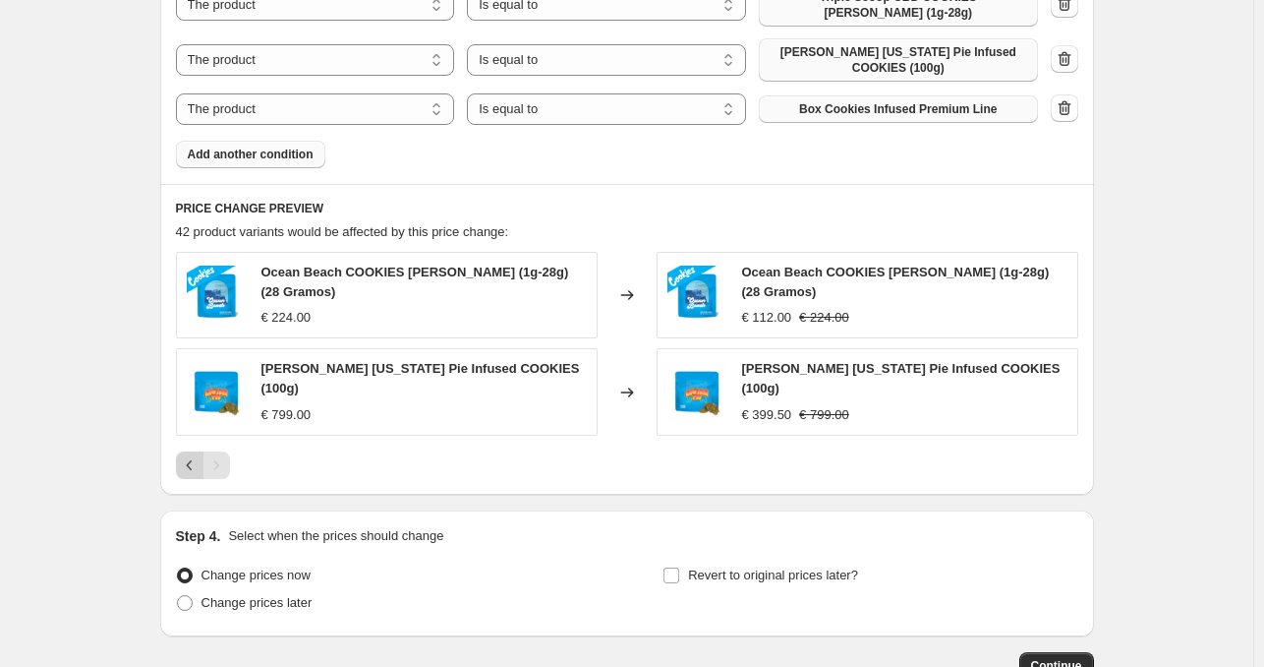
click at [192, 455] on icon "Previous" at bounding box center [190, 465] width 20 height 20
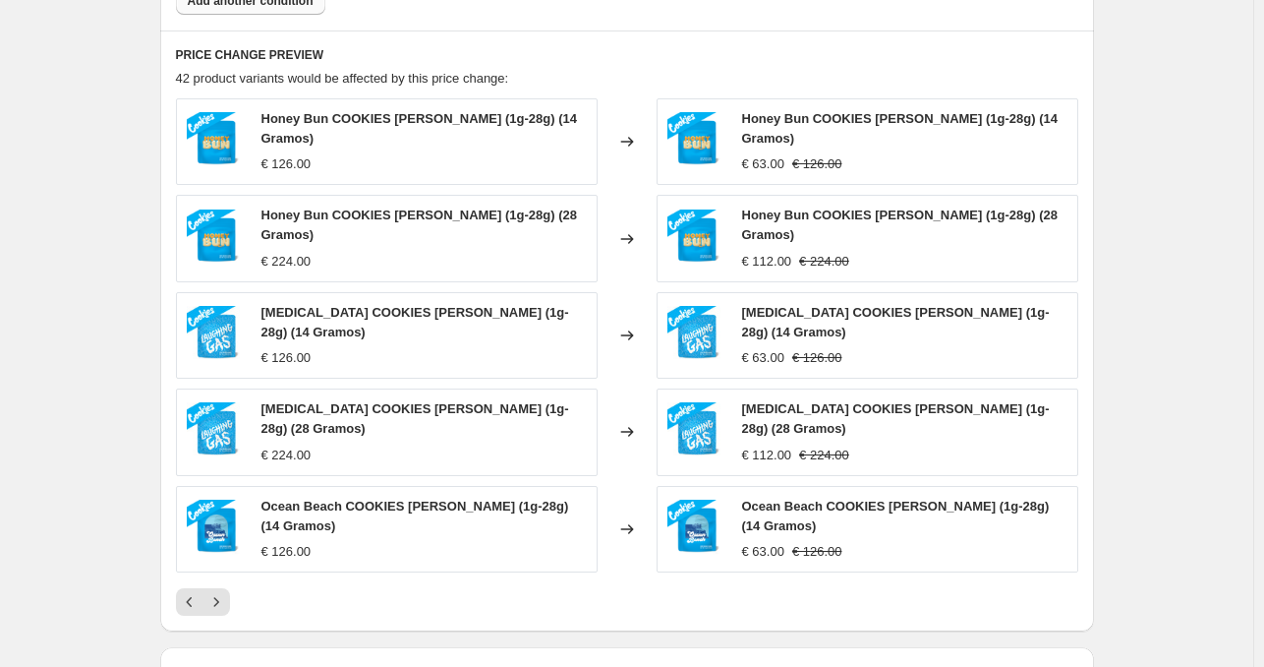
scroll to position [1919, 0]
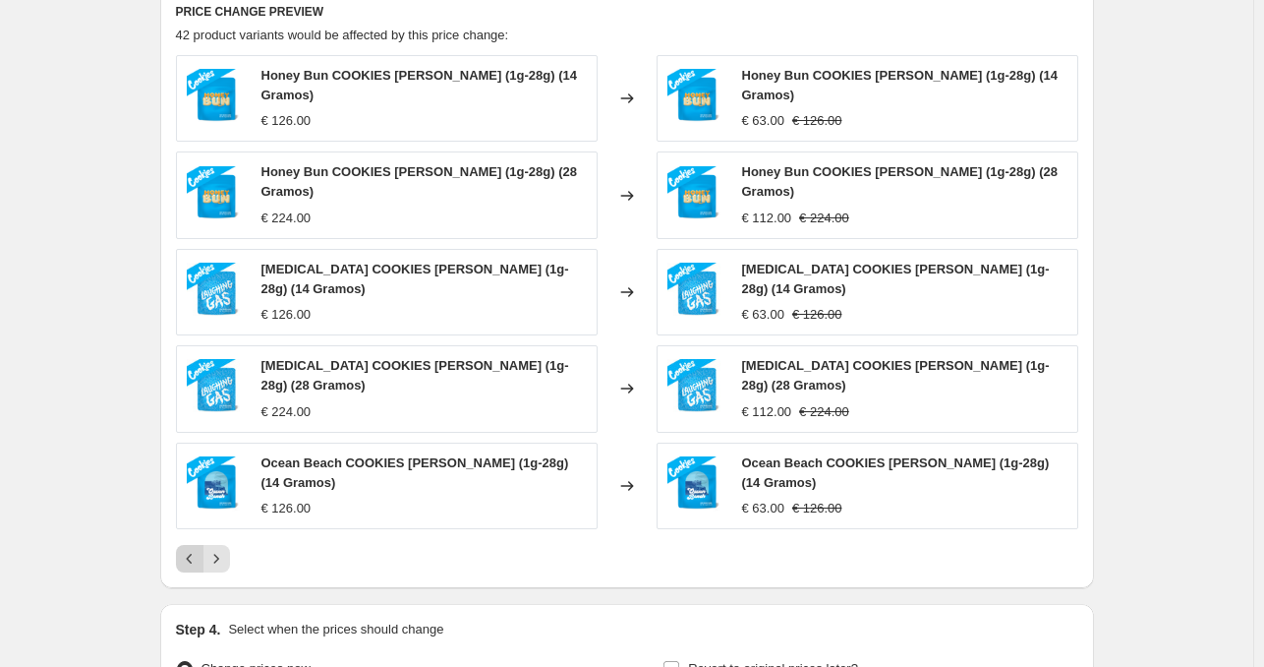
click at [188, 549] on icon "Previous" at bounding box center [190, 559] width 20 height 20
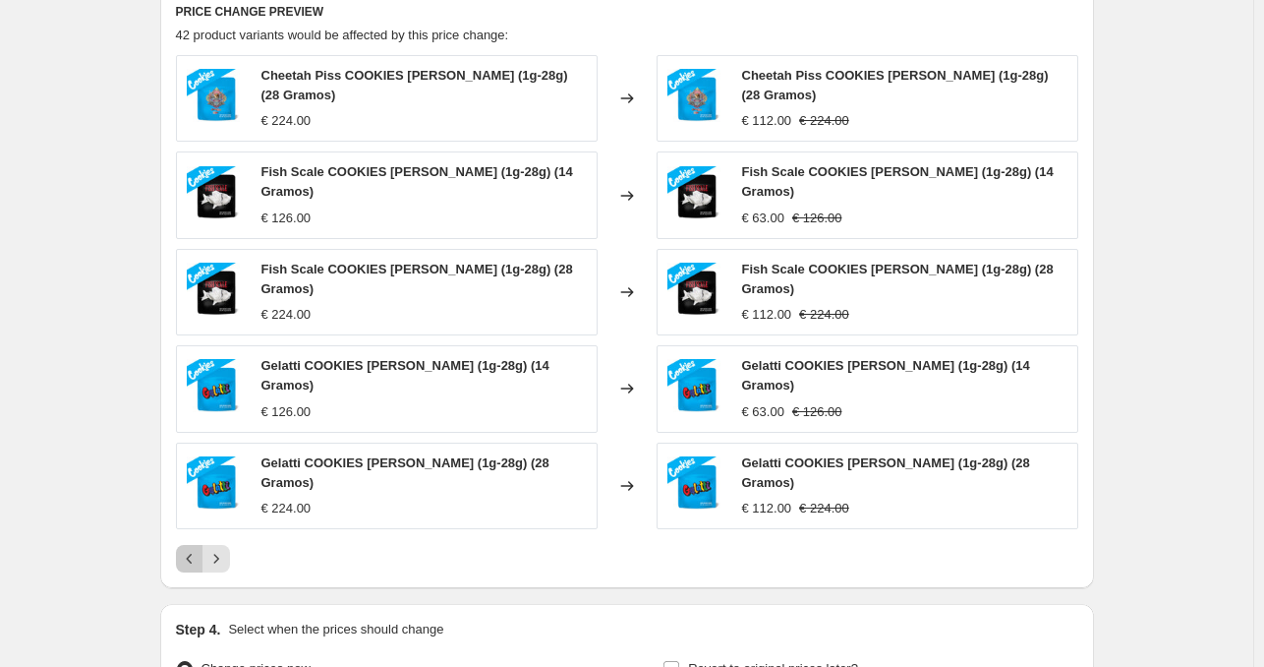
click at [197, 549] on icon "Previous" at bounding box center [190, 559] width 20 height 20
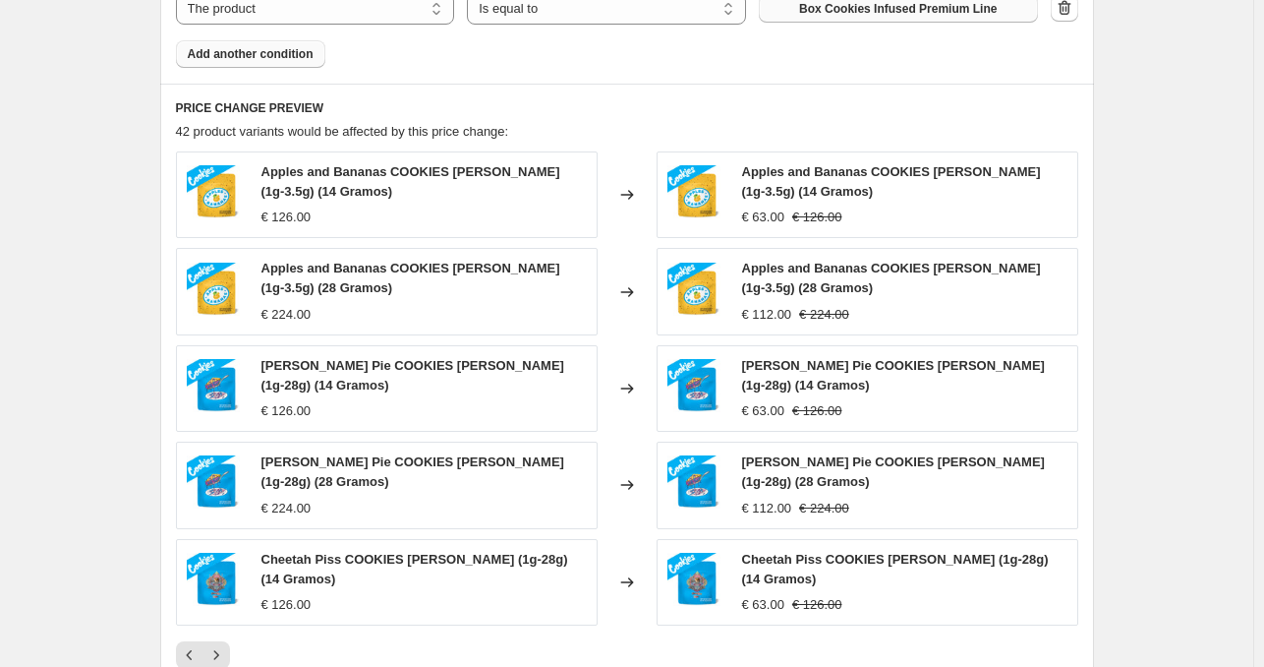
scroll to position [1821, 0]
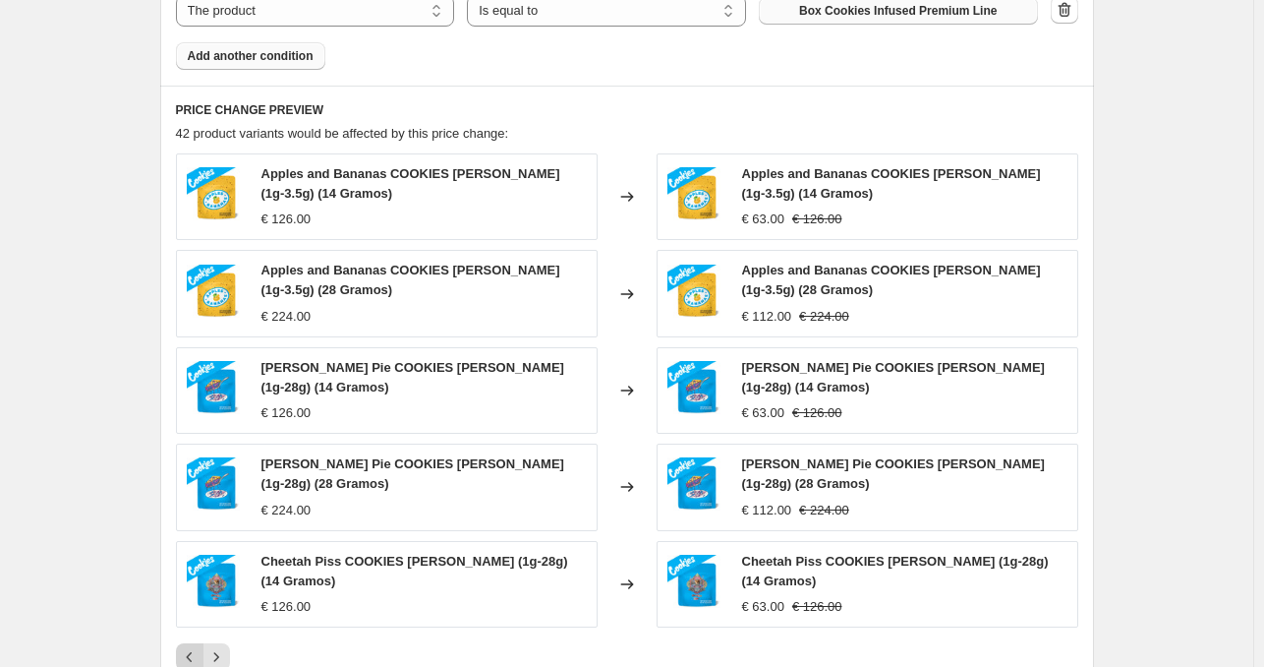
click at [193, 647] on icon "Previous" at bounding box center [190, 657] width 20 height 20
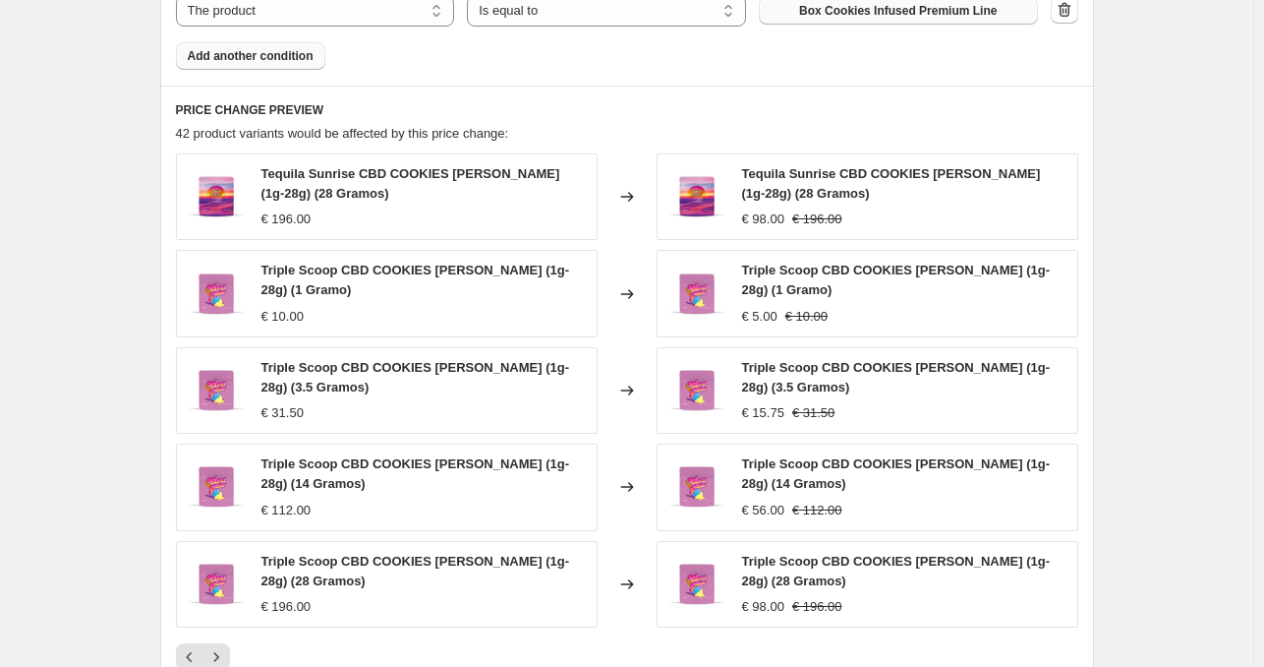
click at [195, 647] on icon "Previous" at bounding box center [190, 657] width 20 height 20
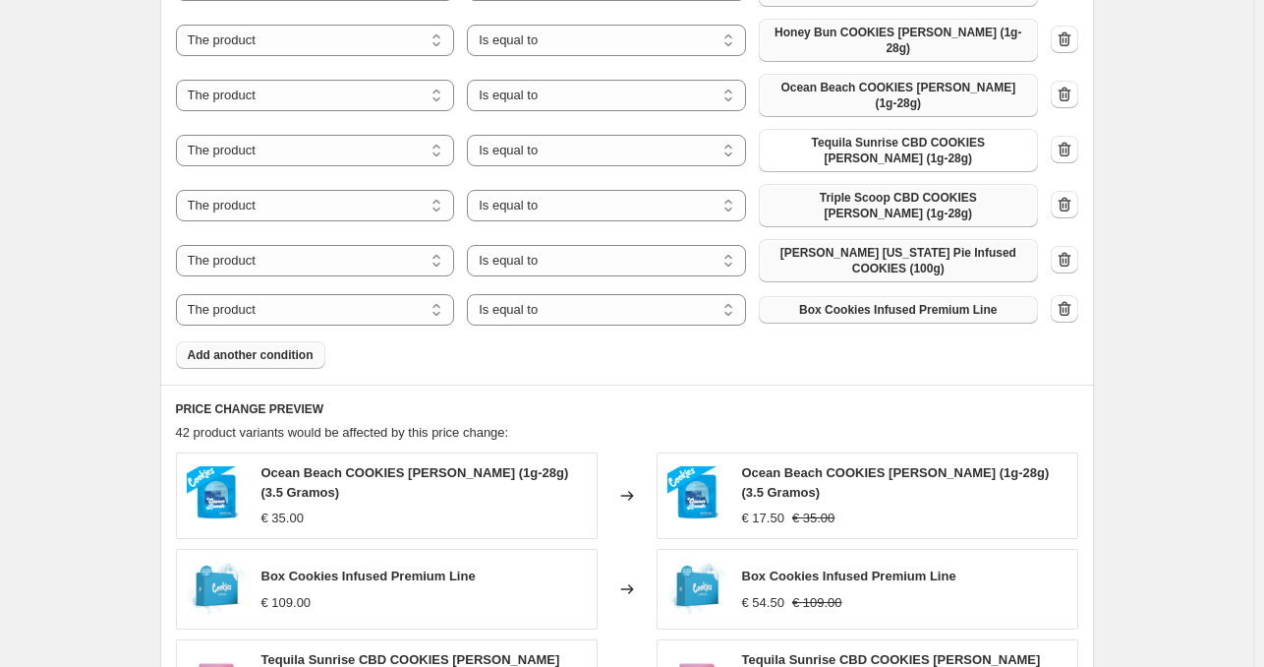
scroll to position [1521, 0]
click at [1066, 300] on icon "button" at bounding box center [1065, 310] width 20 height 20
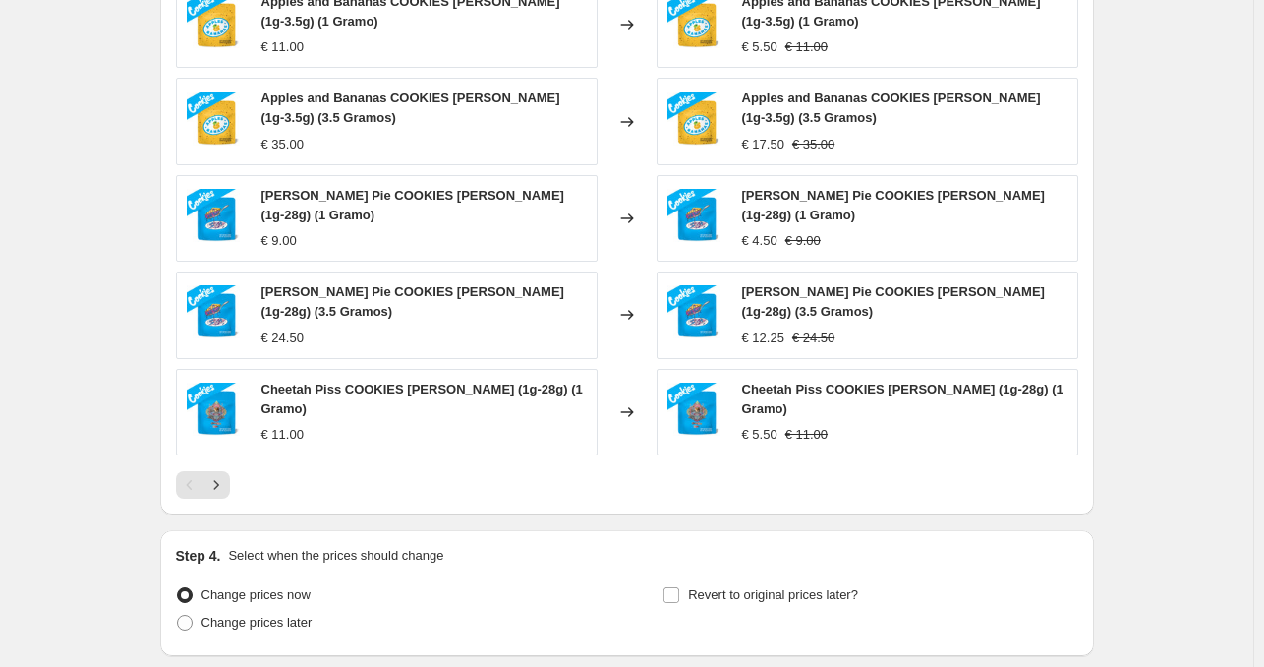
scroll to position [1962, 0]
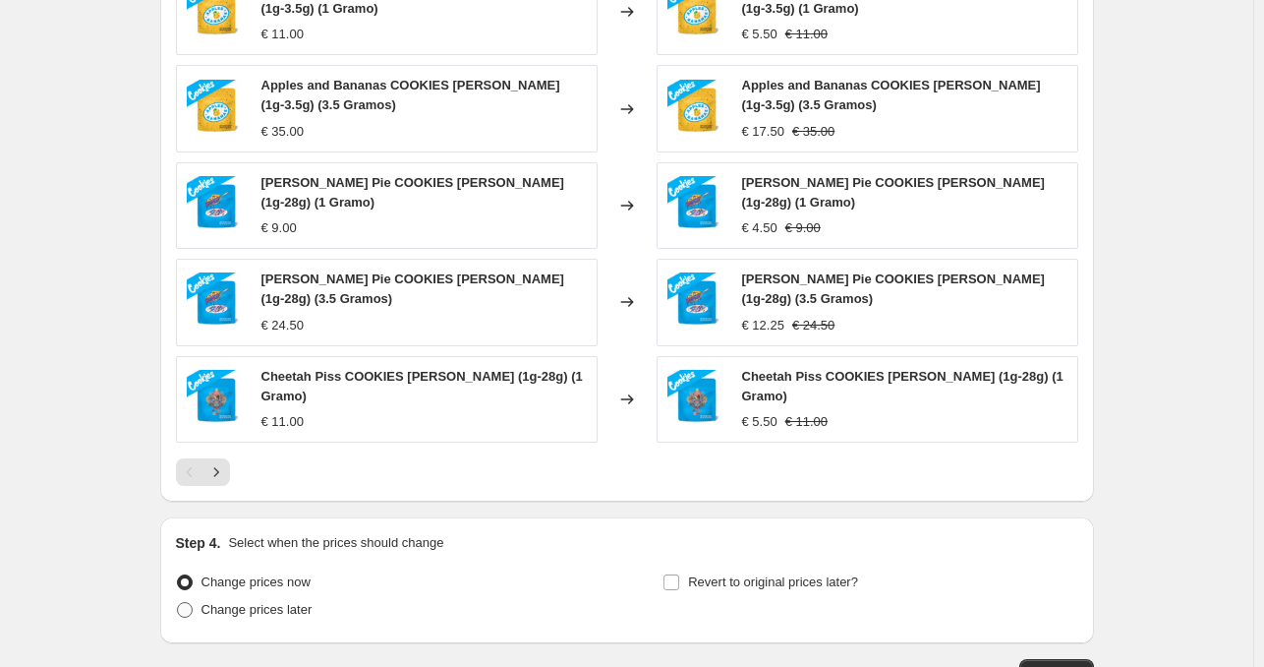
click at [280, 602] on span "Change prices later" at bounding box center [257, 609] width 111 height 15
click at [178, 602] on input "Change prices later" at bounding box center [177, 602] width 1 height 1
radio input "true"
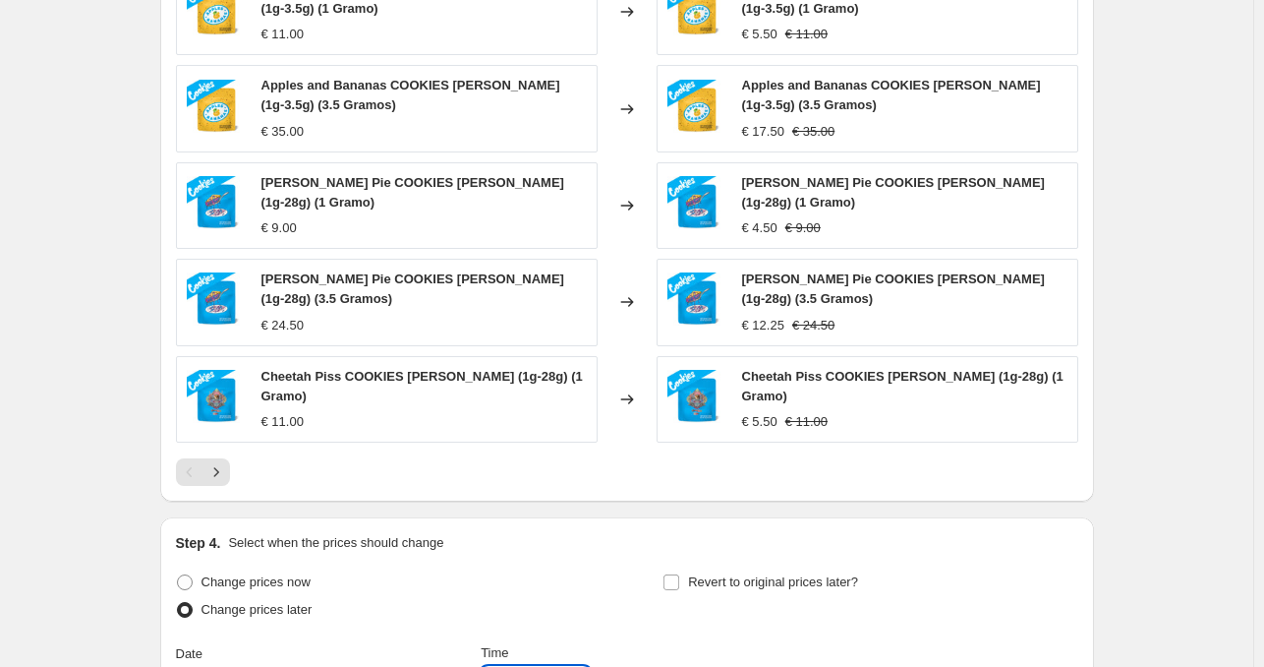
type input "14:30"
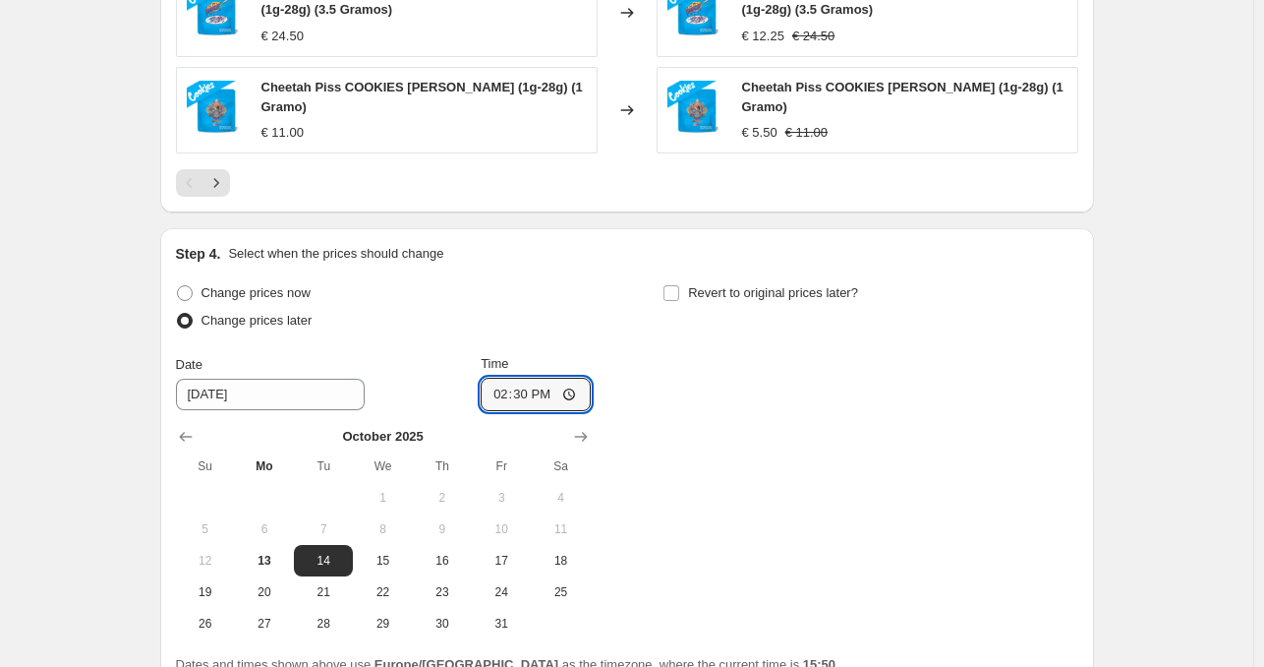
scroll to position [2257, 0]
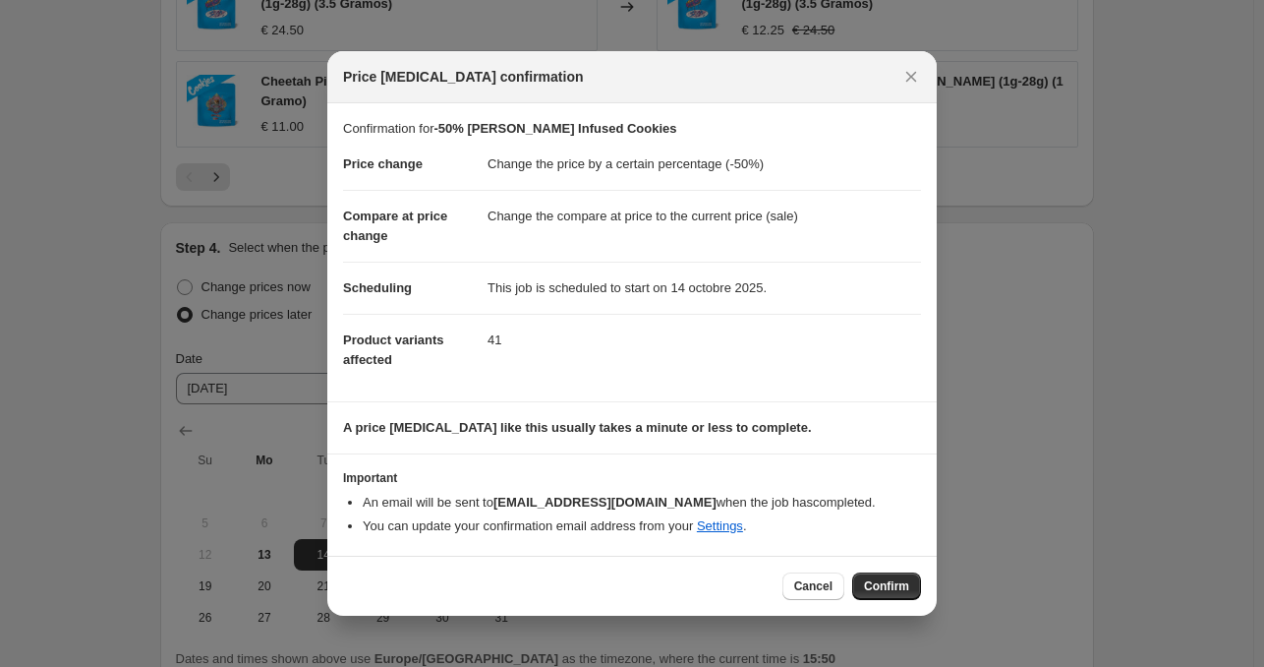
click at [898, 590] on span "Confirm" at bounding box center [886, 586] width 45 height 16
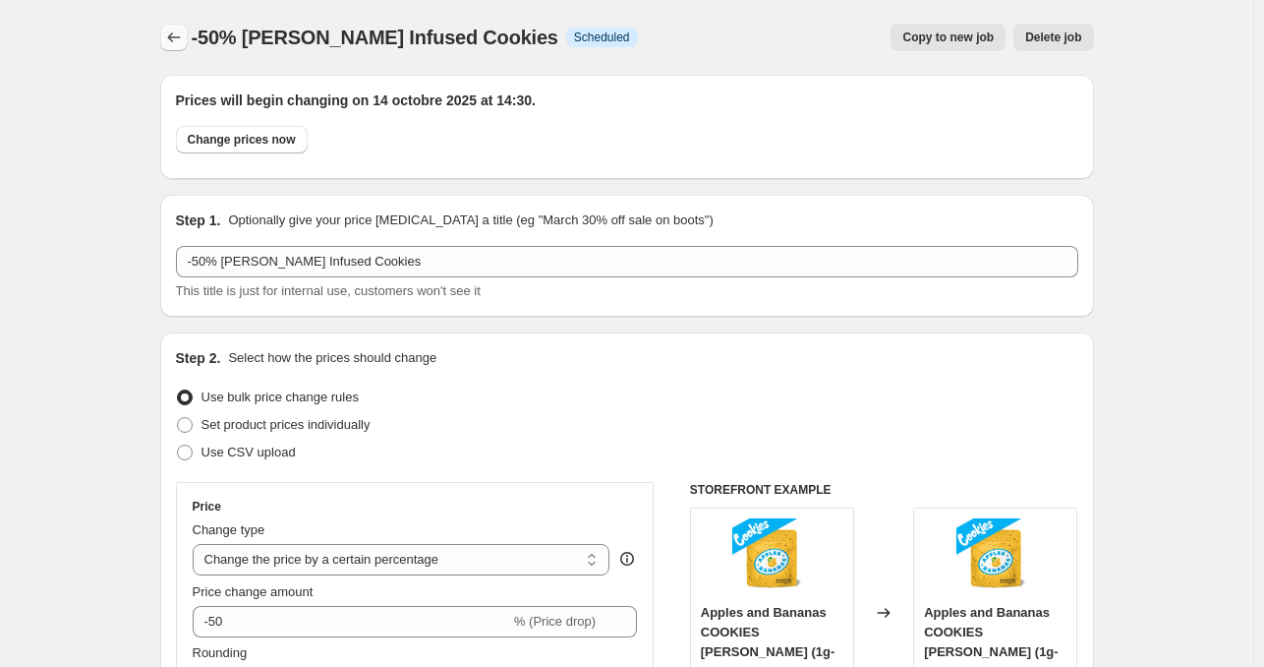
click at [184, 33] on icon "Price change jobs" at bounding box center [174, 38] width 20 height 20
